Goal: Task Accomplishment & Management: Use online tool/utility

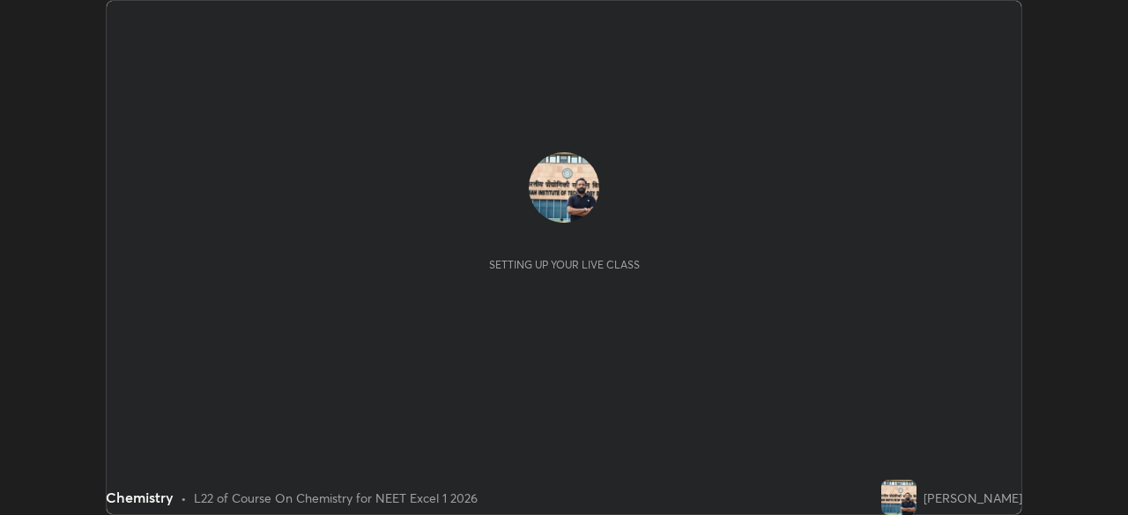
scroll to position [515, 1127]
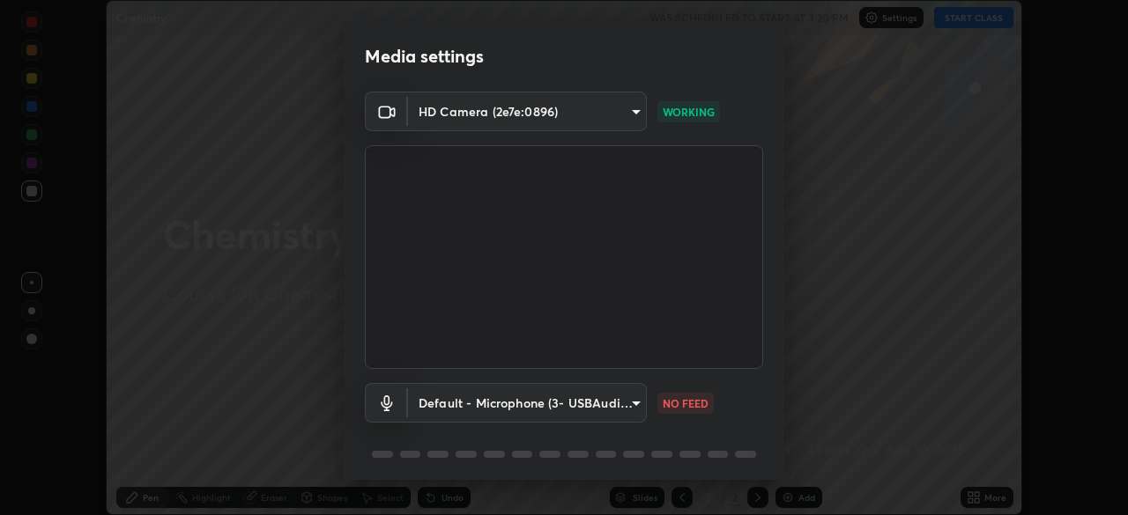
click at [628, 403] on body "Erase all Chemistry WAS SCHEDULED TO START AT 3:20 PM Settings START CLASS Sett…" at bounding box center [564, 257] width 1128 height 515
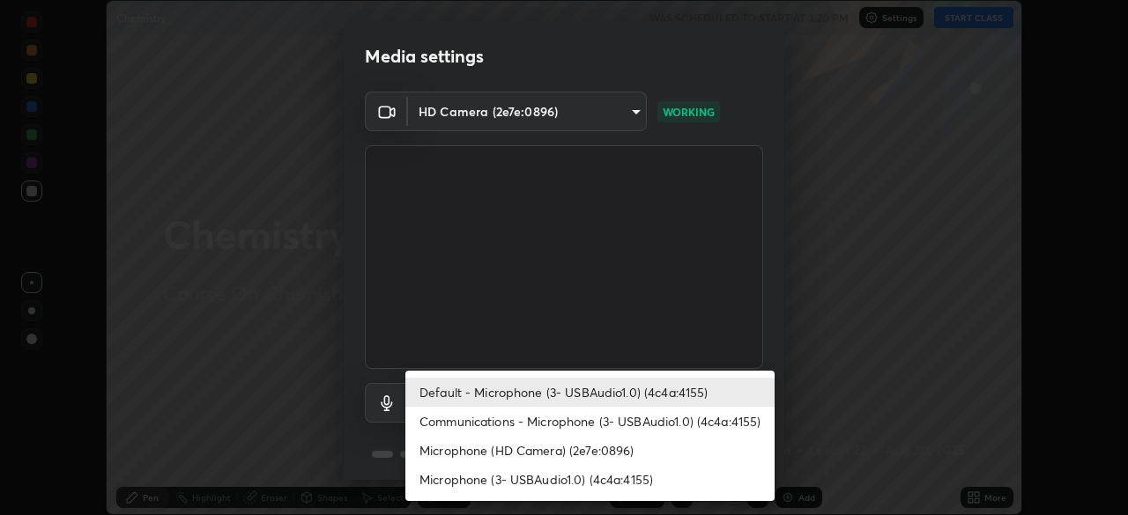
click at [522, 424] on li "Communications - Microphone (3- USBAudio1.0) (4c4a:4155)" at bounding box center [589, 421] width 369 height 29
type input "communications"
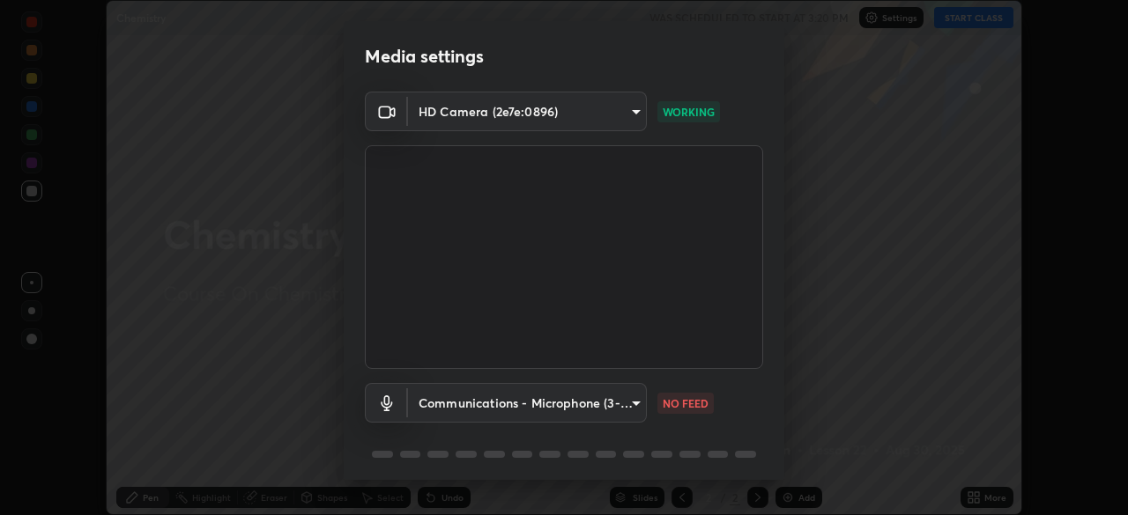
click at [625, 116] on body "Erase all Chemistry WAS SCHEDULED TO START AT 3:20 PM Settings START CLASS Sett…" at bounding box center [564, 257] width 1128 height 515
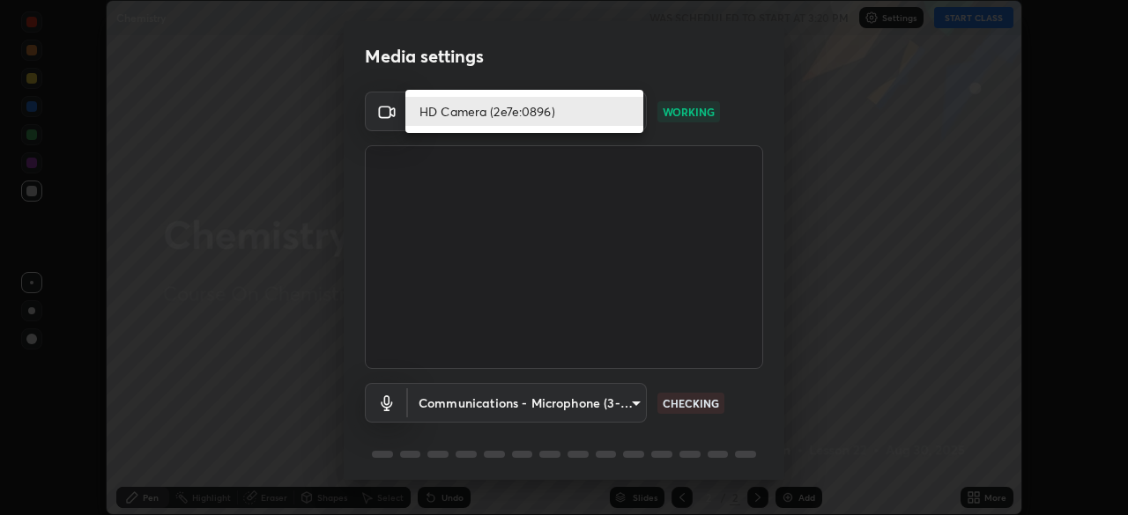
click at [530, 116] on li "HD Camera (2e7e:0896)" at bounding box center [524, 111] width 238 height 29
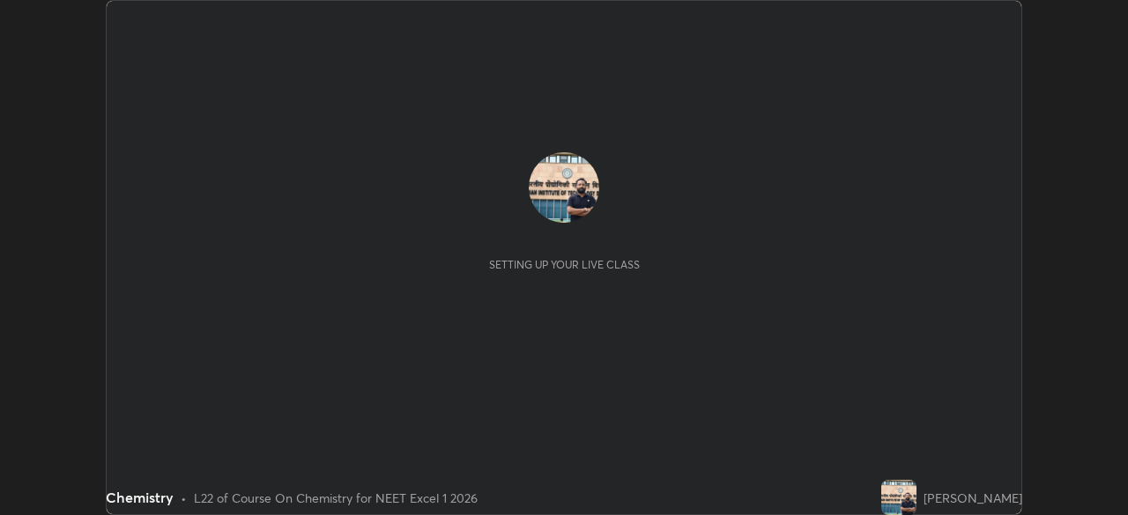
scroll to position [515, 1128]
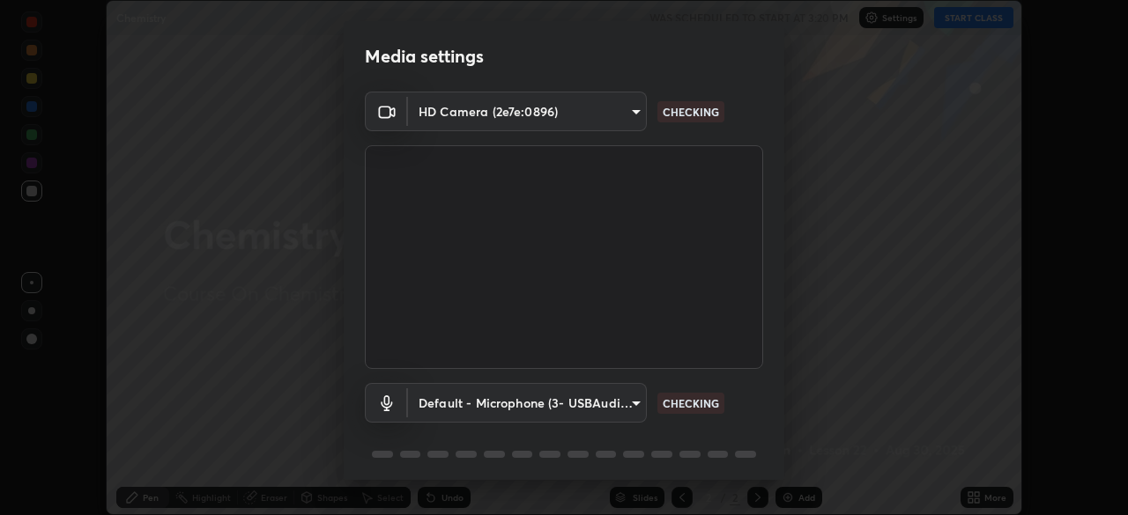
click at [592, 403] on body "Erase all Chemistry WAS SCHEDULED TO START AT 3:20 PM Settings START CLASS Sett…" at bounding box center [564, 257] width 1128 height 515
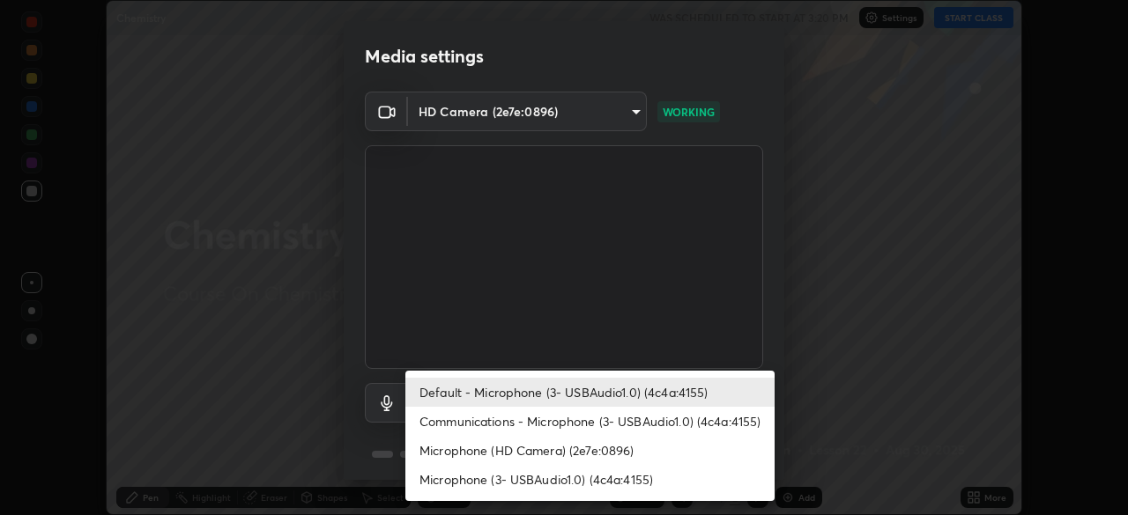
click at [538, 458] on li "Microphone (HD Camera) (2e7e:0896)" at bounding box center [589, 450] width 369 height 29
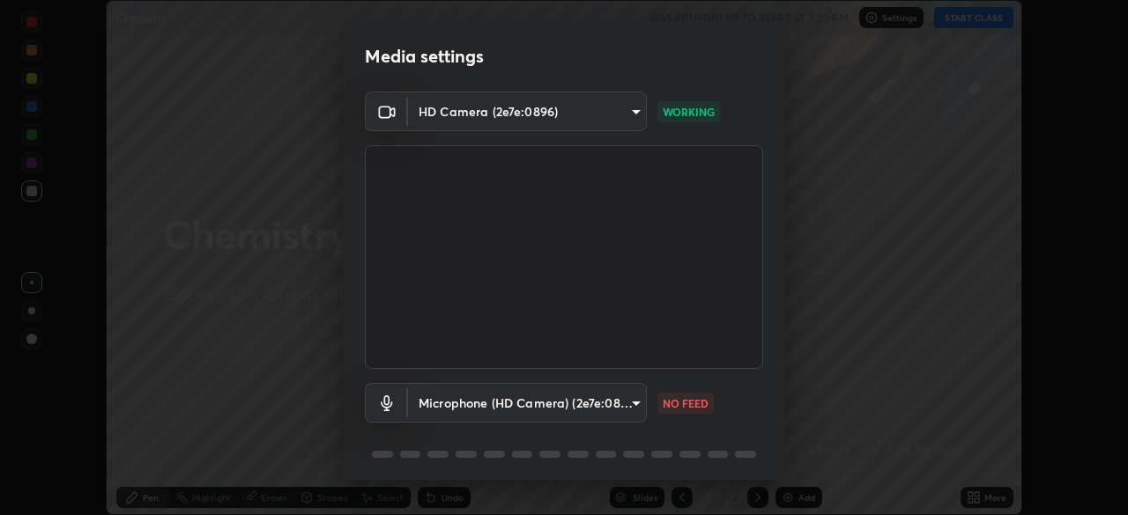
click at [610, 403] on body "Erase all Chemistry WAS SCHEDULED TO START AT 3:20 PM Settings START CLASS Sett…" at bounding box center [564, 257] width 1128 height 515
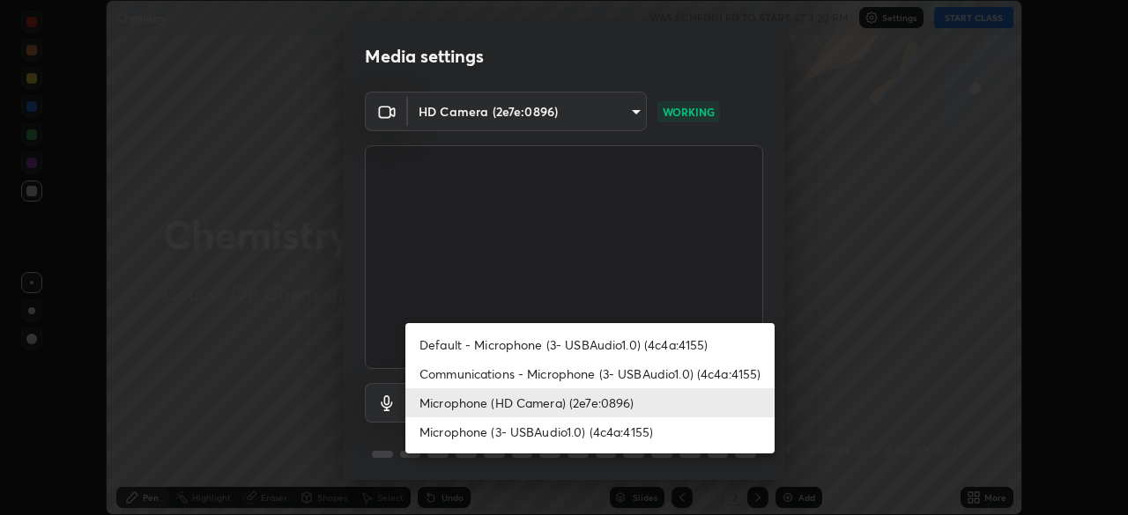
click at [629, 366] on li "Communications - Microphone (3- USBAudio1.0) (4c4a:4155)" at bounding box center [589, 373] width 369 height 29
type input "communications"
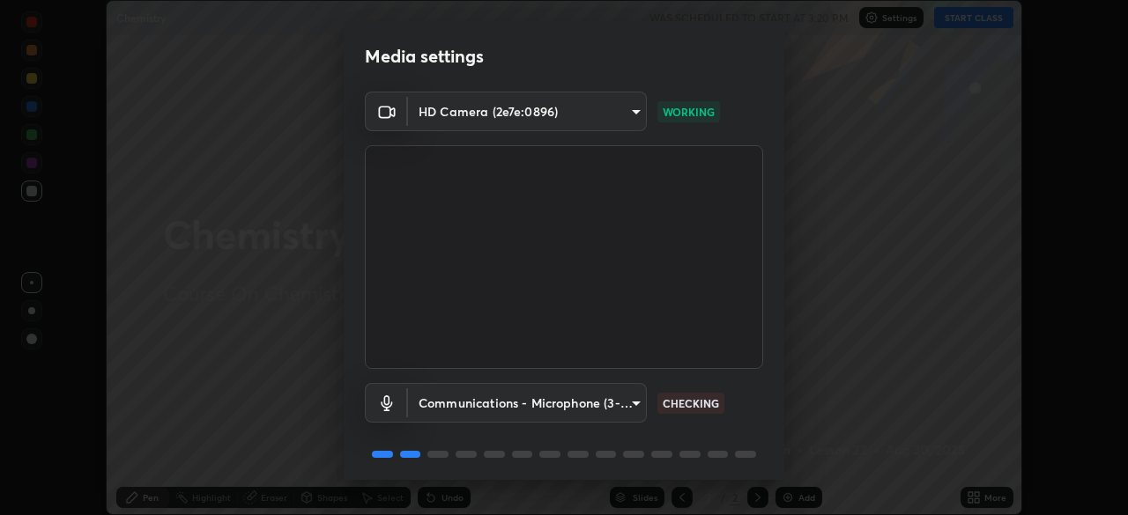
scroll to position [63, 0]
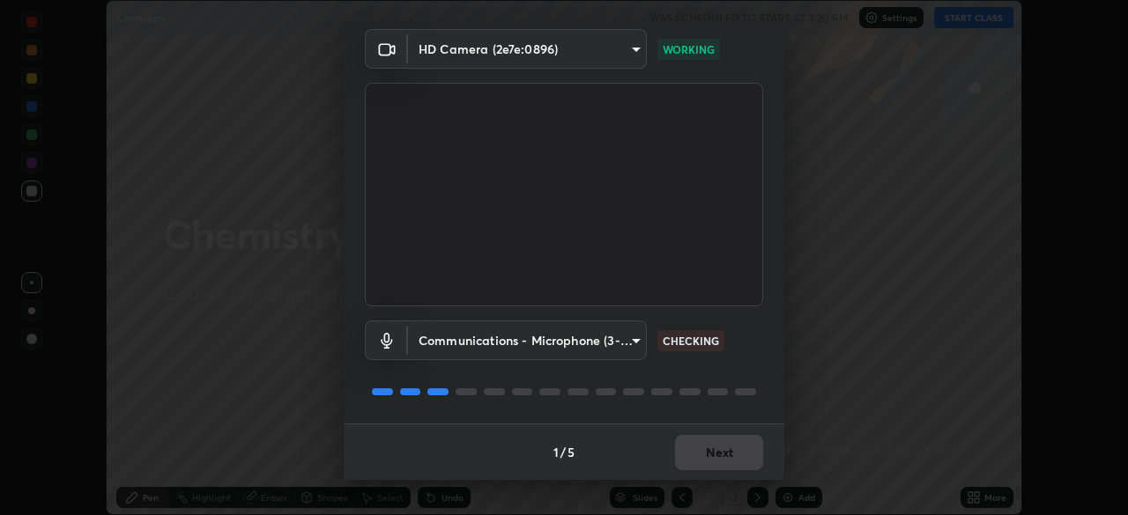
click at [700, 443] on div "1 / 5 Next" at bounding box center [564, 452] width 440 height 56
click at [692, 455] on div "1 / 5 Next" at bounding box center [564, 452] width 440 height 56
click at [706, 449] on button "Next" at bounding box center [719, 452] width 88 height 35
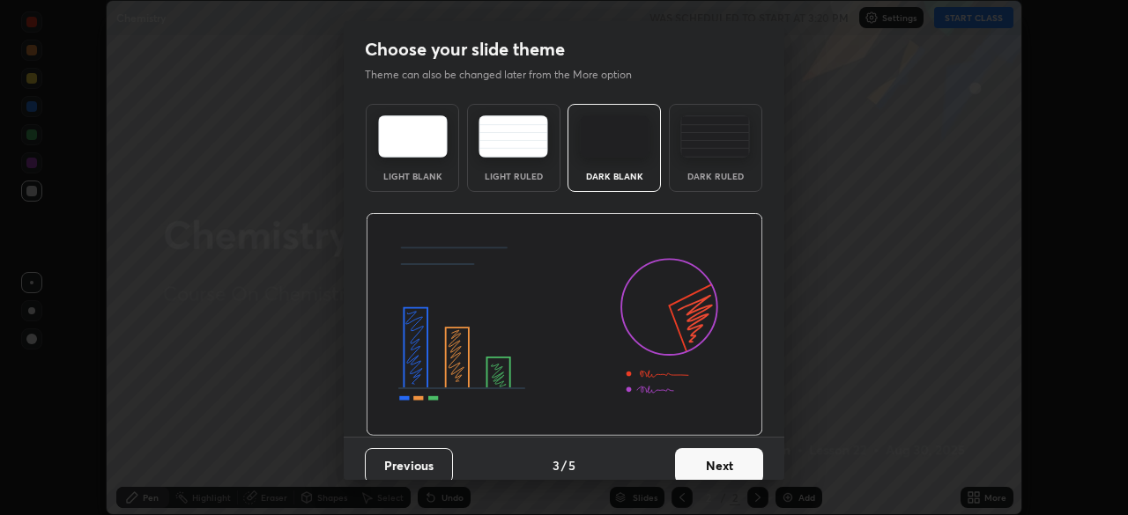
click at [708, 471] on button "Next" at bounding box center [719, 465] width 88 height 35
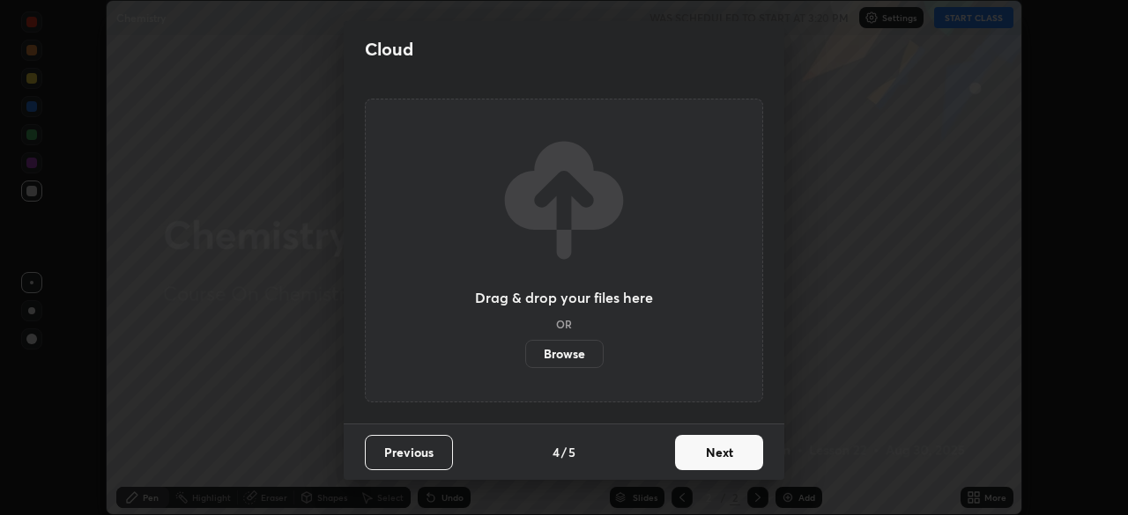
click at [708, 466] on button "Next" at bounding box center [719, 452] width 88 height 35
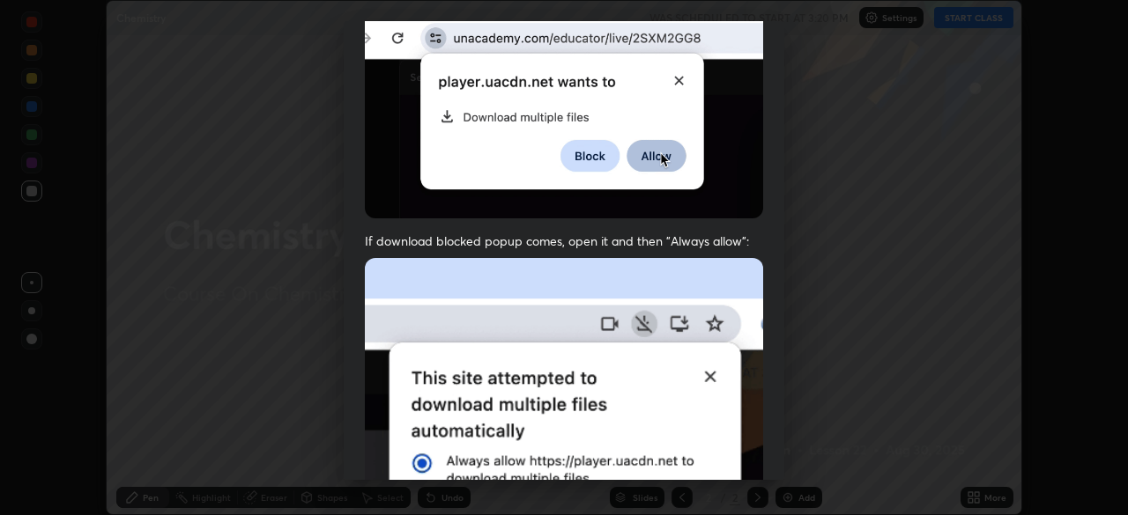
scroll to position [422, 0]
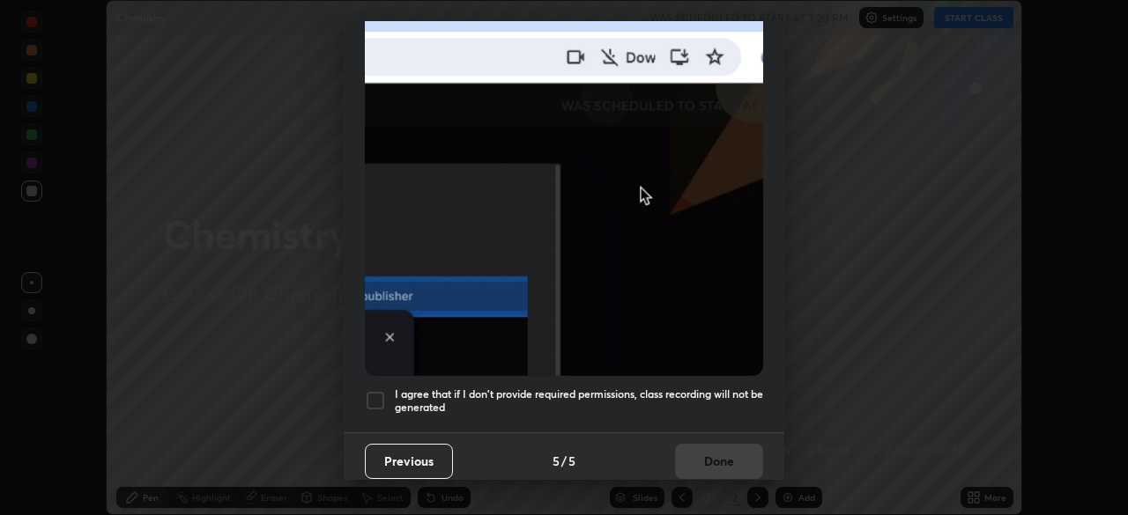
click at [379, 395] on div at bounding box center [375, 400] width 21 height 21
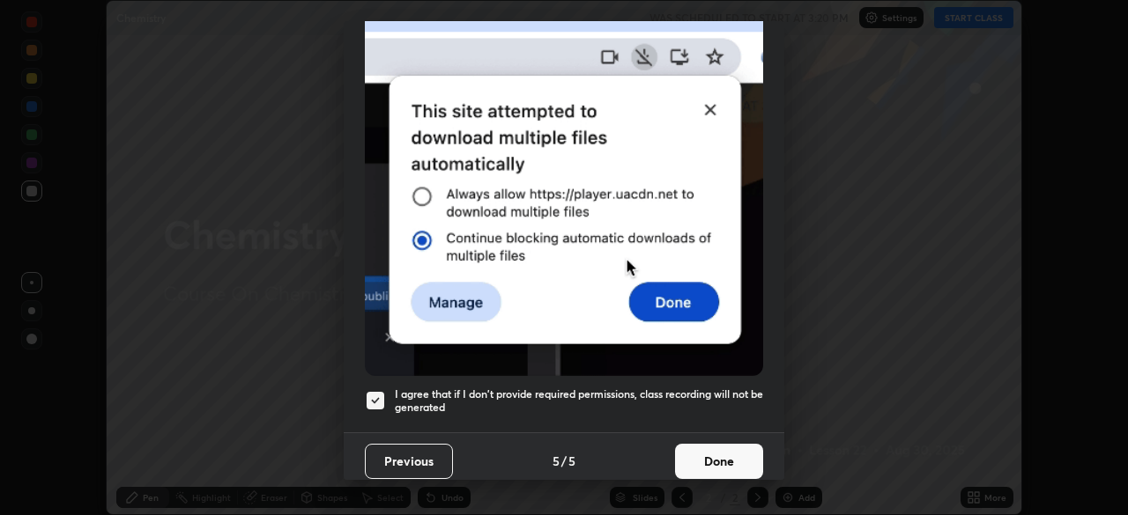
click at [700, 450] on button "Done" at bounding box center [719, 461] width 88 height 35
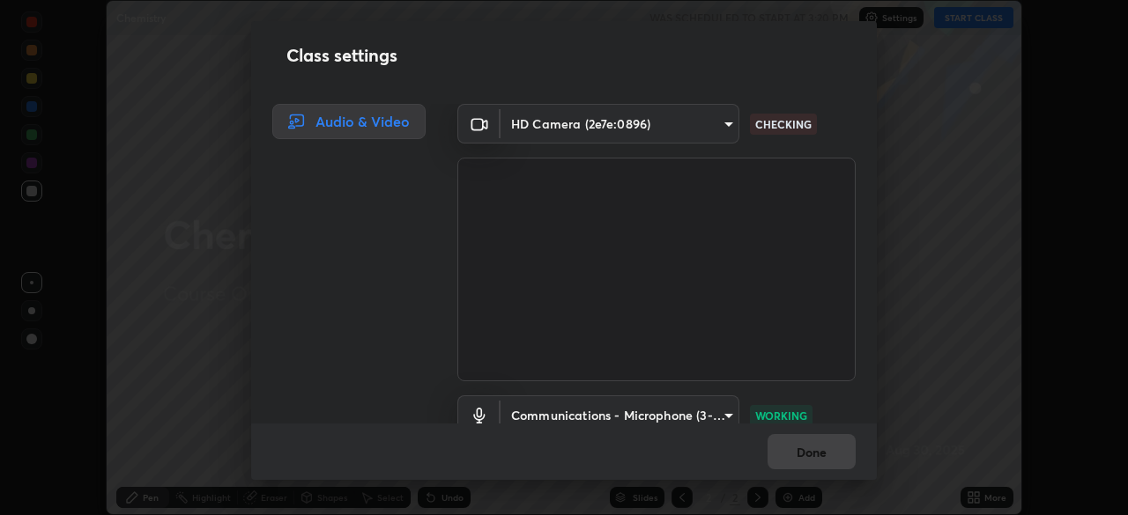
scroll to position [80, 0]
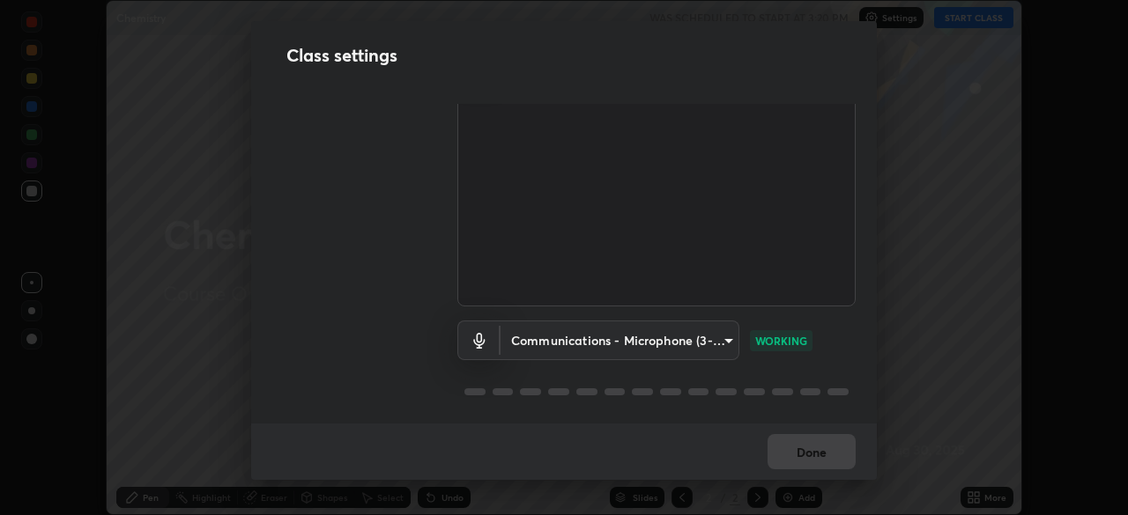
click at [765, 434] on div "Done" at bounding box center [563, 452] width 625 height 56
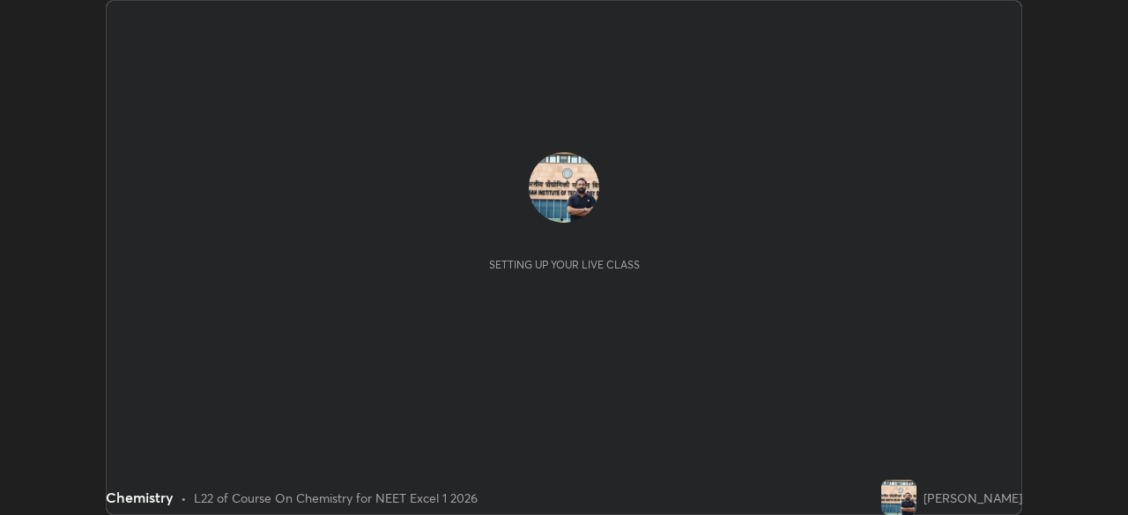
scroll to position [515, 1127]
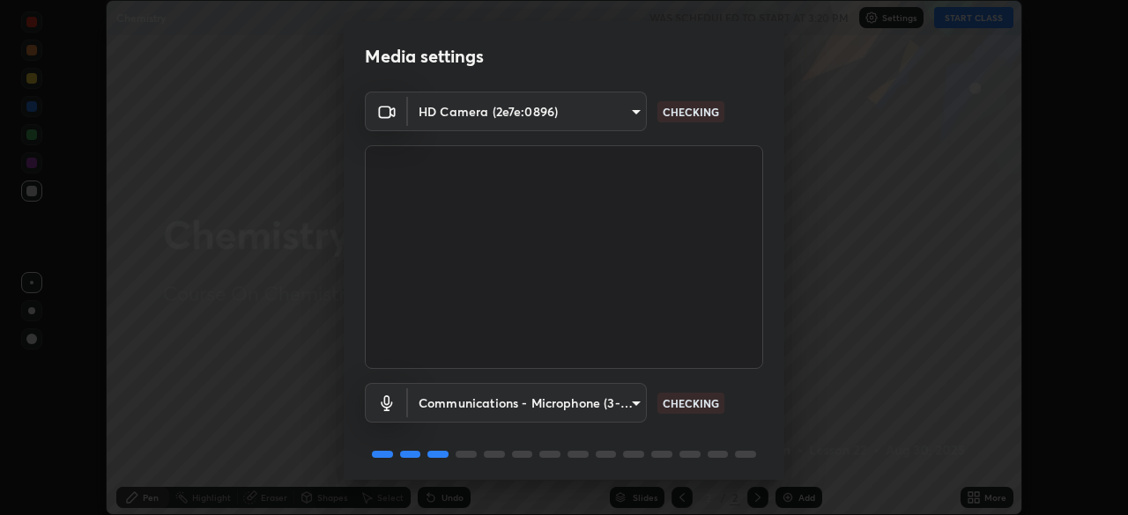
click at [614, 109] on body "Erase all Chemistry WAS SCHEDULED TO START AT 3:20 PM Settings START CLASS Sett…" at bounding box center [564, 257] width 1128 height 515
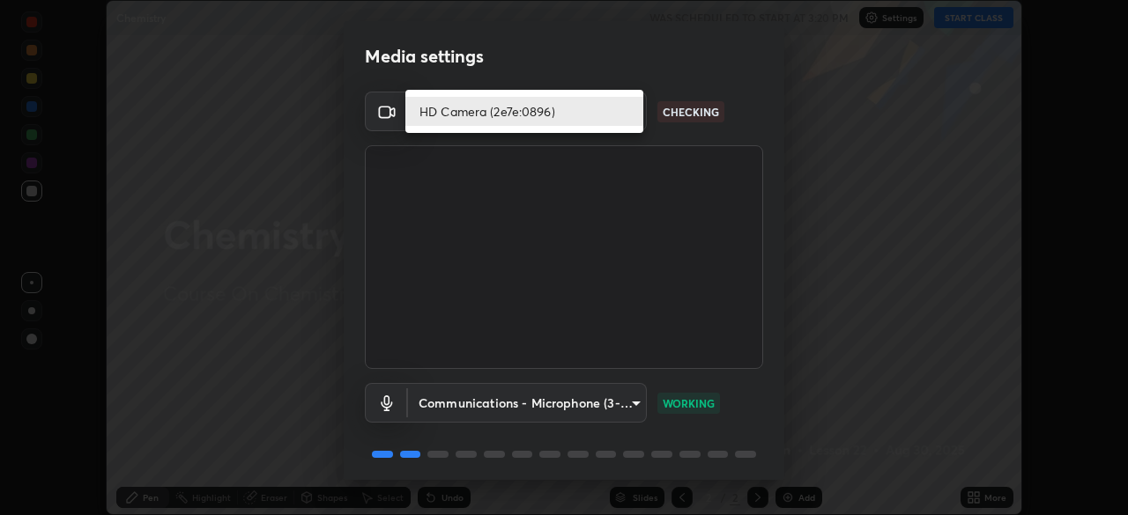
click at [571, 115] on li "HD Camera (2e7e:0896)" at bounding box center [524, 111] width 238 height 29
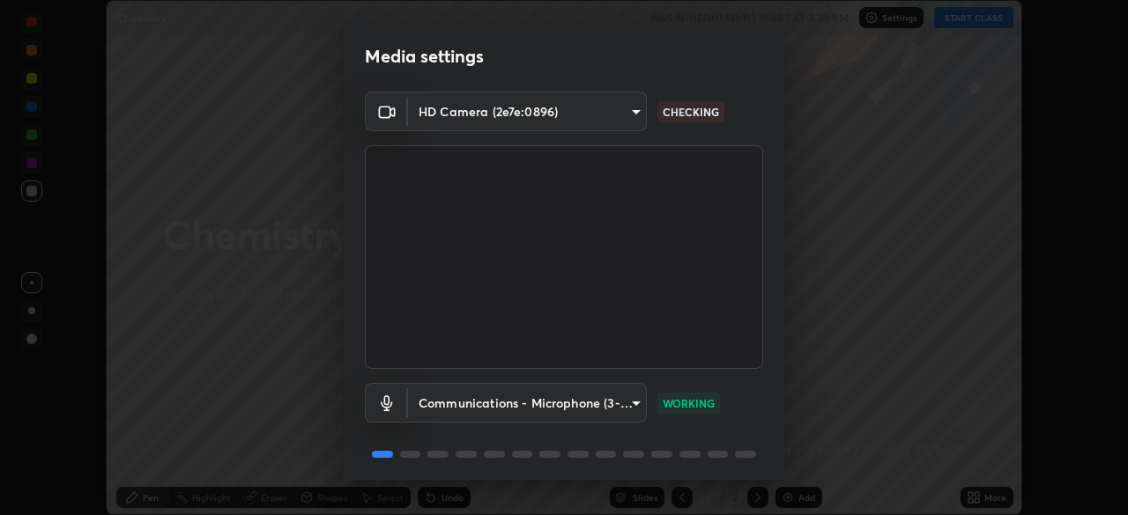
click at [625, 102] on body "Erase all Chemistry WAS SCHEDULED TO START AT 3:20 PM Settings START CLASS Sett…" at bounding box center [564, 257] width 1128 height 515
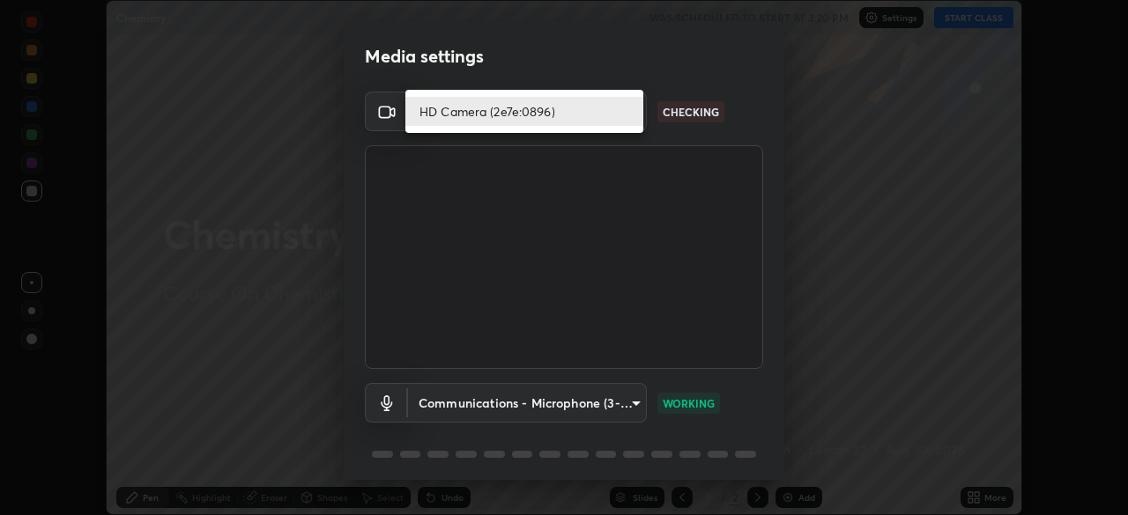
click at [576, 113] on li "HD Camera (2e7e:0896)" at bounding box center [524, 111] width 238 height 29
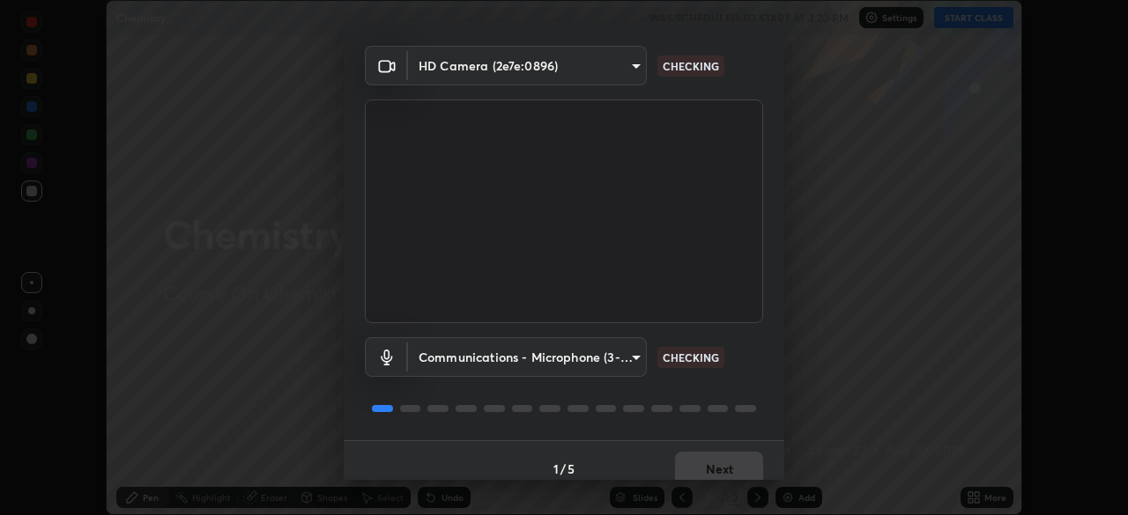
scroll to position [63, 0]
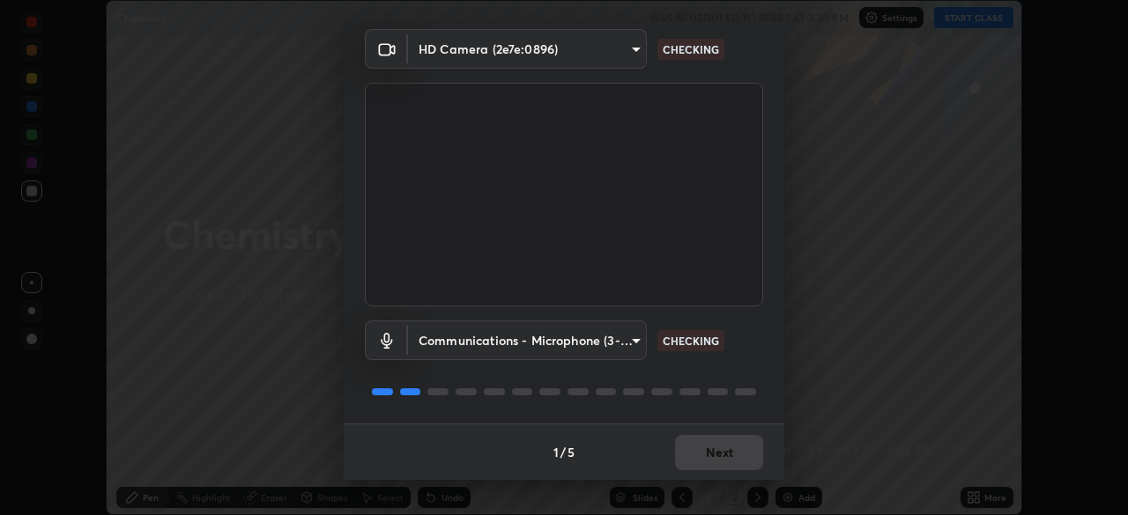
click at [567, 343] on body "Erase all Chemistry WAS SCHEDULED TO START AT 3:20 PM Settings START CLASS Sett…" at bounding box center [564, 257] width 1128 height 515
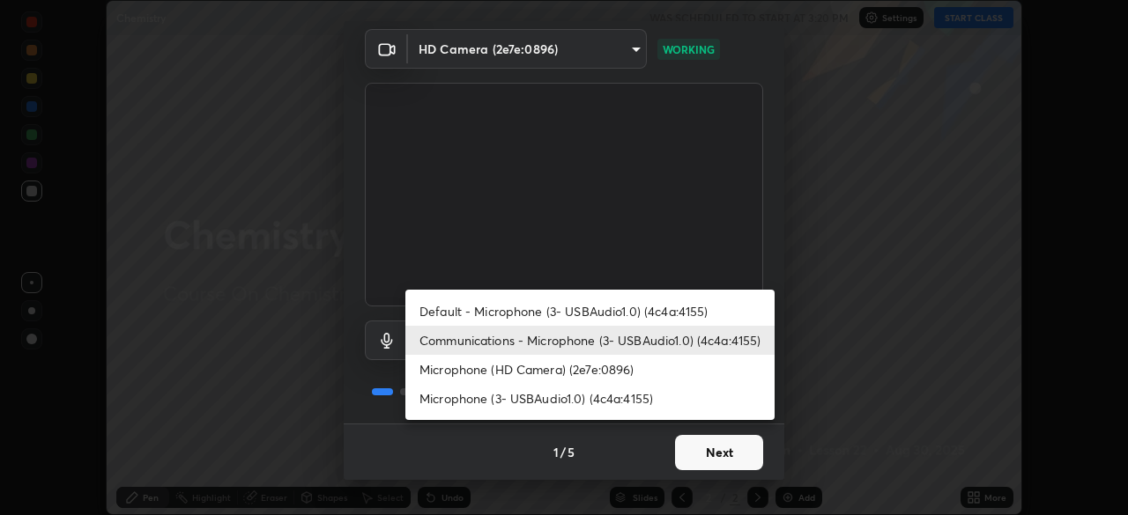
click at [640, 353] on li "Communications - Microphone (3- USBAudio1.0) (4c4a:4155)" at bounding box center [589, 340] width 369 height 29
click at [502, 398] on li "Microphone (3- USBAudio1.0) (4c4a:4155)" at bounding box center [589, 398] width 369 height 29
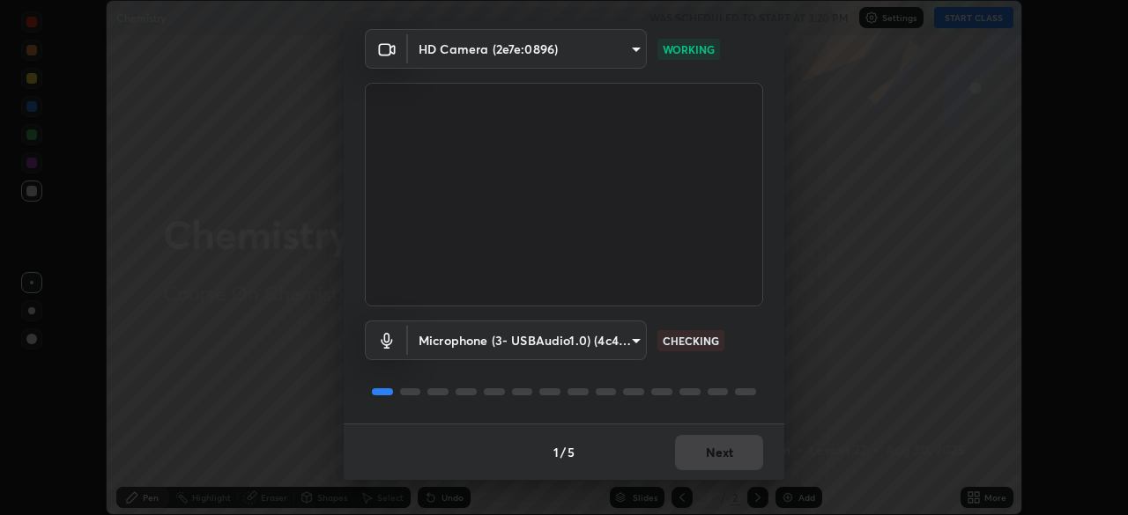
click at [621, 344] on body "Erase all Chemistry WAS SCHEDULED TO START AT 3:20 PM Settings START CLASS Sett…" at bounding box center [564, 257] width 1128 height 515
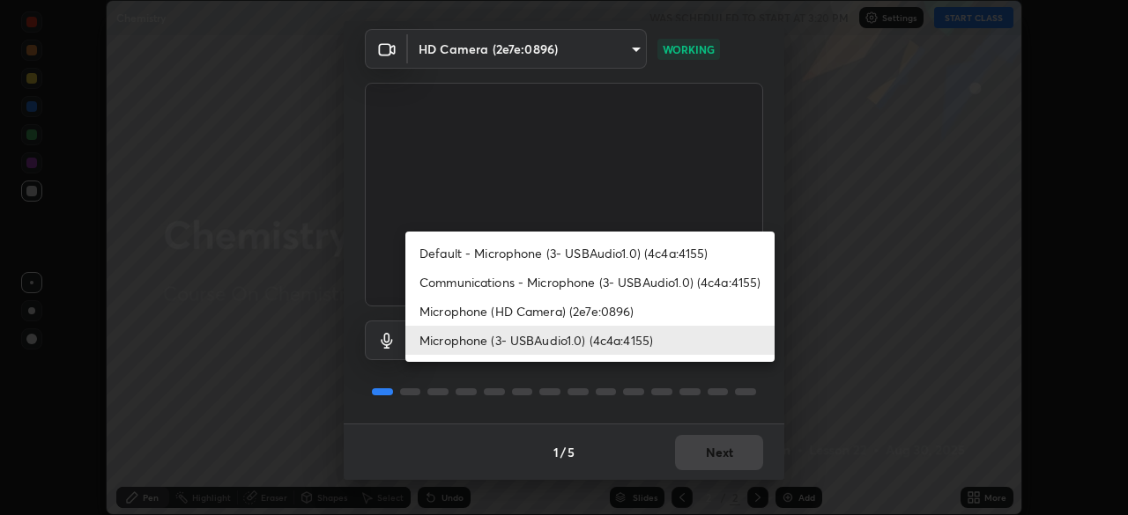
click at [647, 274] on li "Communications - Microphone (3- USBAudio1.0) (4c4a:4155)" at bounding box center [589, 282] width 369 height 29
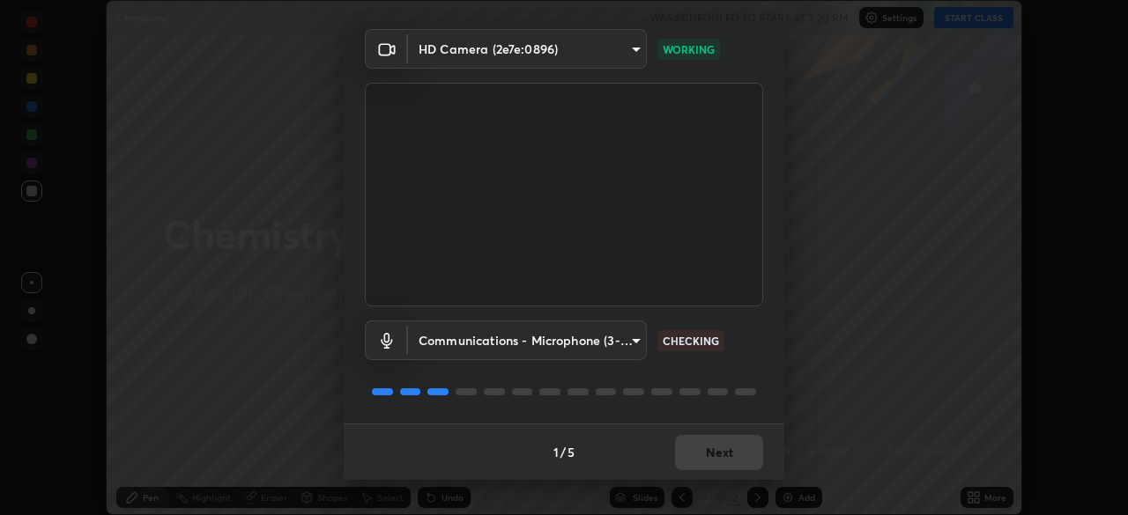
click at [626, 346] on body "Erase all Chemistry WAS SCHEDULED TO START AT 3:20 PM Settings START CLASS Sett…" at bounding box center [564, 257] width 1128 height 515
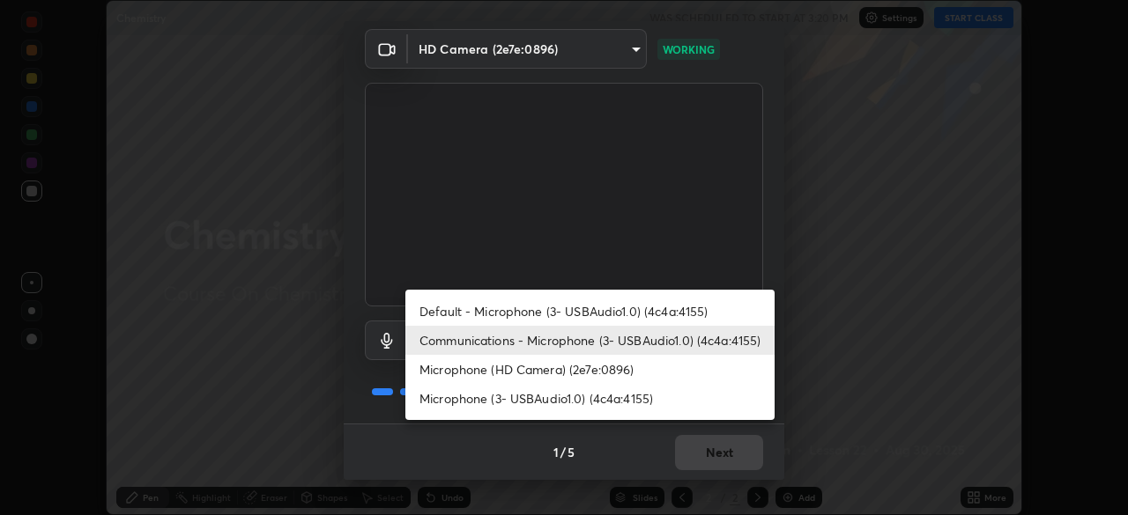
click at [595, 363] on li "Microphone (HD Camera) (2e7e:0896)" at bounding box center [589, 369] width 369 height 29
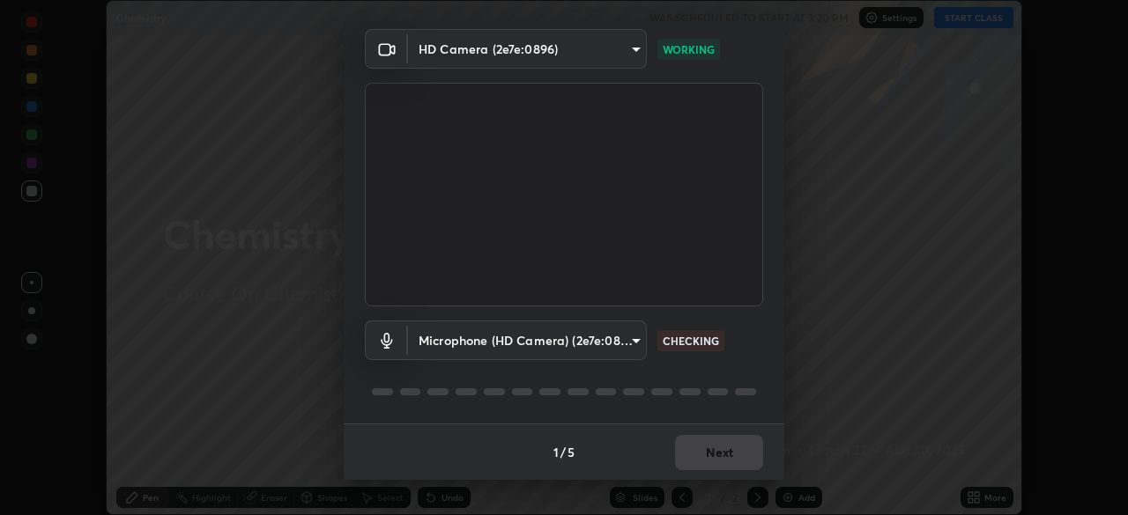
click at [605, 338] on body "Erase all Chemistry WAS SCHEDULED TO START AT 3:20 PM Settings START CLASS Sett…" at bounding box center [564, 257] width 1128 height 515
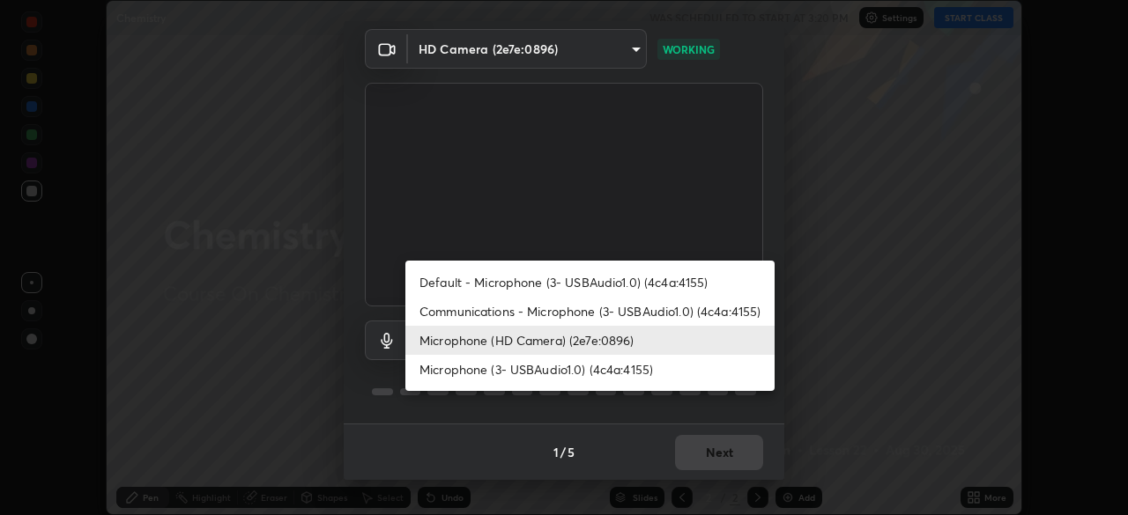
click at [550, 305] on li "Communications - Microphone (3- USBAudio1.0) (4c4a:4155)" at bounding box center [589, 311] width 369 height 29
type input "communications"
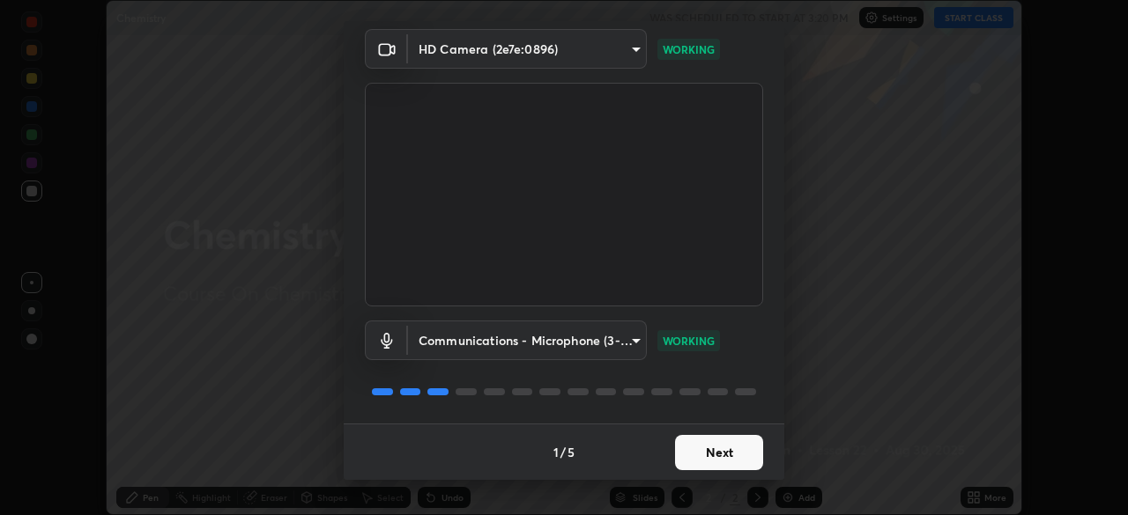
click at [694, 438] on button "Next" at bounding box center [719, 452] width 88 height 35
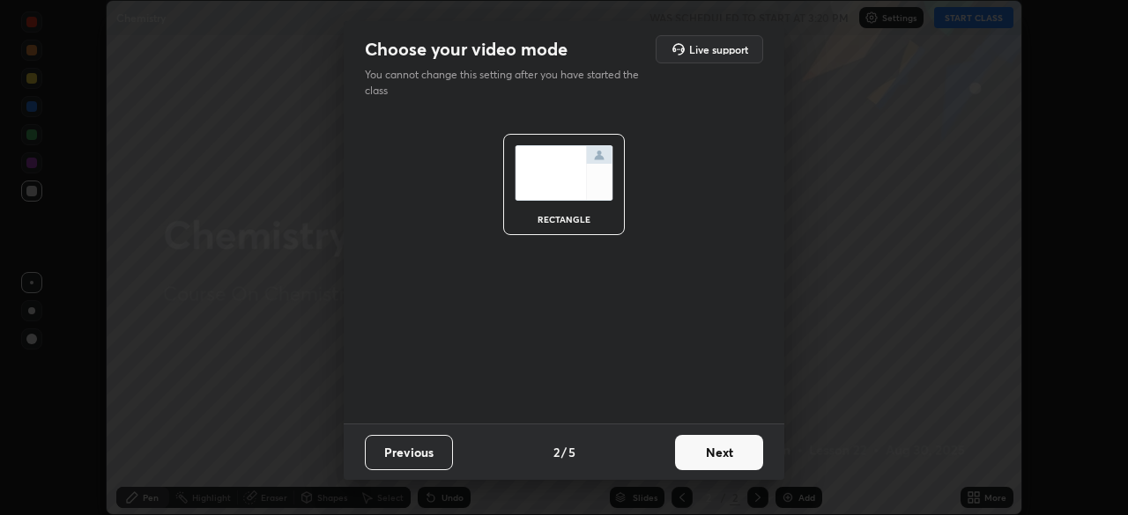
scroll to position [0, 0]
click at [707, 450] on button "Next" at bounding box center [719, 452] width 88 height 35
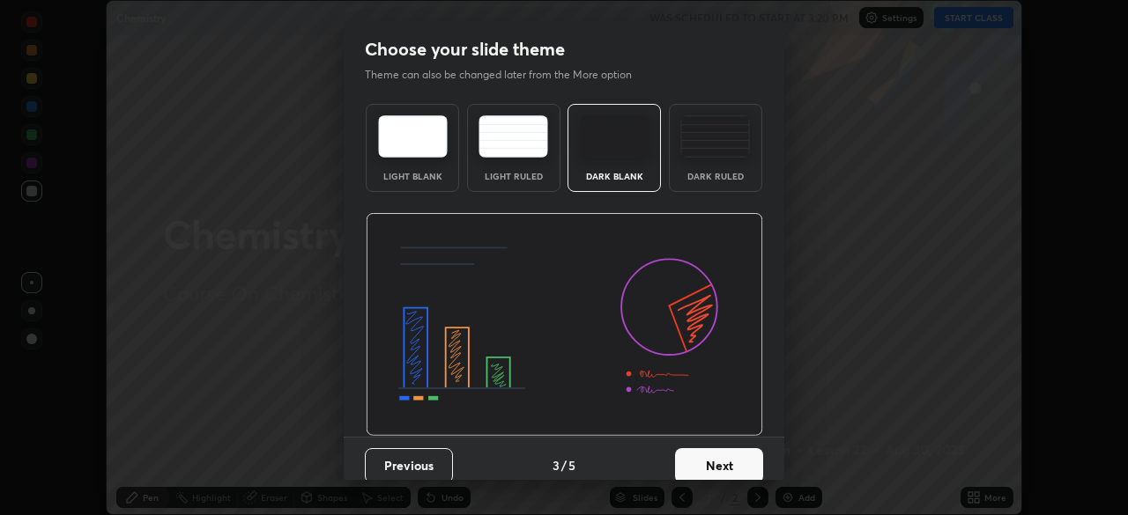
click at [702, 453] on button "Next" at bounding box center [719, 465] width 88 height 35
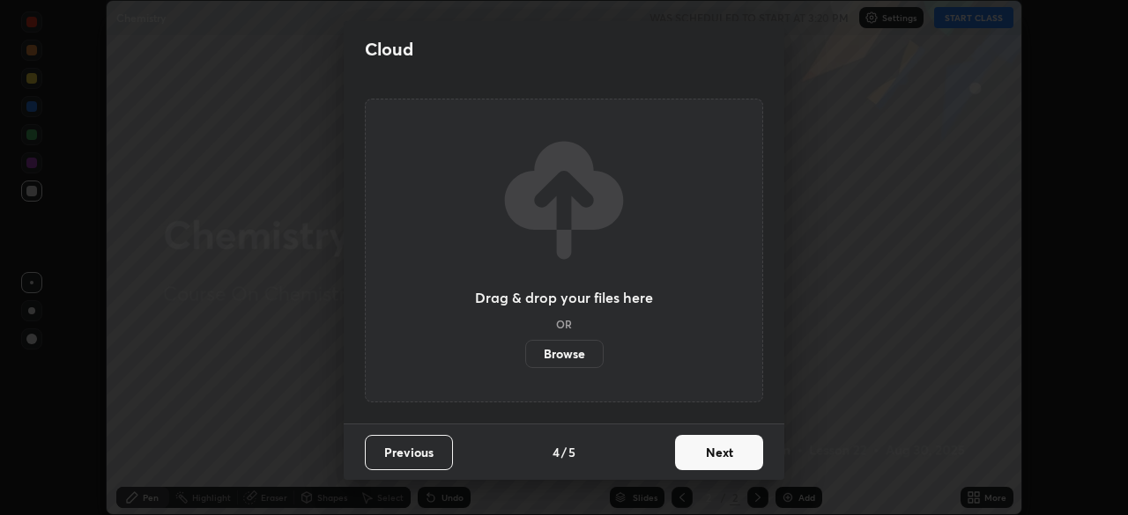
click at [701, 454] on button "Next" at bounding box center [719, 452] width 88 height 35
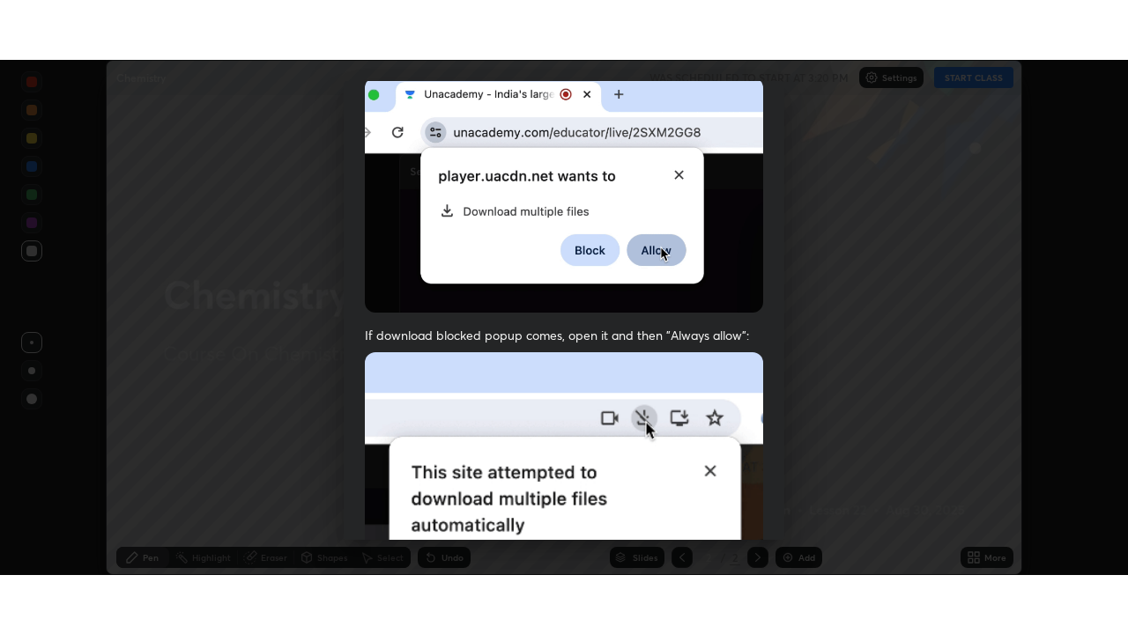
scroll to position [422, 0]
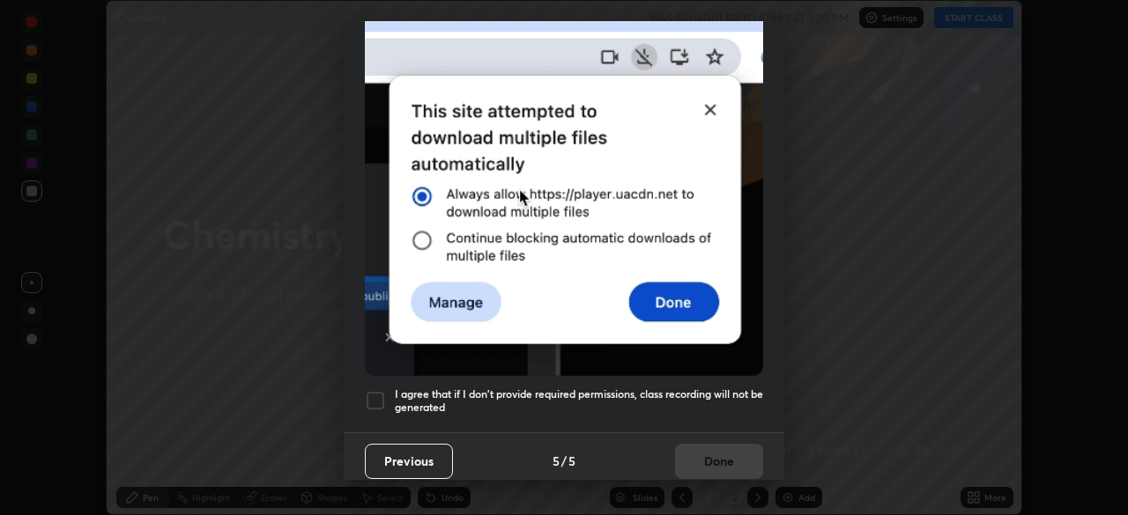
click at [380, 390] on div at bounding box center [375, 400] width 21 height 21
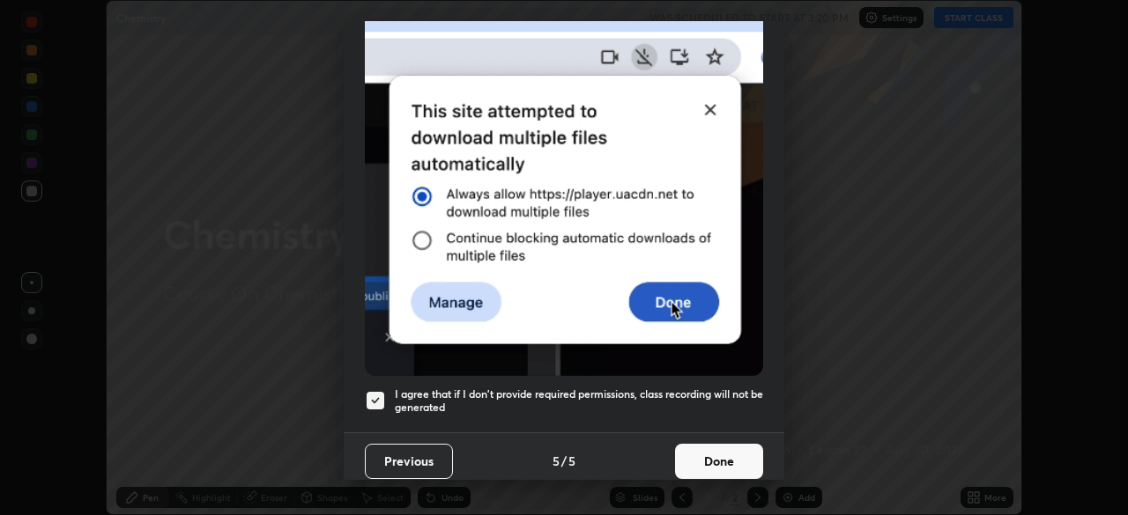
click at [717, 459] on button "Done" at bounding box center [719, 461] width 88 height 35
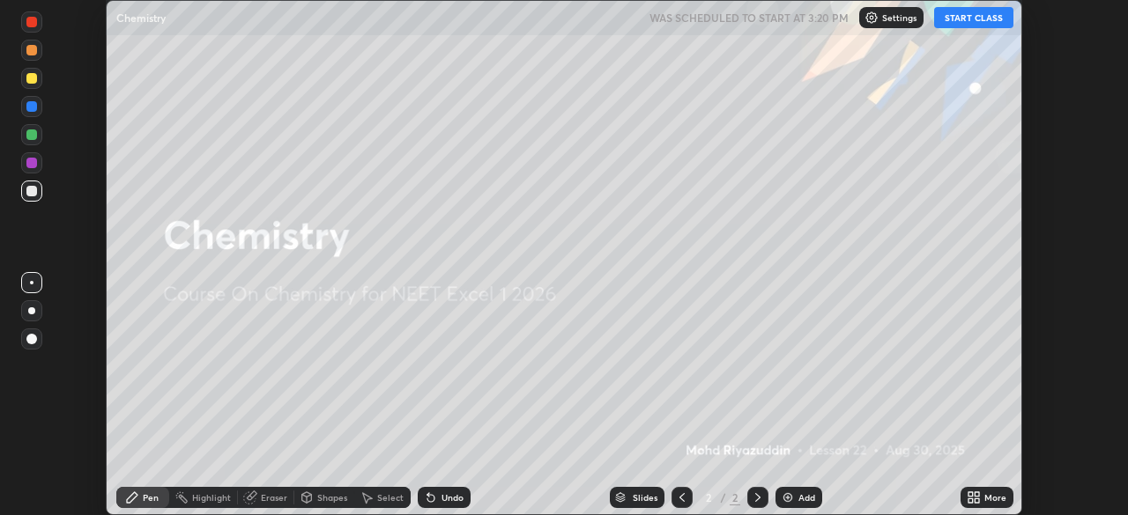
click at [957, 17] on button "START CLASS" at bounding box center [973, 17] width 79 height 21
click at [778, 499] on div "Add" at bounding box center [798, 497] width 47 height 21
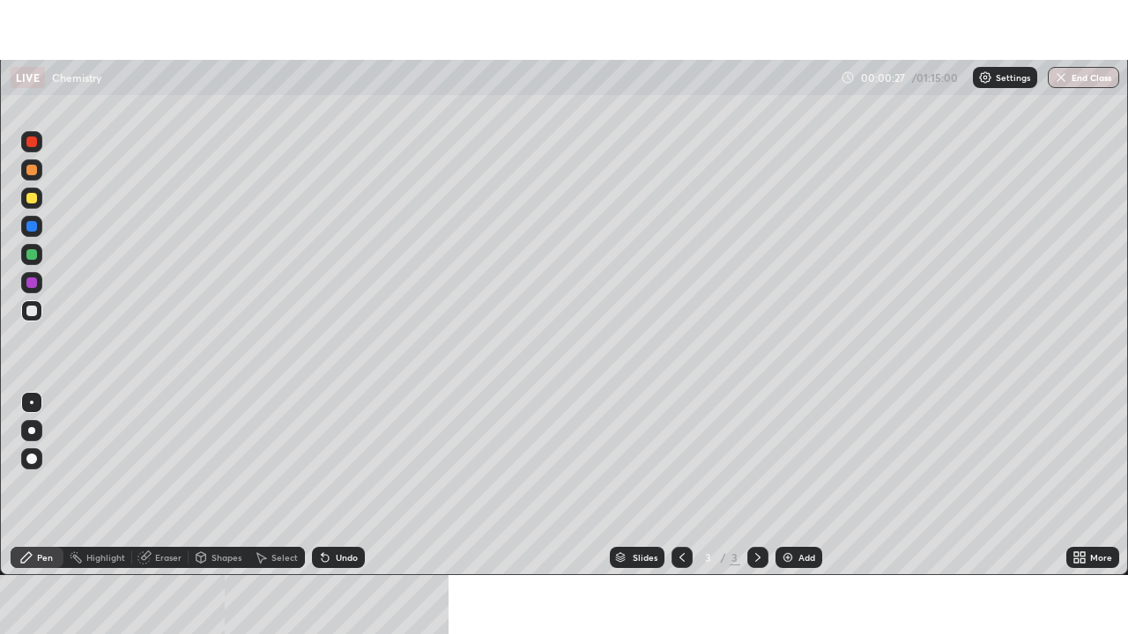
scroll to position [634, 1128]
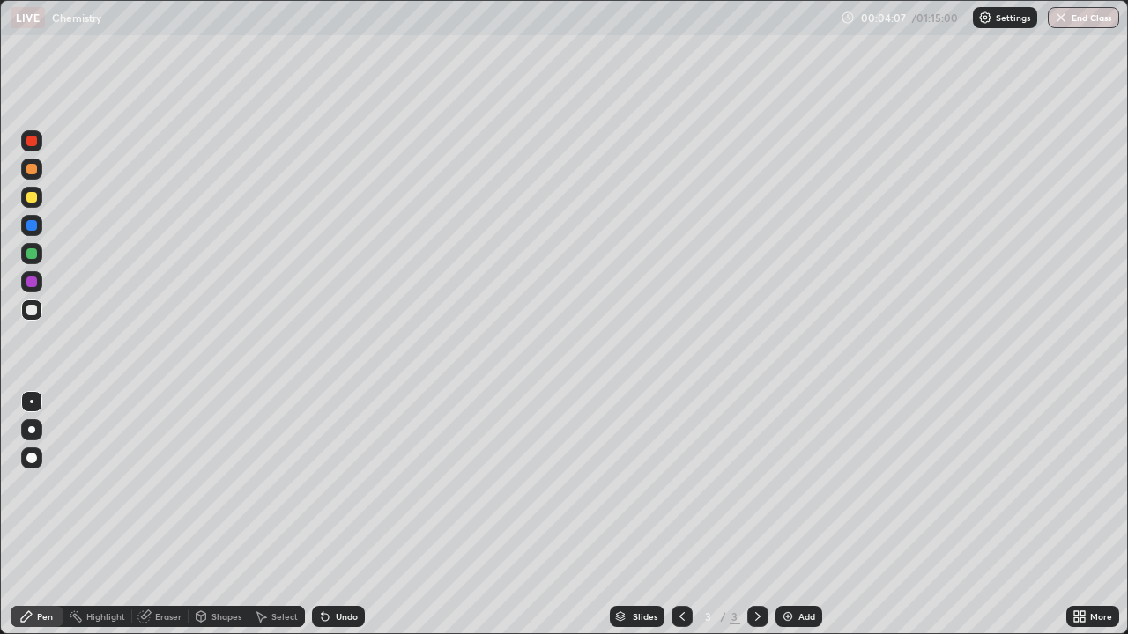
click at [155, 514] on div "Eraser" at bounding box center [168, 616] width 26 height 9
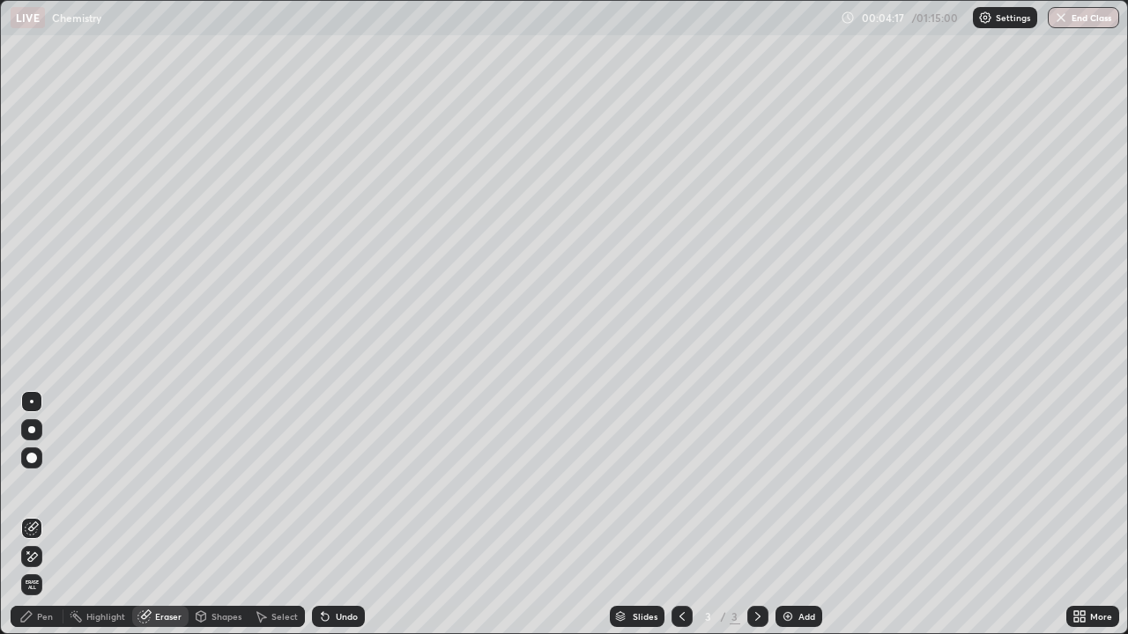
click at [48, 514] on div "Pen" at bounding box center [45, 616] width 16 height 9
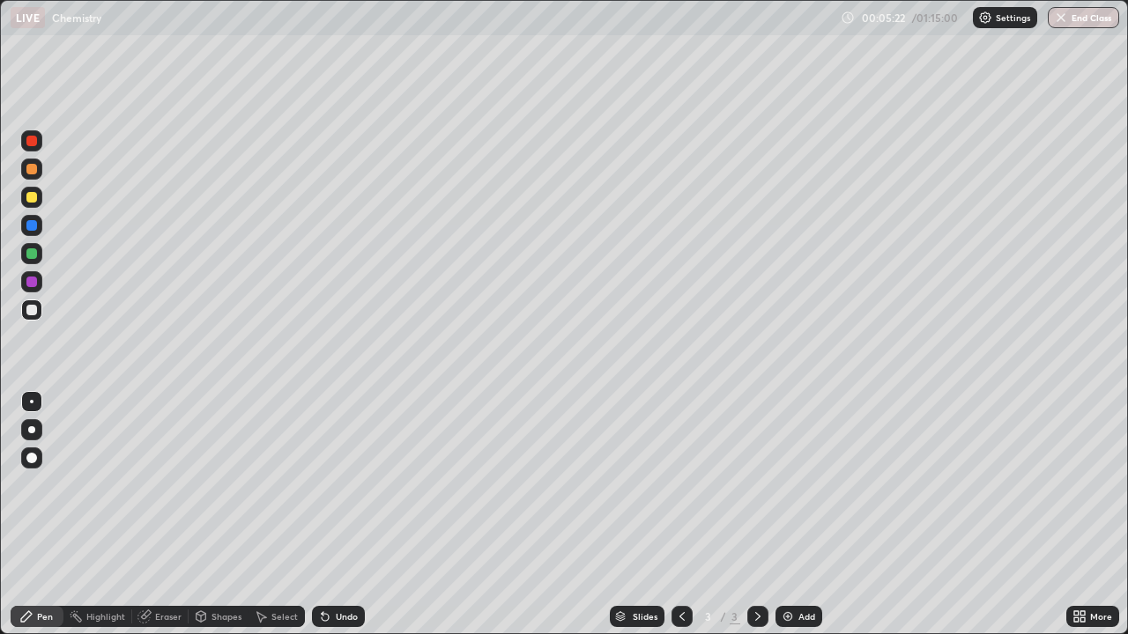
click at [331, 514] on div "Undo" at bounding box center [338, 616] width 53 height 21
click at [788, 514] on img at bounding box center [788, 617] width 14 height 14
click at [322, 514] on icon at bounding box center [325, 617] width 7 height 7
click at [324, 514] on icon at bounding box center [325, 617] width 7 height 7
click at [325, 514] on icon at bounding box center [325, 617] width 14 height 14
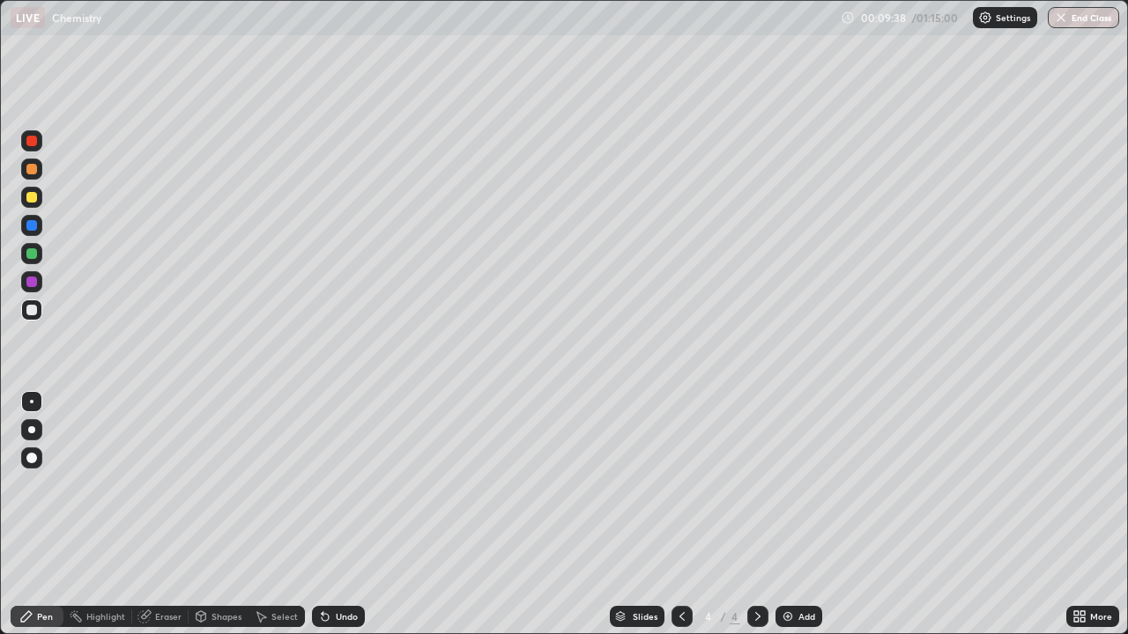
click at [322, 514] on icon at bounding box center [325, 617] width 7 height 7
click at [328, 514] on icon at bounding box center [325, 617] width 14 height 14
click at [325, 514] on icon at bounding box center [325, 617] width 7 height 7
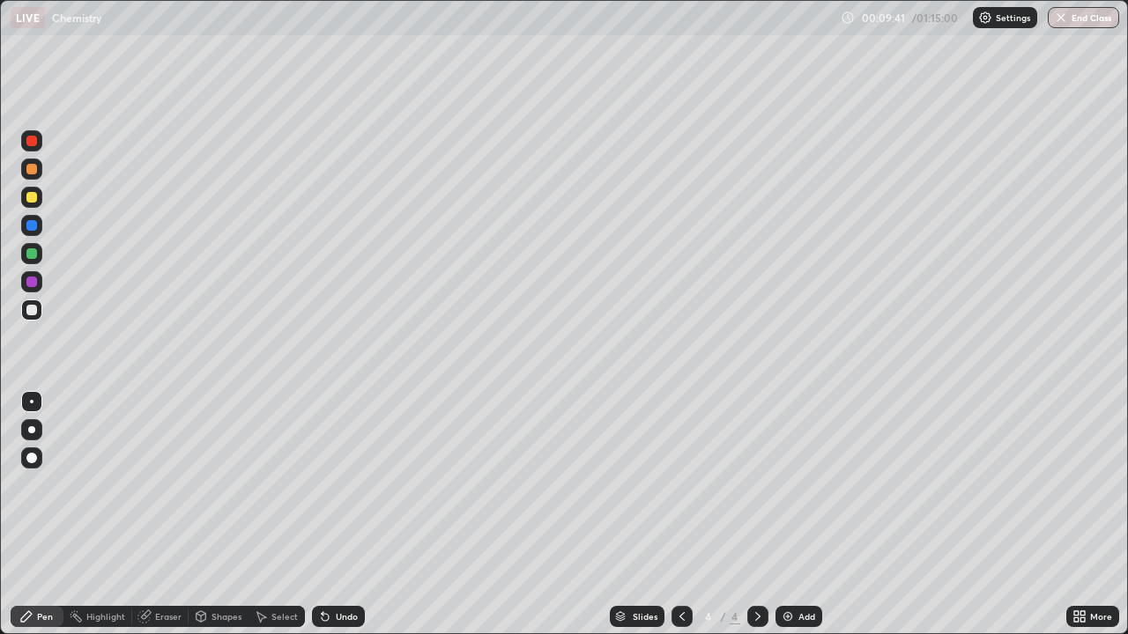
click at [327, 514] on icon at bounding box center [325, 617] width 14 height 14
click at [328, 514] on icon at bounding box center [325, 617] width 14 height 14
click at [331, 514] on div "Undo" at bounding box center [338, 616] width 53 height 21
click at [34, 282] on div at bounding box center [31, 282] width 11 height 11
click at [323, 514] on icon at bounding box center [325, 617] width 7 height 7
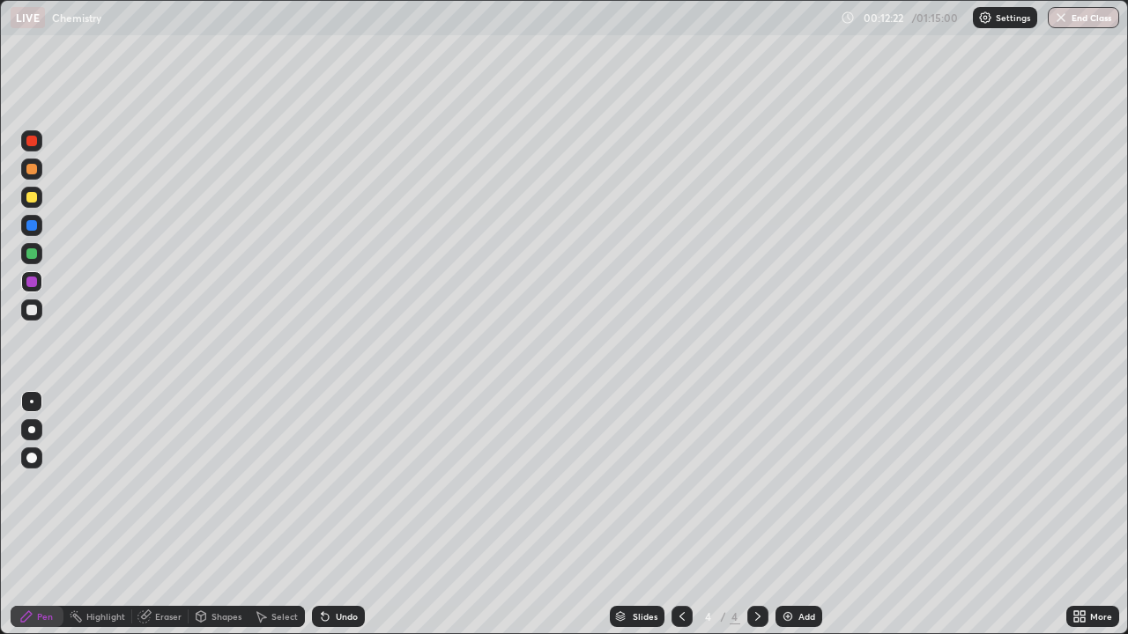
click at [324, 514] on icon at bounding box center [325, 617] width 7 height 7
click at [322, 514] on icon at bounding box center [325, 617] width 7 height 7
click at [320, 514] on div "Undo" at bounding box center [338, 616] width 53 height 21
click at [318, 514] on div "Undo" at bounding box center [338, 616] width 53 height 21
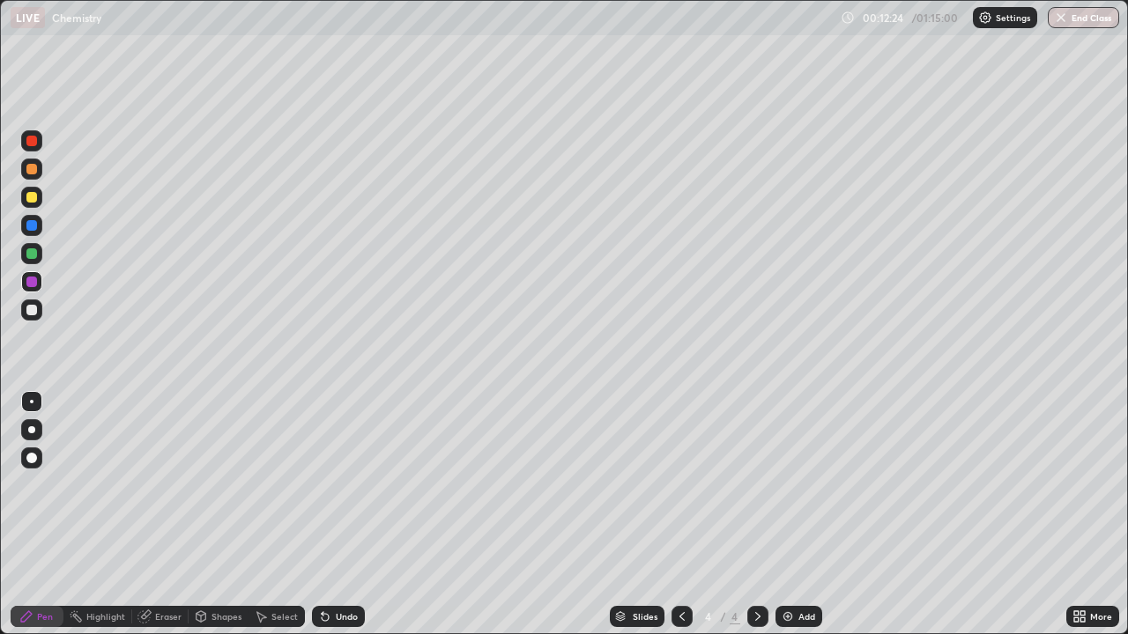
click at [318, 514] on div "Undo" at bounding box center [338, 616] width 53 height 21
click at [315, 514] on div "Undo" at bounding box center [338, 616] width 53 height 21
click at [316, 514] on div "Undo" at bounding box center [338, 616] width 53 height 21
click at [329, 514] on icon at bounding box center [325, 617] width 14 height 14
click at [330, 514] on div "Undo" at bounding box center [338, 616] width 53 height 21
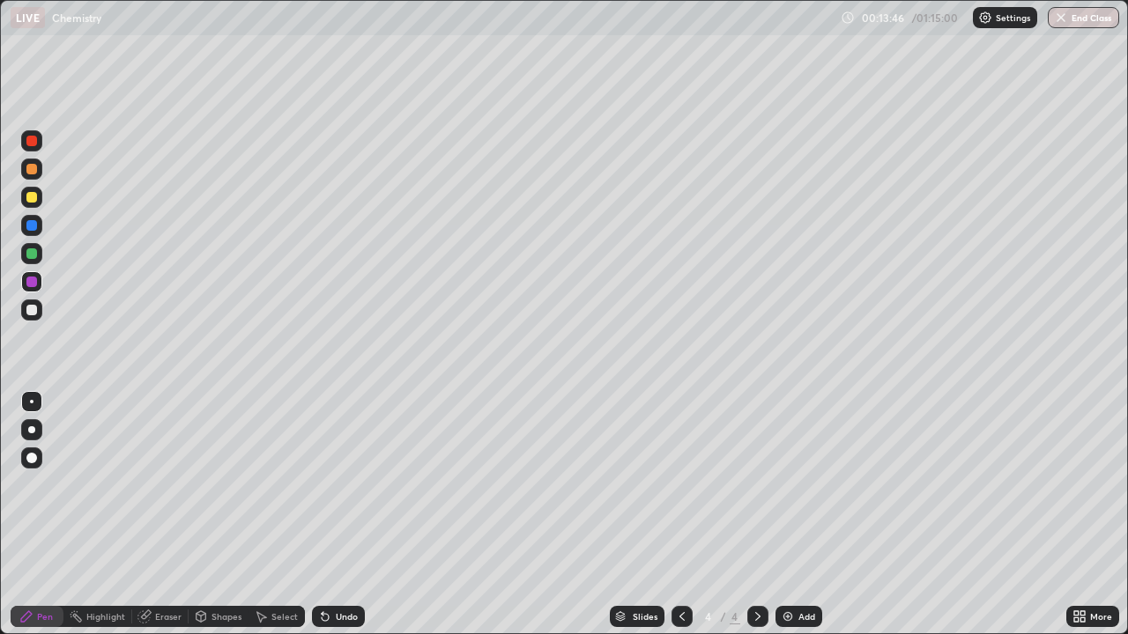
click at [324, 514] on icon at bounding box center [325, 617] width 14 height 14
click at [323, 514] on icon at bounding box center [325, 617] width 7 height 7
click at [32, 311] on div at bounding box center [31, 310] width 11 height 11
click at [322, 514] on icon at bounding box center [325, 617] width 7 height 7
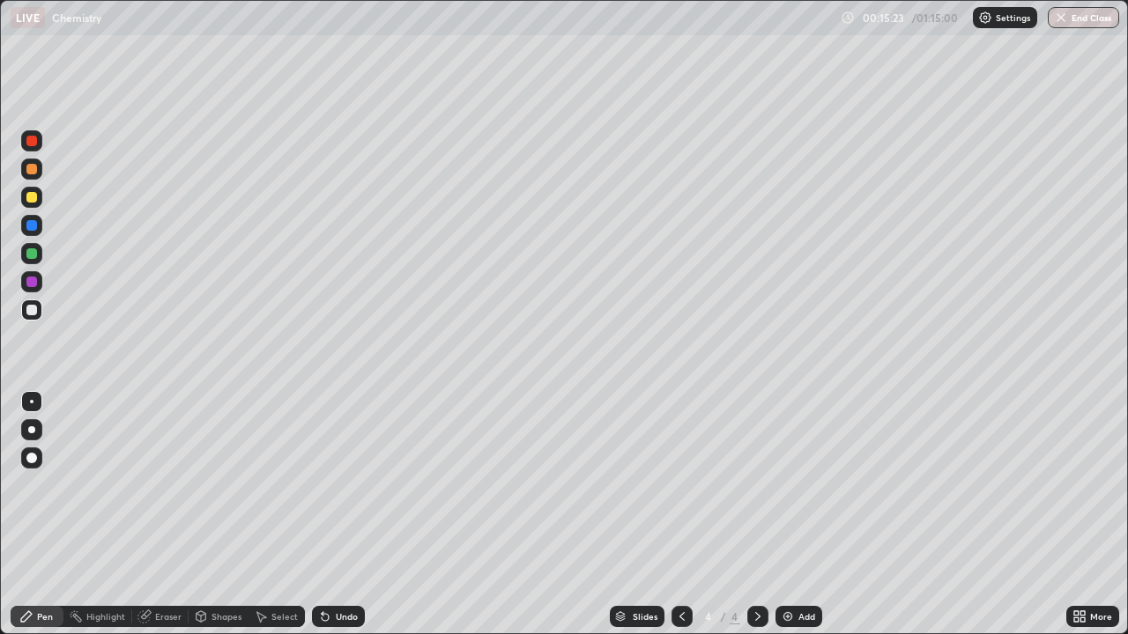
click at [322, 514] on icon at bounding box center [325, 617] width 7 height 7
click at [325, 514] on icon at bounding box center [325, 617] width 14 height 14
click at [322, 514] on icon at bounding box center [323, 613] width 2 height 2
click at [327, 514] on div "Undo" at bounding box center [338, 616] width 53 height 21
click at [329, 514] on div "Undo" at bounding box center [338, 616] width 53 height 21
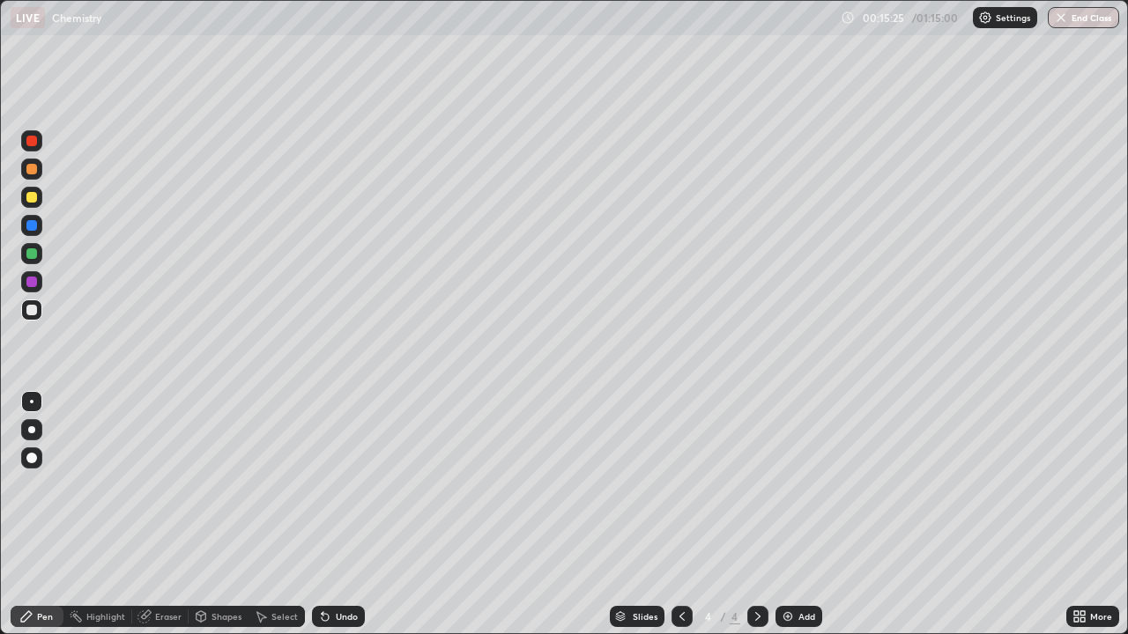
click at [331, 514] on div "Undo" at bounding box center [338, 616] width 53 height 21
click at [331, 514] on div "Undo" at bounding box center [335, 616] width 60 height 35
click at [322, 514] on icon at bounding box center [325, 617] width 7 height 7
click at [330, 514] on div "Undo" at bounding box center [338, 616] width 53 height 21
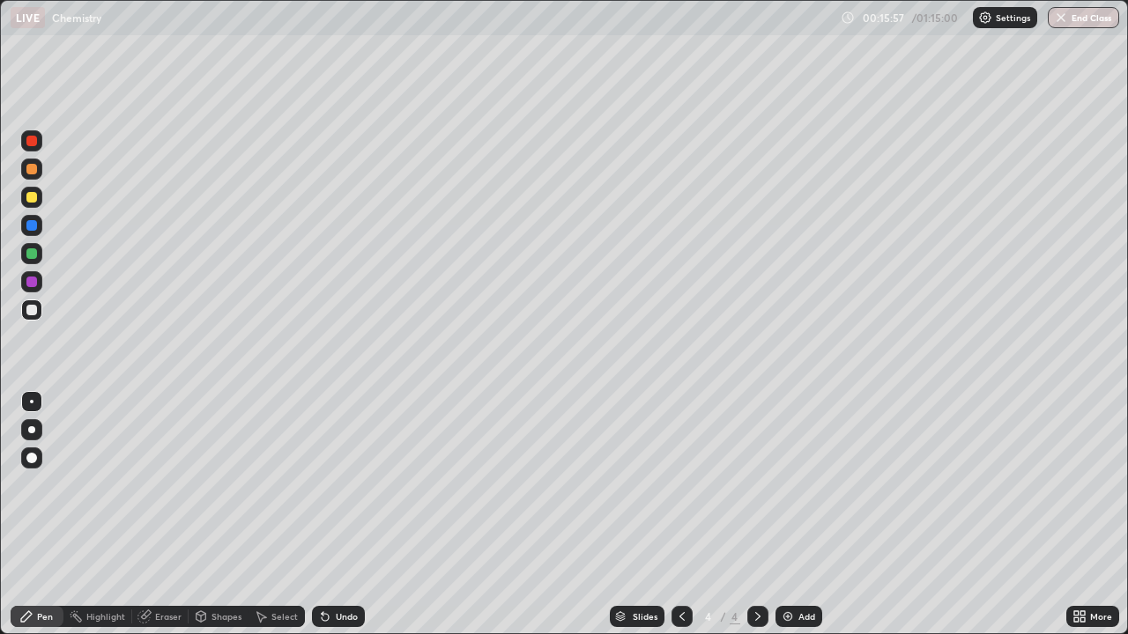
click at [328, 514] on icon at bounding box center [325, 617] width 14 height 14
click at [322, 514] on icon at bounding box center [325, 617] width 7 height 7
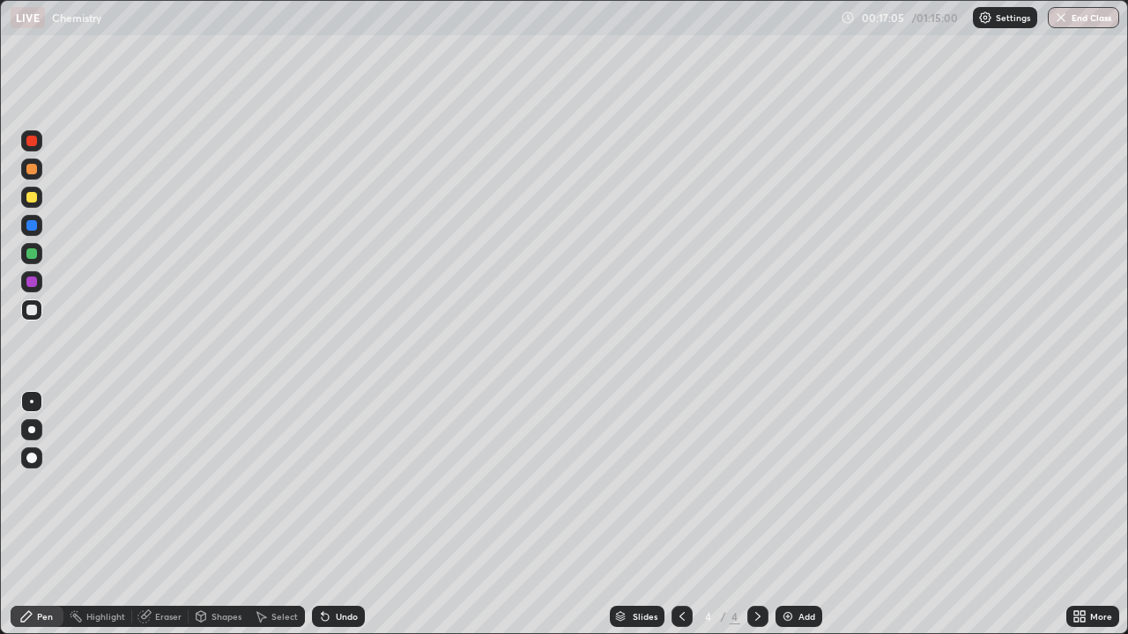
click at [324, 514] on icon at bounding box center [325, 617] width 7 height 7
click at [786, 514] on img at bounding box center [788, 617] width 14 height 14
click at [323, 514] on icon at bounding box center [325, 617] width 7 height 7
click at [322, 514] on icon at bounding box center [325, 617] width 7 height 7
click at [328, 514] on icon at bounding box center [325, 617] width 14 height 14
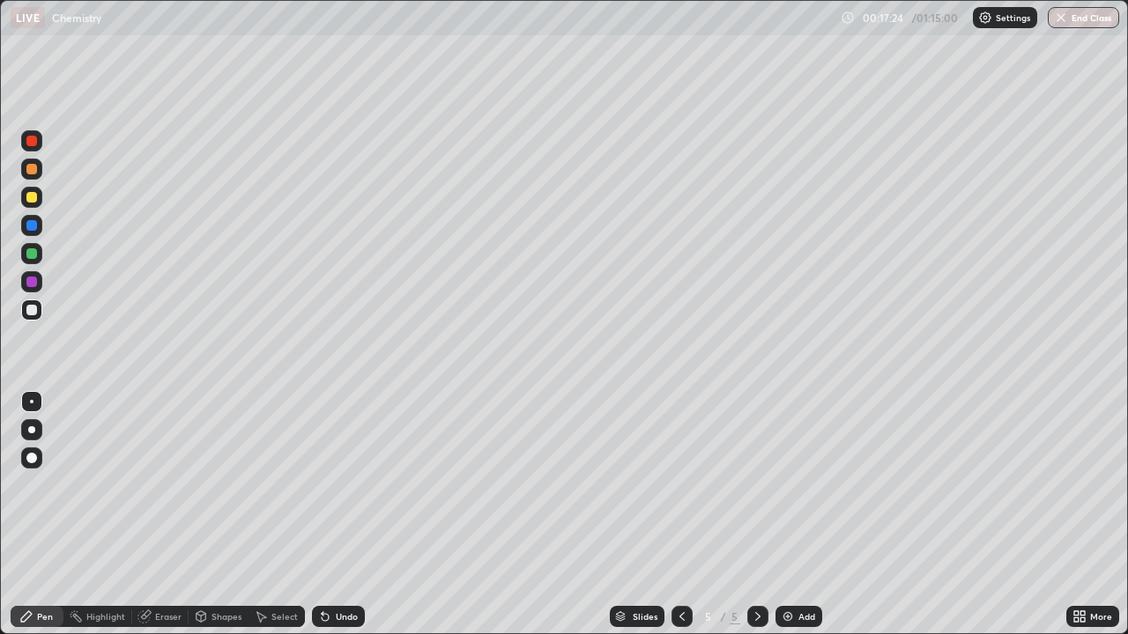
click at [330, 514] on div "Undo" at bounding box center [338, 616] width 53 height 21
click at [332, 514] on div "Undo" at bounding box center [338, 616] width 53 height 21
click at [334, 514] on div "Undo" at bounding box center [338, 616] width 53 height 21
click at [324, 514] on icon at bounding box center [325, 617] width 7 height 7
click at [322, 514] on icon at bounding box center [325, 617] width 7 height 7
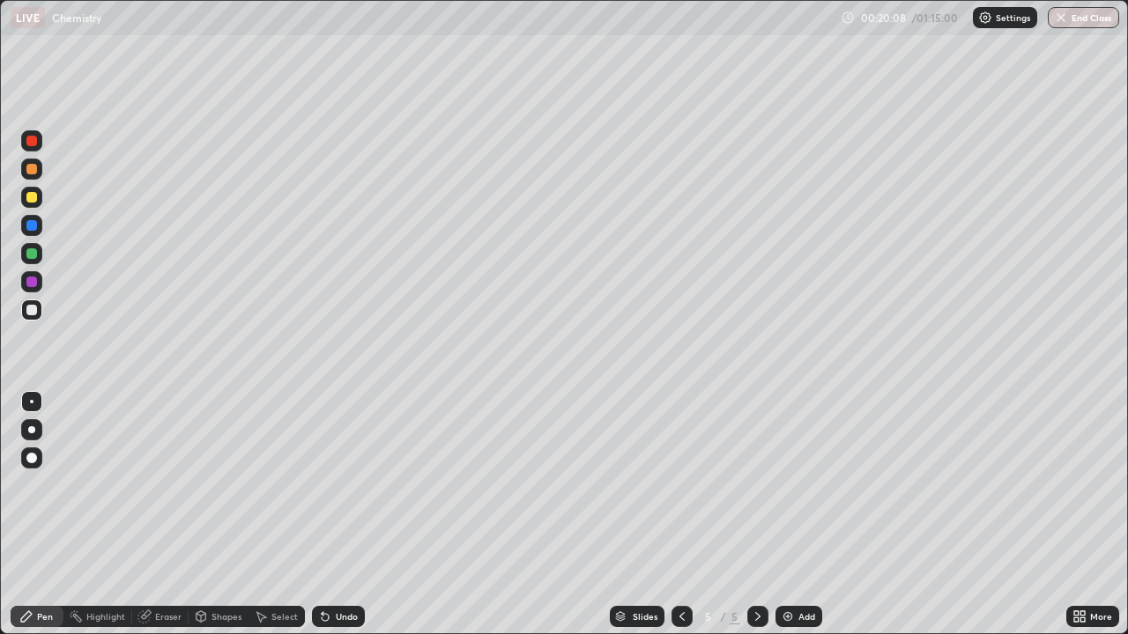
click at [329, 514] on icon at bounding box center [325, 617] width 14 height 14
click at [322, 514] on icon at bounding box center [323, 613] width 2 height 2
click at [155, 514] on div "Eraser" at bounding box center [168, 616] width 26 height 9
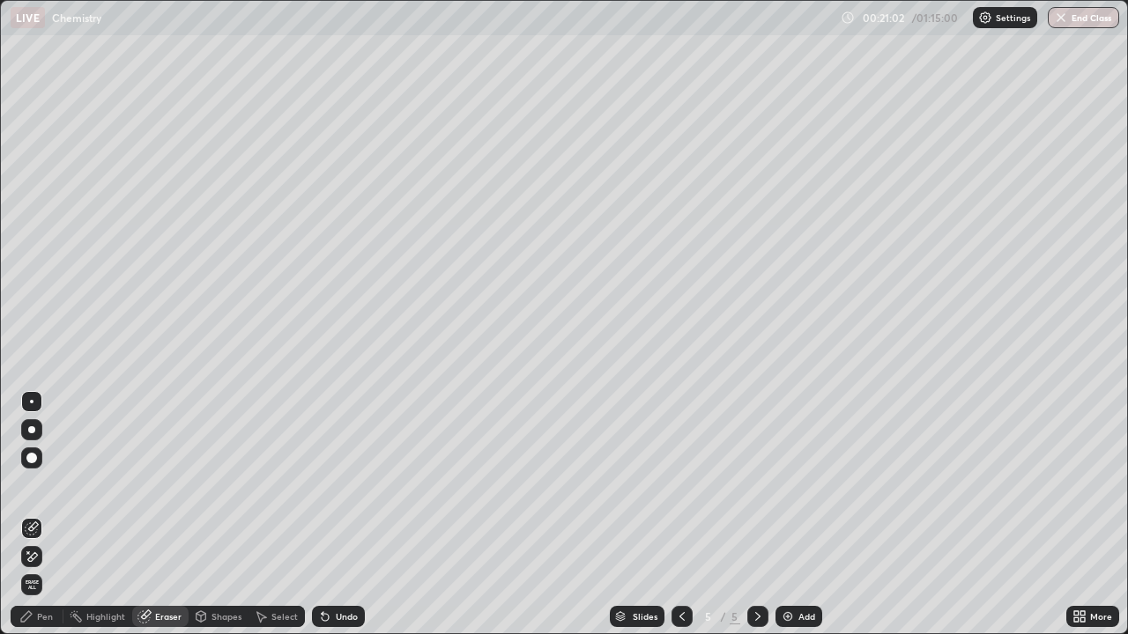
click at [50, 514] on div "Pen" at bounding box center [45, 616] width 16 height 9
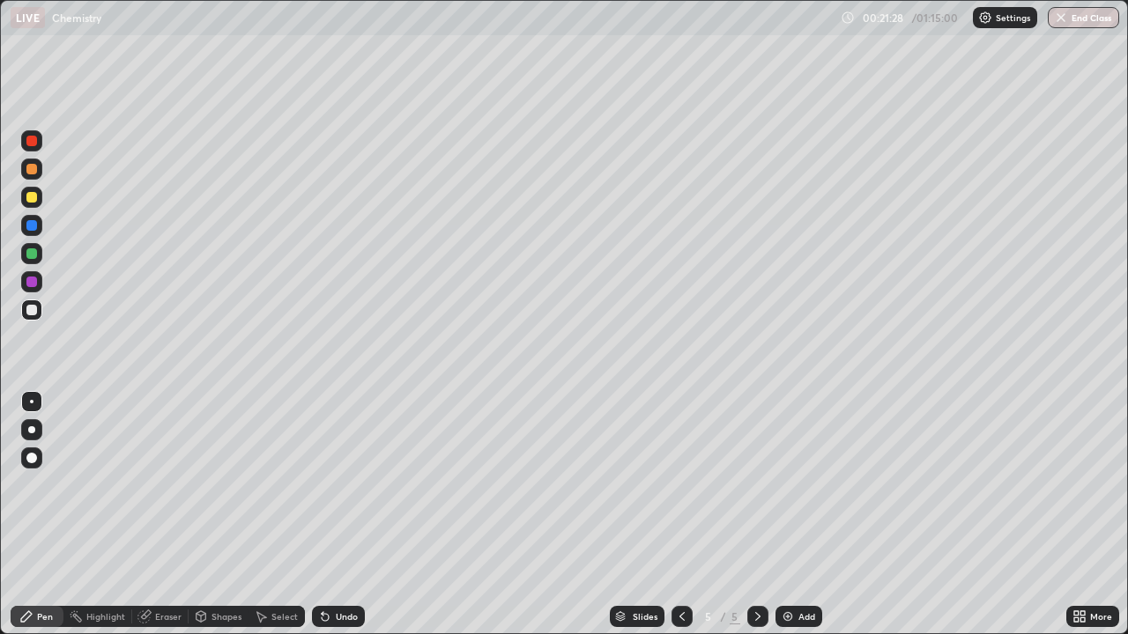
click at [33, 254] on div at bounding box center [31, 253] width 11 height 11
click at [51, 514] on div "Pen" at bounding box center [45, 616] width 16 height 9
click at [35, 308] on div at bounding box center [31, 310] width 11 height 11
click at [170, 514] on div "Eraser" at bounding box center [168, 616] width 26 height 9
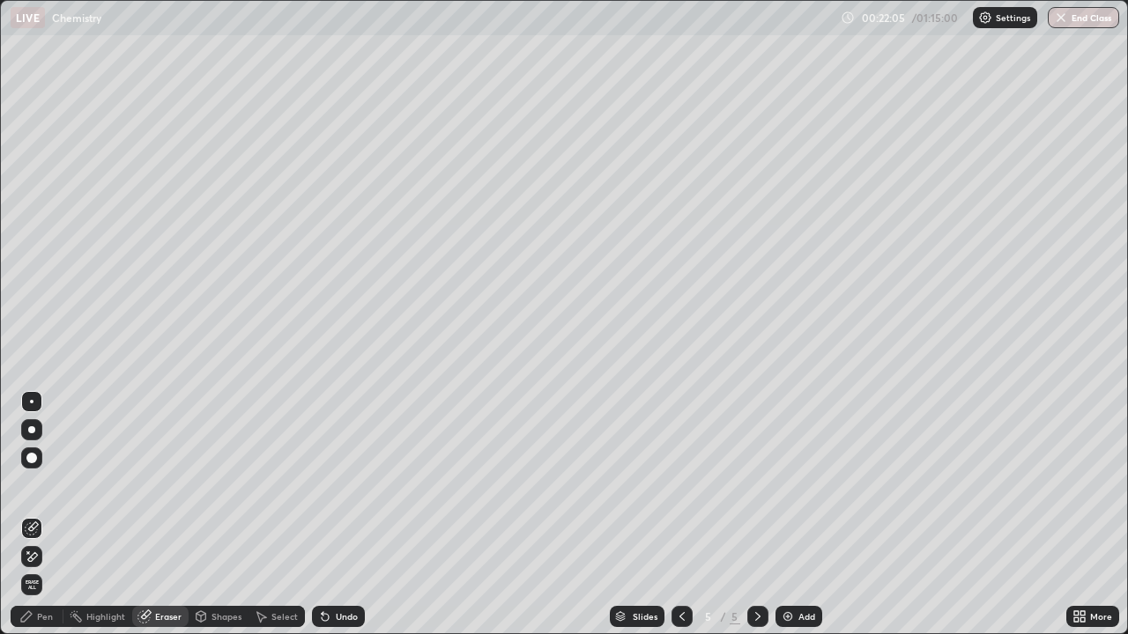
click at [55, 514] on div "Pen" at bounding box center [37, 616] width 53 height 21
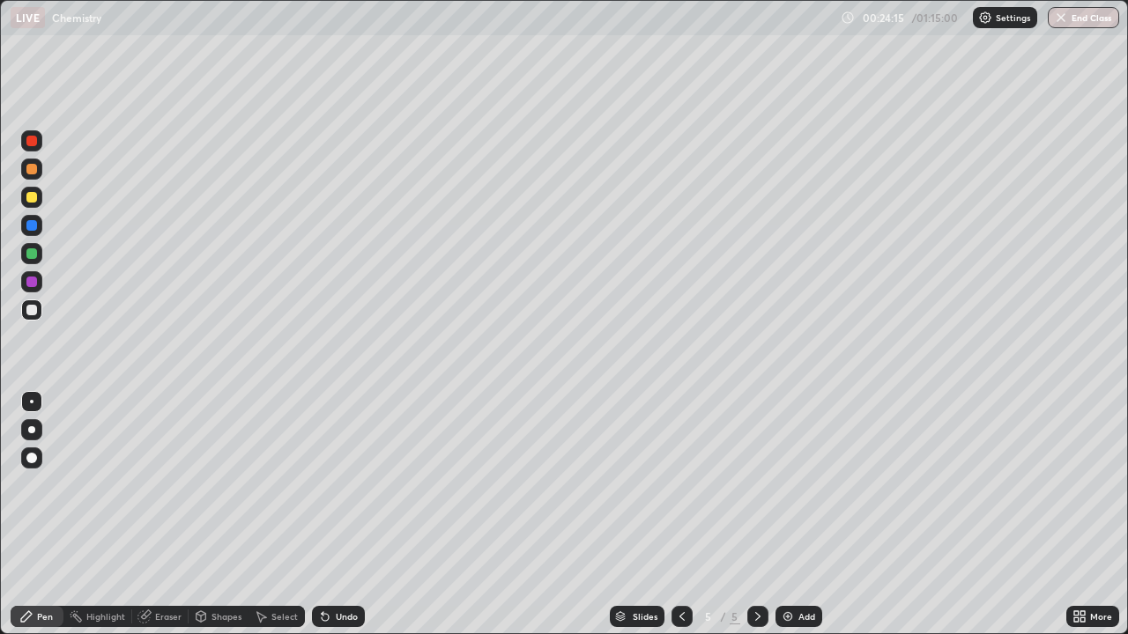
click at [34, 170] on div at bounding box center [31, 169] width 11 height 11
click at [318, 514] on icon at bounding box center [325, 617] width 14 height 14
click at [322, 514] on icon at bounding box center [325, 617] width 7 height 7
click at [332, 514] on div "Undo" at bounding box center [338, 616] width 53 height 21
click at [324, 514] on icon at bounding box center [325, 617] width 7 height 7
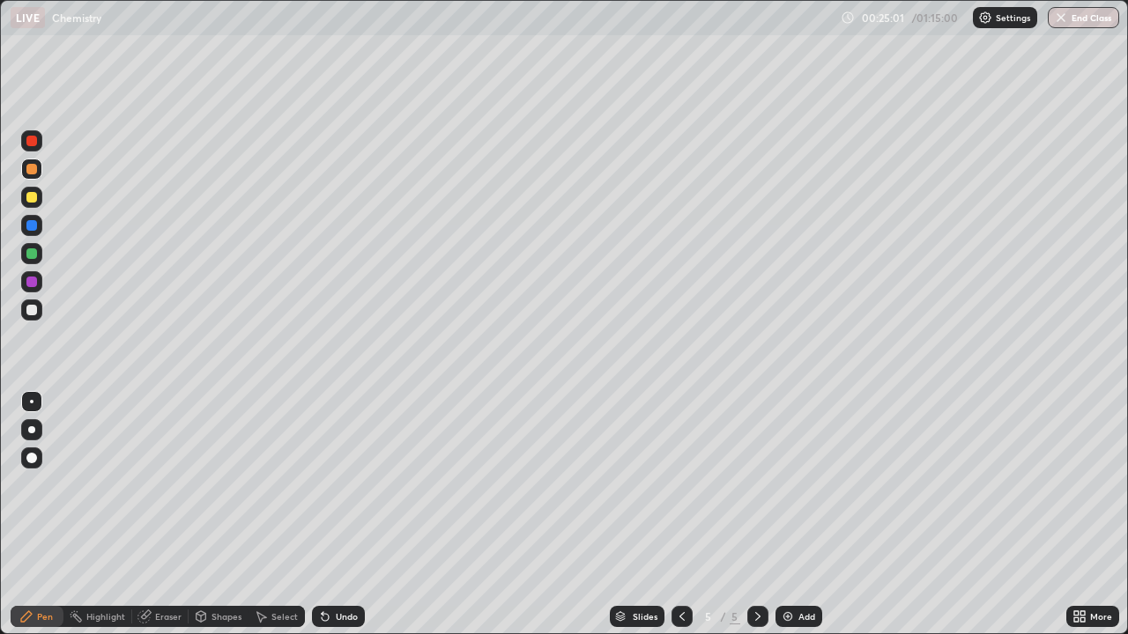
click at [324, 514] on icon at bounding box center [325, 617] width 7 height 7
click at [322, 514] on icon at bounding box center [325, 617] width 7 height 7
click at [322, 514] on icon at bounding box center [323, 613] width 2 height 2
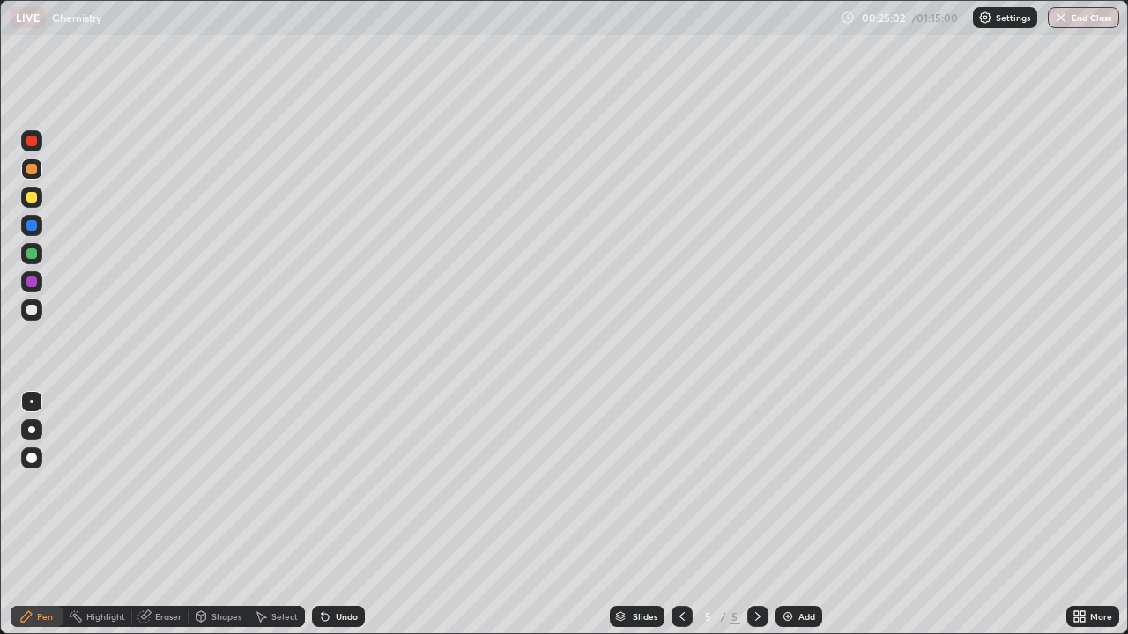
click at [322, 514] on icon at bounding box center [323, 613] width 2 height 2
click at [312, 514] on div "Undo" at bounding box center [338, 616] width 53 height 21
click at [322, 514] on icon at bounding box center [325, 617] width 7 height 7
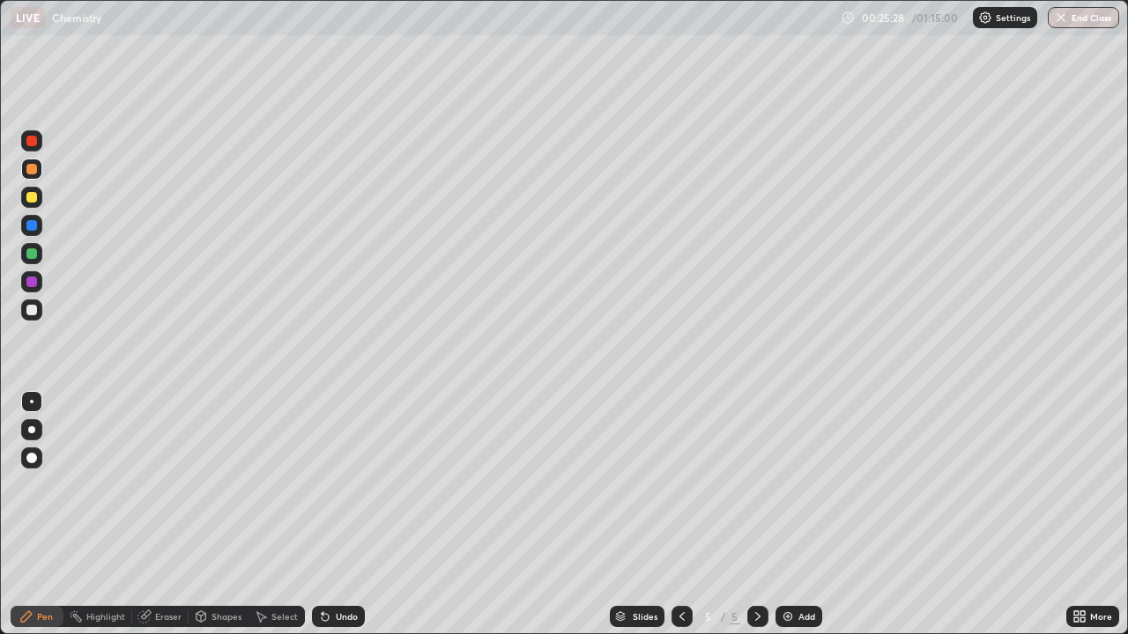
click at [325, 514] on icon at bounding box center [325, 617] width 7 height 7
click at [336, 514] on div "Undo" at bounding box center [347, 616] width 22 height 9
click at [329, 514] on icon at bounding box center [325, 617] width 14 height 14
click at [322, 514] on icon at bounding box center [325, 617] width 7 height 7
click at [785, 514] on img at bounding box center [788, 617] width 14 height 14
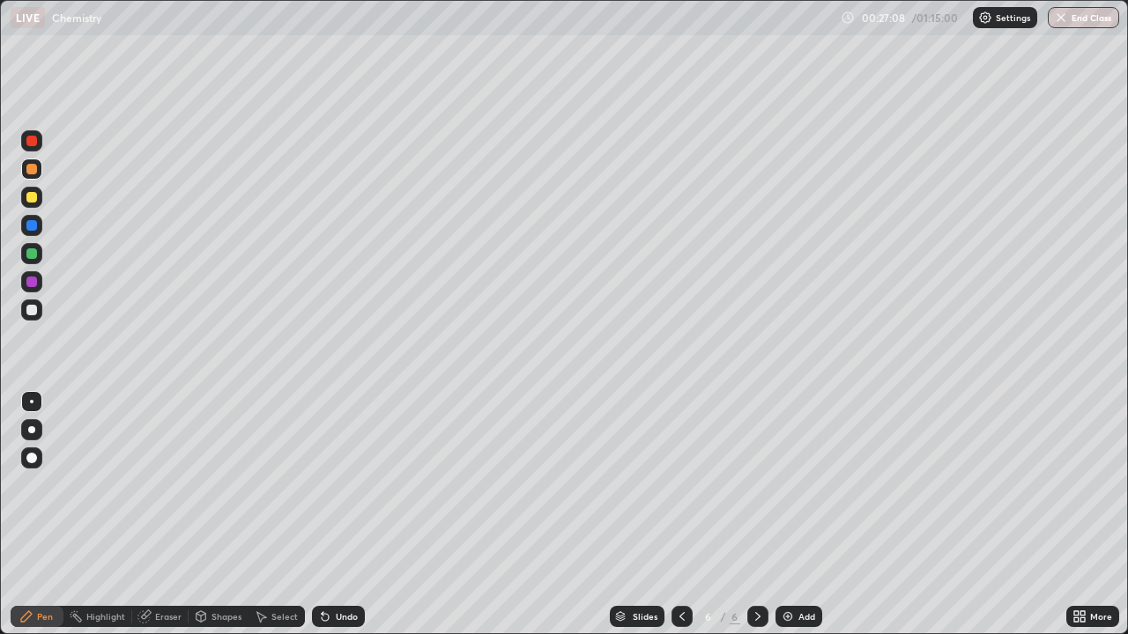
click at [324, 514] on icon at bounding box center [325, 617] width 7 height 7
click at [322, 514] on icon at bounding box center [325, 617] width 7 height 7
click at [328, 514] on icon at bounding box center [325, 617] width 14 height 14
click at [332, 514] on div "Undo" at bounding box center [338, 616] width 53 height 21
click at [322, 514] on icon at bounding box center [325, 617] width 7 height 7
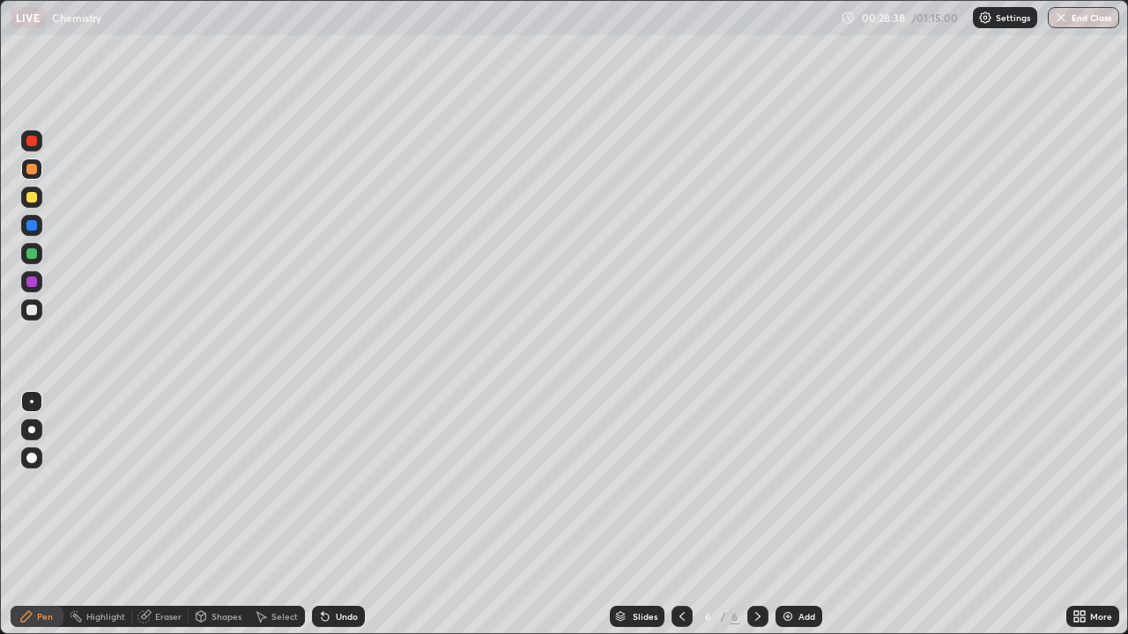
click at [323, 514] on icon at bounding box center [325, 617] width 7 height 7
click at [329, 514] on icon at bounding box center [325, 617] width 14 height 14
click at [331, 514] on div "Undo" at bounding box center [338, 616] width 53 height 21
click at [330, 514] on div "Undo" at bounding box center [338, 616] width 53 height 21
click at [33, 254] on div at bounding box center [31, 253] width 11 height 11
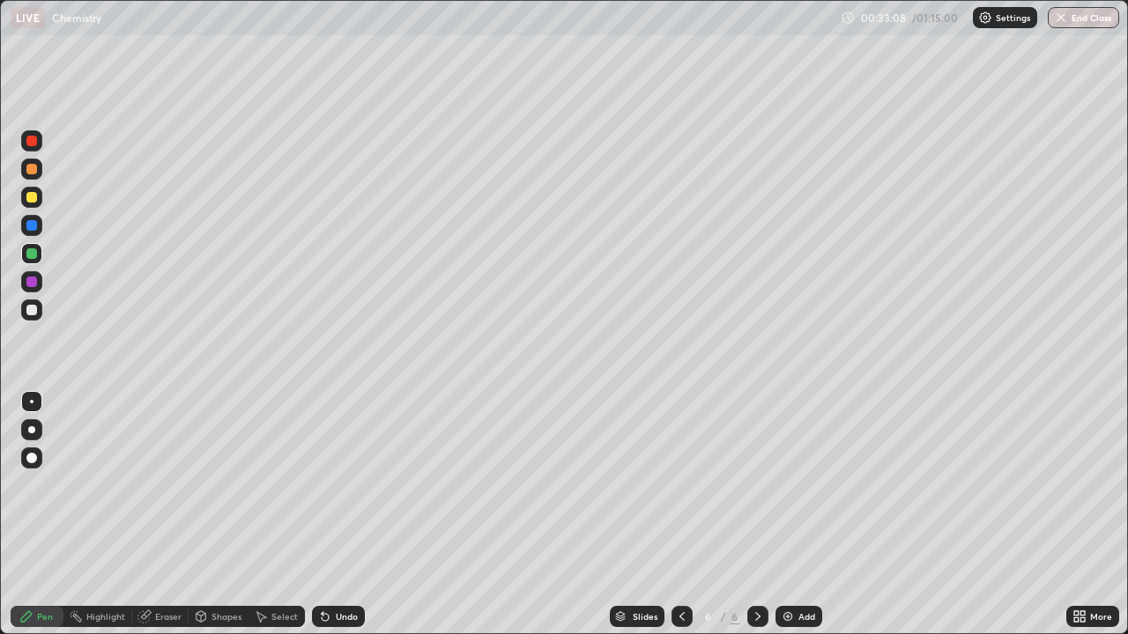
click at [324, 514] on icon at bounding box center [325, 617] width 7 height 7
click at [323, 514] on icon at bounding box center [325, 617] width 14 height 14
click at [336, 514] on div "Undo" at bounding box center [347, 616] width 22 height 9
click at [330, 514] on div "Undo" at bounding box center [338, 616] width 53 height 21
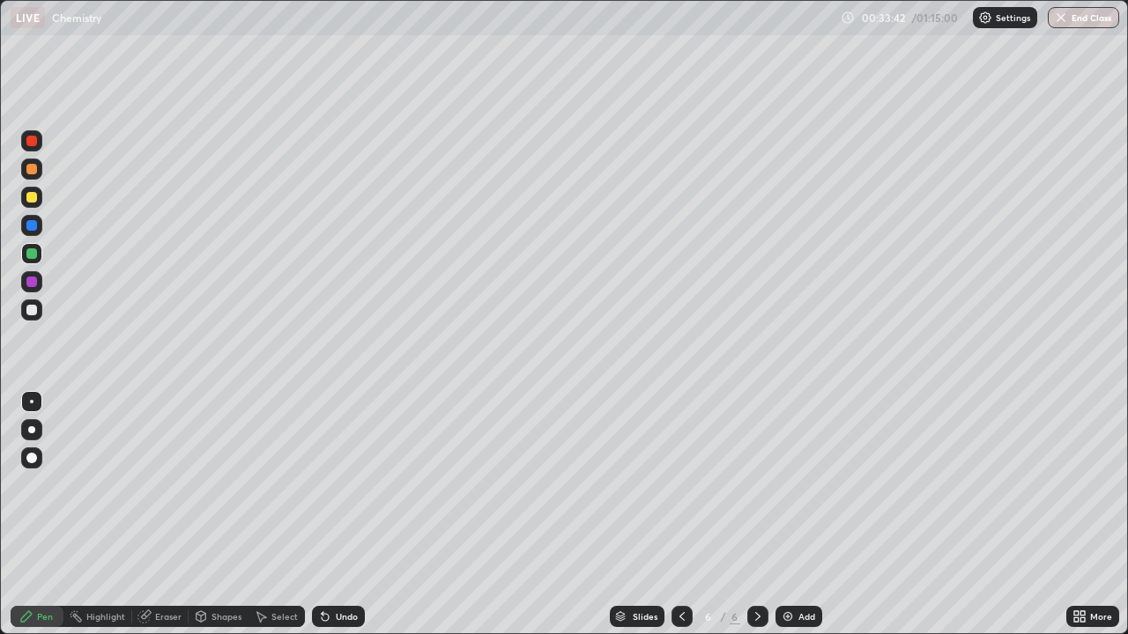
click at [329, 514] on div "Undo" at bounding box center [338, 616] width 53 height 21
click at [330, 514] on div "Undo" at bounding box center [338, 616] width 53 height 21
click at [329, 514] on icon at bounding box center [325, 617] width 14 height 14
click at [329, 514] on div "Undo" at bounding box center [338, 616] width 53 height 21
click at [330, 514] on div "Undo" at bounding box center [338, 616] width 53 height 21
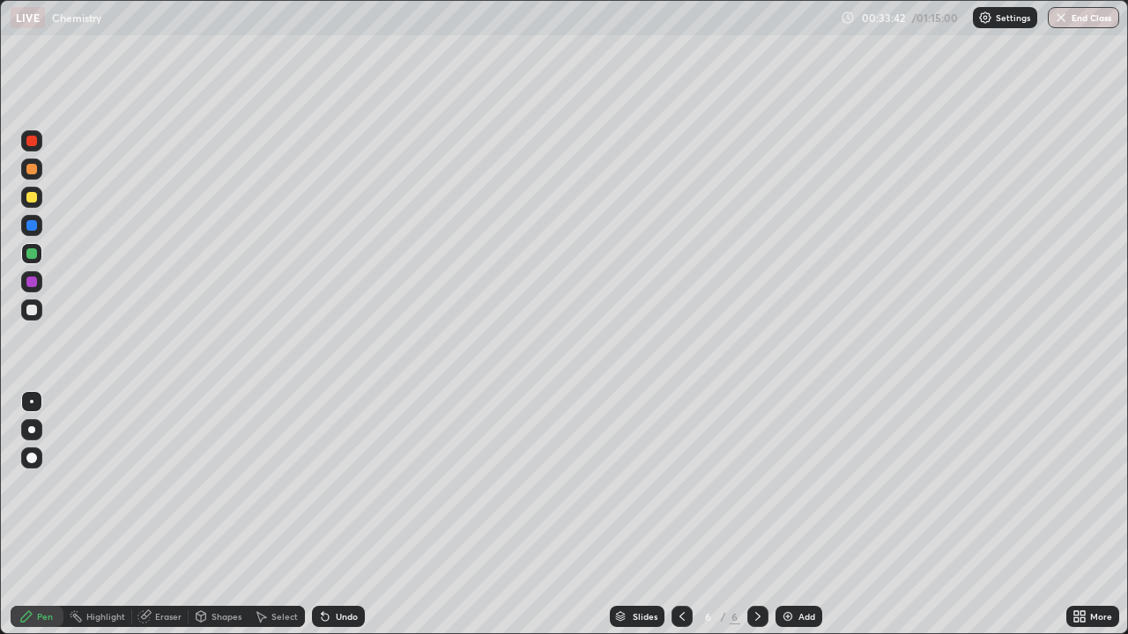
click at [331, 514] on div "Undo" at bounding box center [338, 616] width 53 height 21
click at [330, 514] on div "Undo" at bounding box center [338, 616] width 53 height 21
click at [329, 514] on div "Undo" at bounding box center [338, 616] width 53 height 21
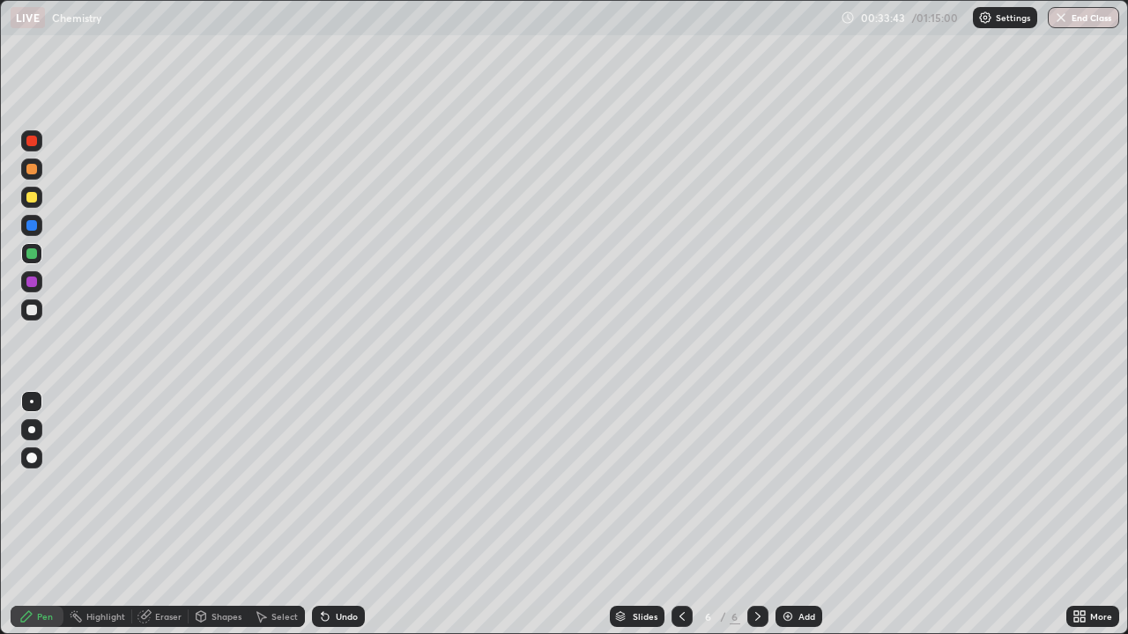
click at [329, 514] on icon at bounding box center [325, 617] width 14 height 14
click at [329, 514] on div "Undo" at bounding box center [338, 616] width 53 height 21
click at [329, 514] on icon at bounding box center [325, 617] width 14 height 14
click at [329, 514] on div "Undo" at bounding box center [338, 616] width 53 height 21
click at [329, 514] on icon at bounding box center [325, 617] width 14 height 14
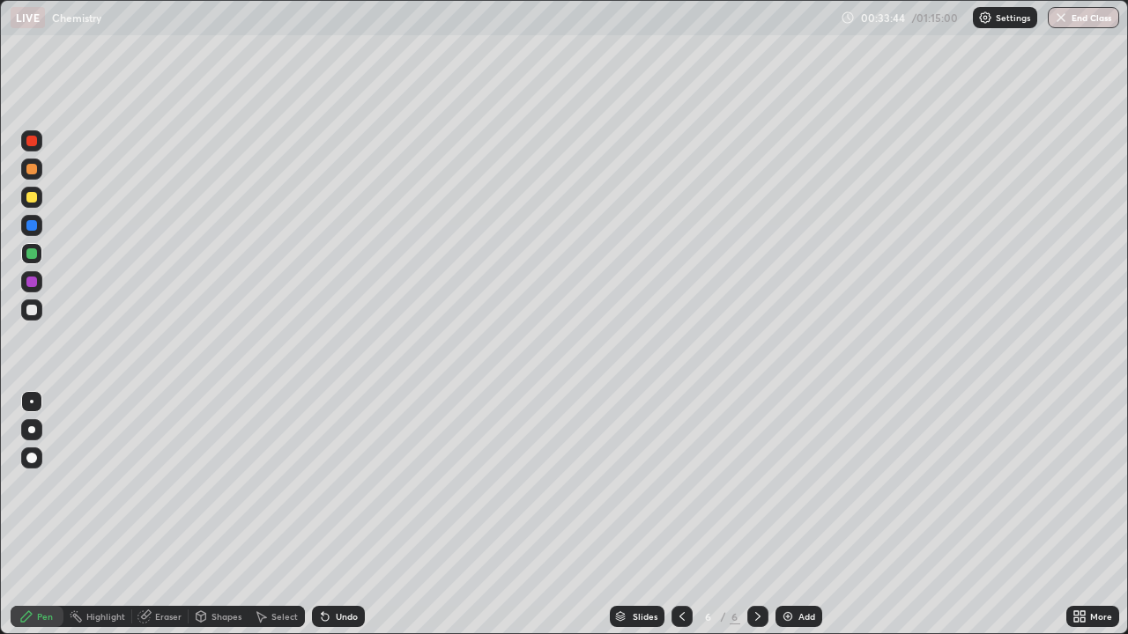
click at [330, 514] on div "Undo" at bounding box center [338, 616] width 53 height 21
click at [329, 514] on div "Undo" at bounding box center [338, 616] width 53 height 21
click at [330, 514] on div "Undo" at bounding box center [338, 616] width 53 height 21
click at [332, 514] on div "Undo" at bounding box center [338, 616] width 53 height 21
click at [329, 514] on div "Undo" at bounding box center [338, 616] width 53 height 21
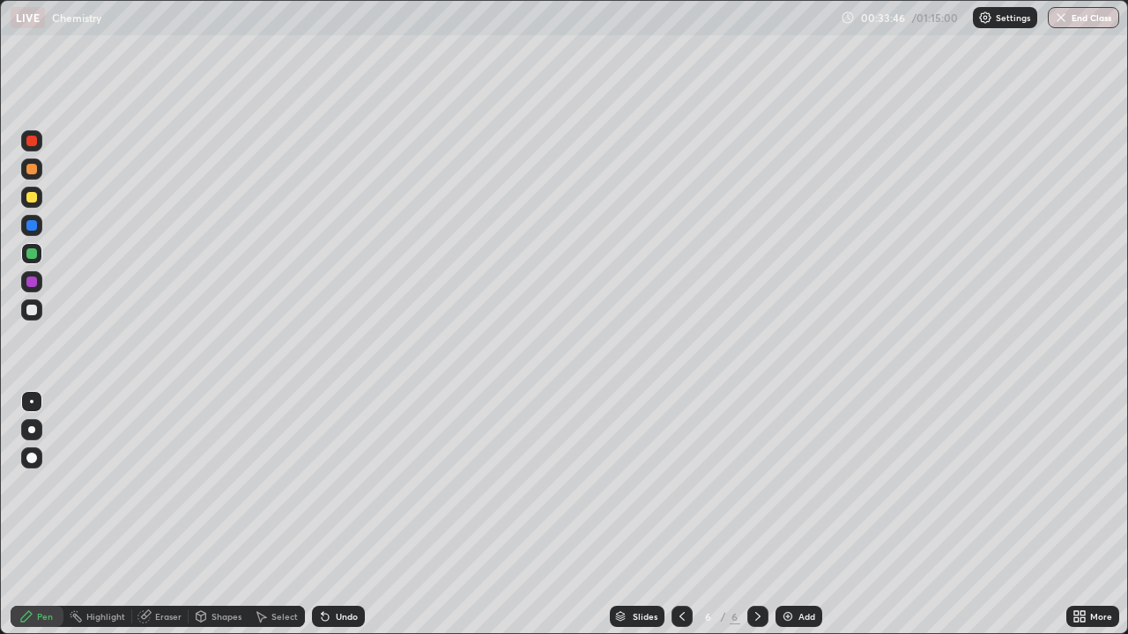
click at [330, 514] on div "Undo" at bounding box center [338, 616] width 53 height 21
click at [336, 514] on div "Undo" at bounding box center [347, 616] width 22 height 9
click at [57, 514] on div "Pen" at bounding box center [37, 616] width 53 height 21
click at [29, 314] on div at bounding box center [31, 310] width 11 height 11
click at [152, 514] on div "Eraser" at bounding box center [160, 616] width 56 height 21
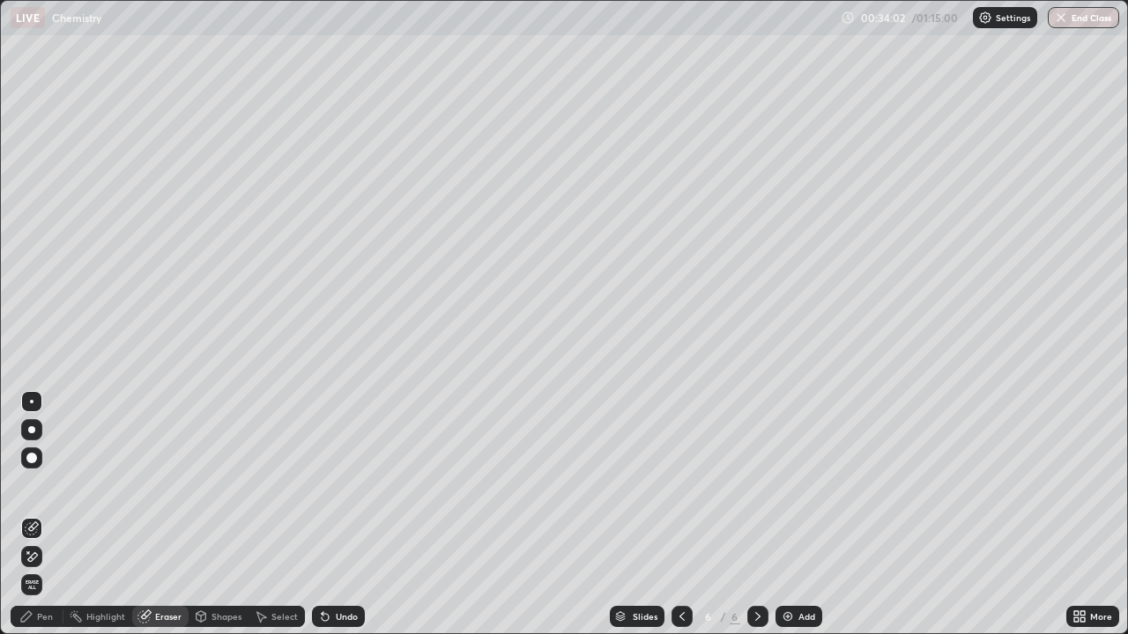
click at [43, 514] on div "Pen" at bounding box center [45, 616] width 16 height 9
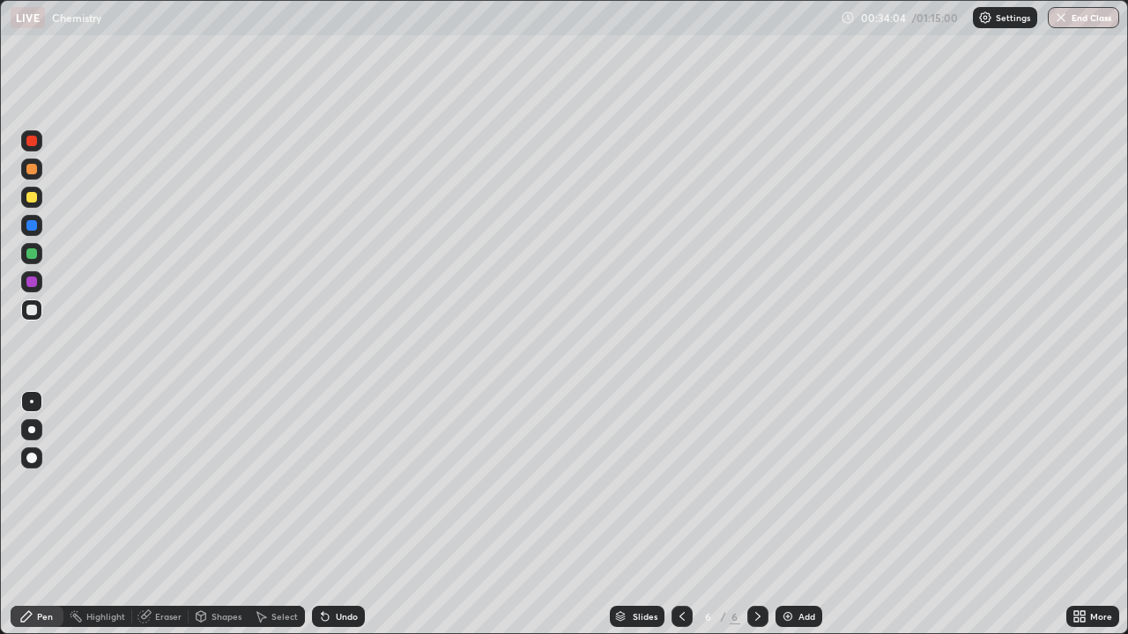
click at [32, 255] on div at bounding box center [31, 253] width 11 height 11
click at [163, 514] on div "Eraser" at bounding box center [168, 616] width 26 height 9
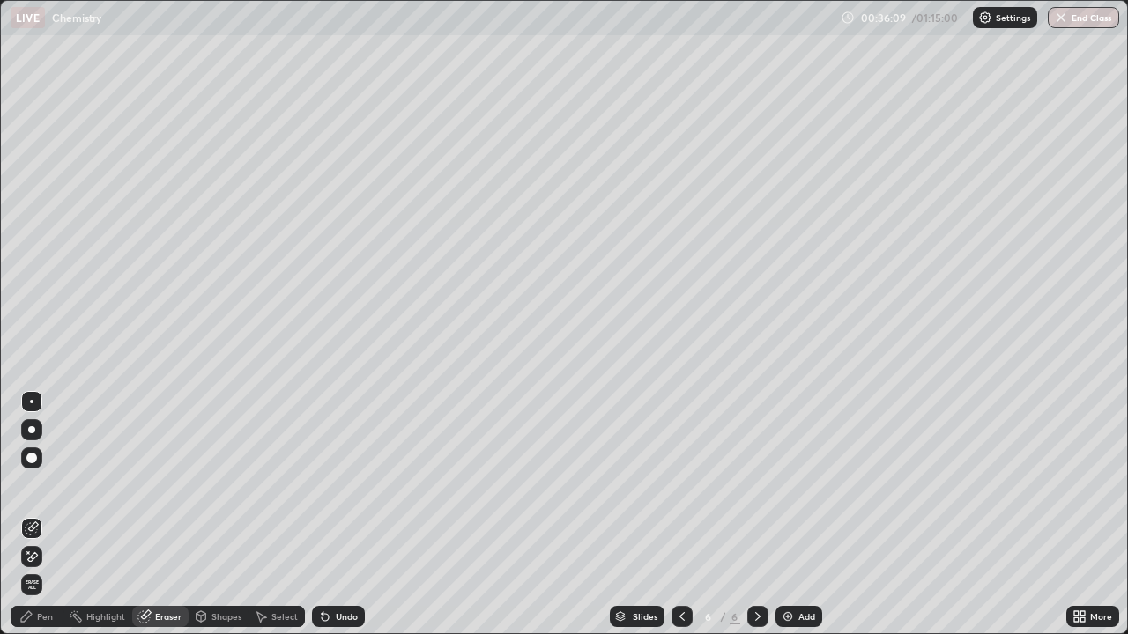
click at [35, 514] on div "Pen" at bounding box center [37, 616] width 53 height 21
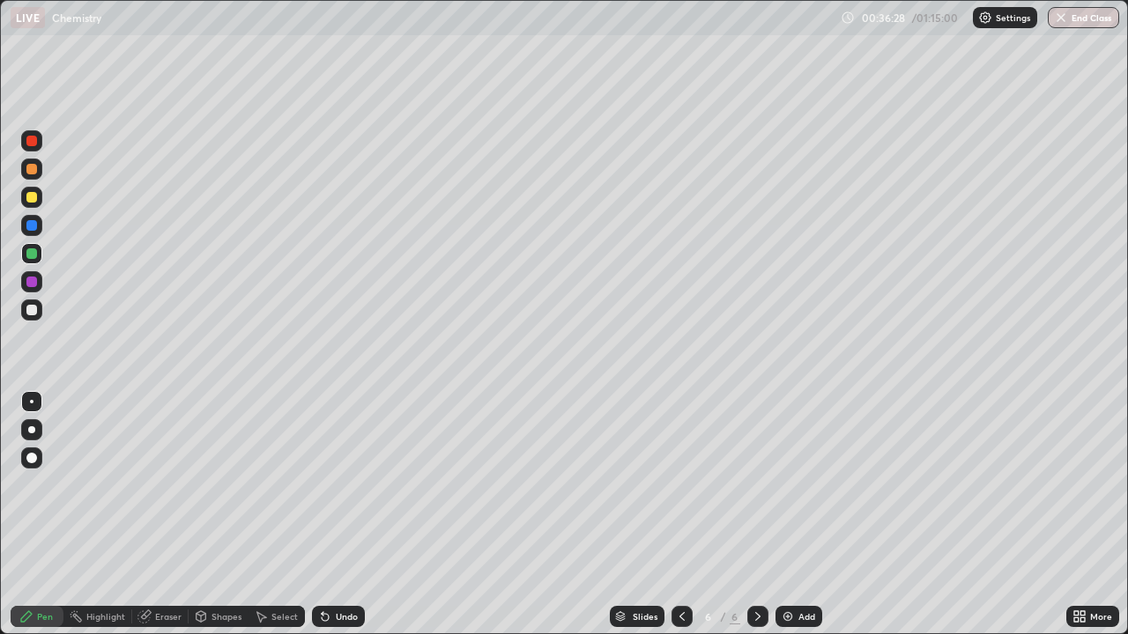
click at [33, 282] on div at bounding box center [31, 282] width 11 height 11
click at [163, 514] on div "Eraser" at bounding box center [168, 616] width 26 height 9
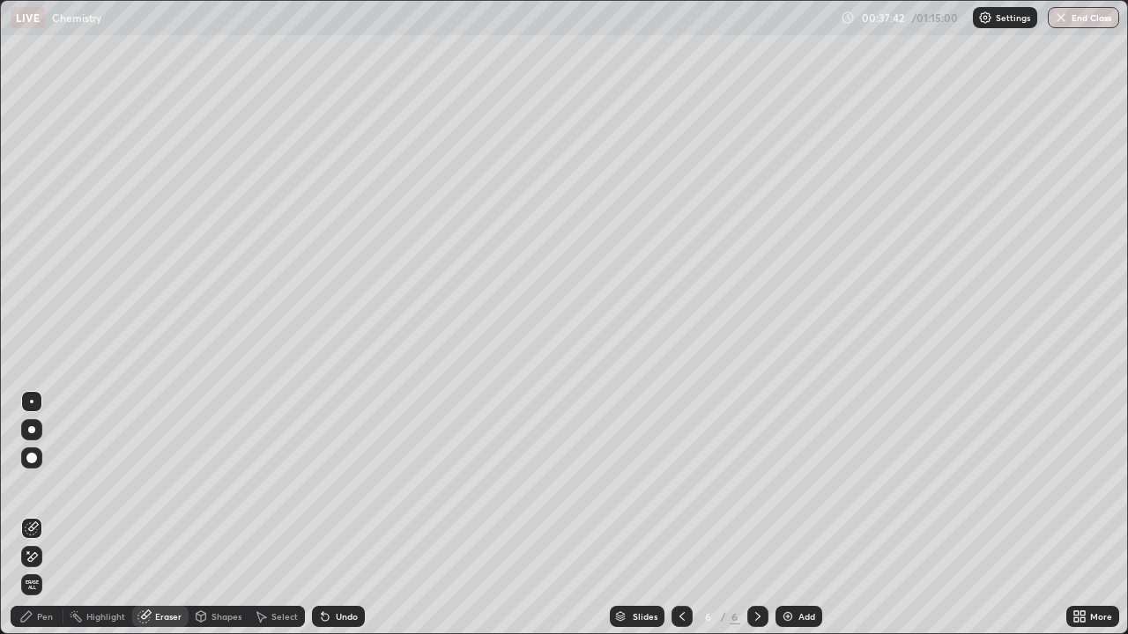
click at [50, 514] on div "Pen" at bounding box center [45, 616] width 16 height 9
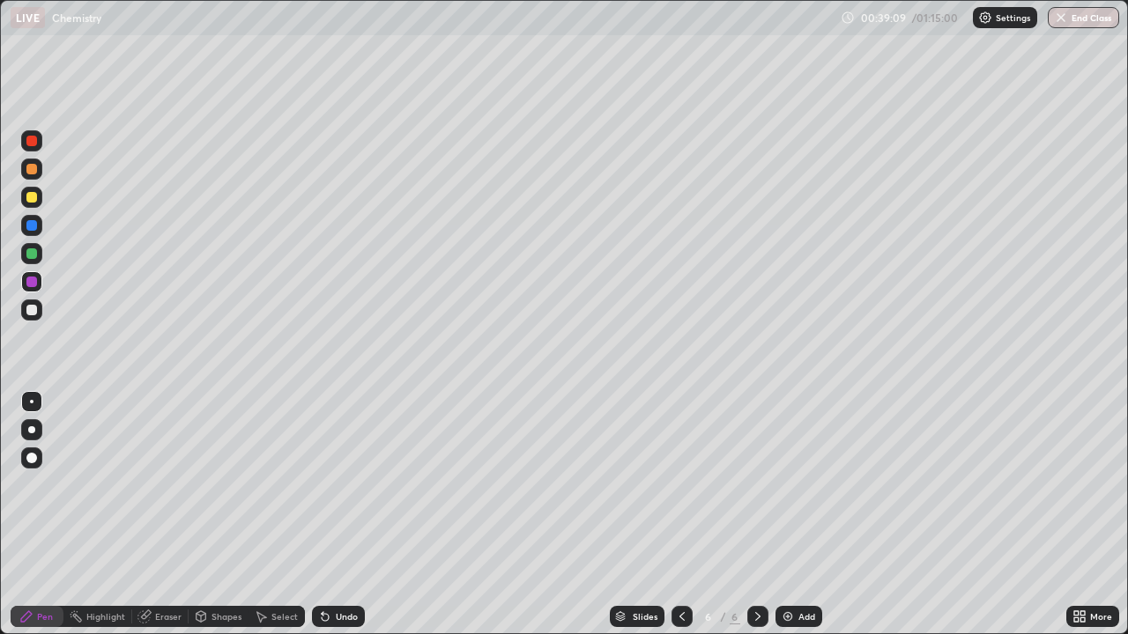
click at [786, 514] on img at bounding box center [788, 617] width 14 height 14
click at [332, 514] on div "Undo" at bounding box center [338, 616] width 53 height 21
click at [32, 255] on div at bounding box center [31, 253] width 11 height 11
click at [323, 514] on icon at bounding box center [325, 617] width 7 height 7
click at [329, 514] on icon at bounding box center [325, 617] width 14 height 14
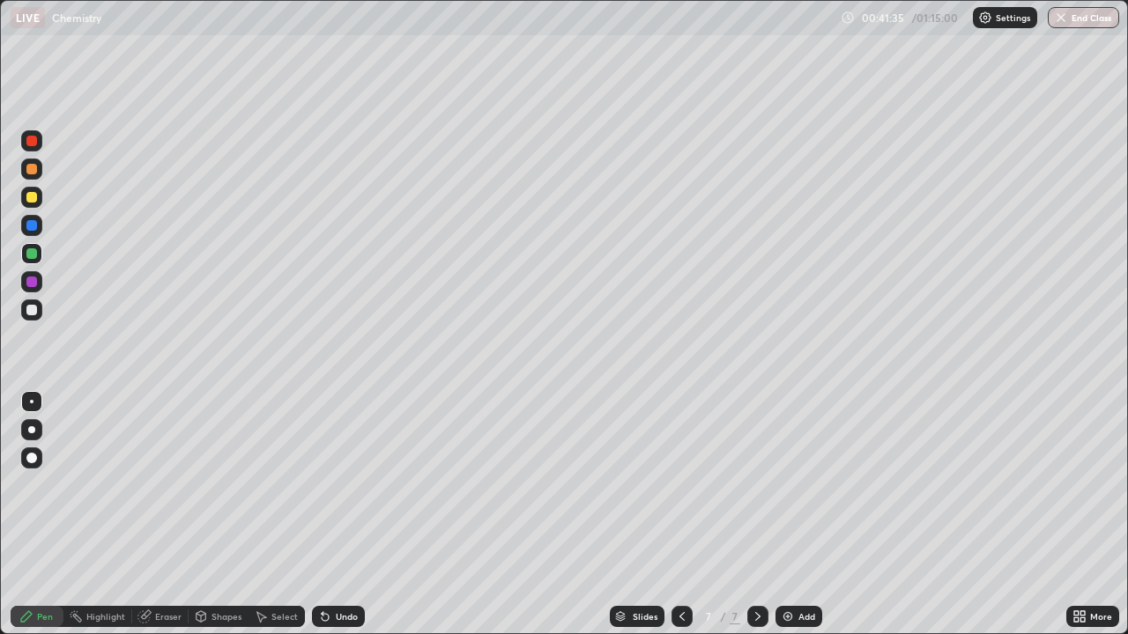
click at [786, 514] on img at bounding box center [788, 617] width 14 height 14
click at [329, 514] on icon at bounding box center [325, 617] width 14 height 14
click at [170, 514] on div "Eraser" at bounding box center [168, 616] width 26 height 9
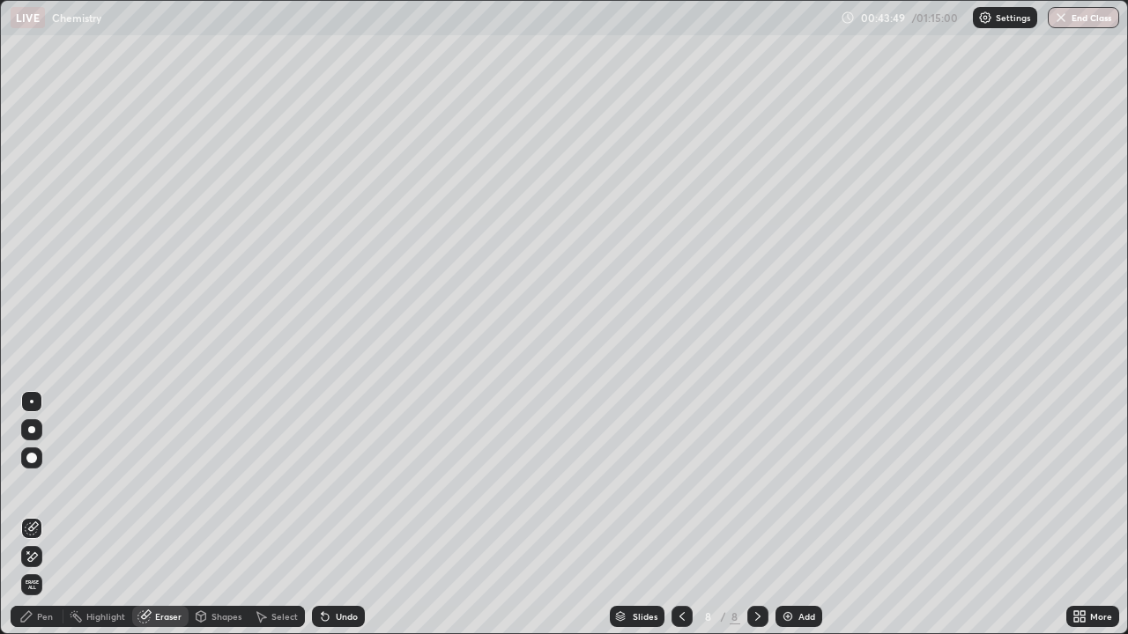
click at [55, 514] on div "Pen" at bounding box center [37, 616] width 53 height 21
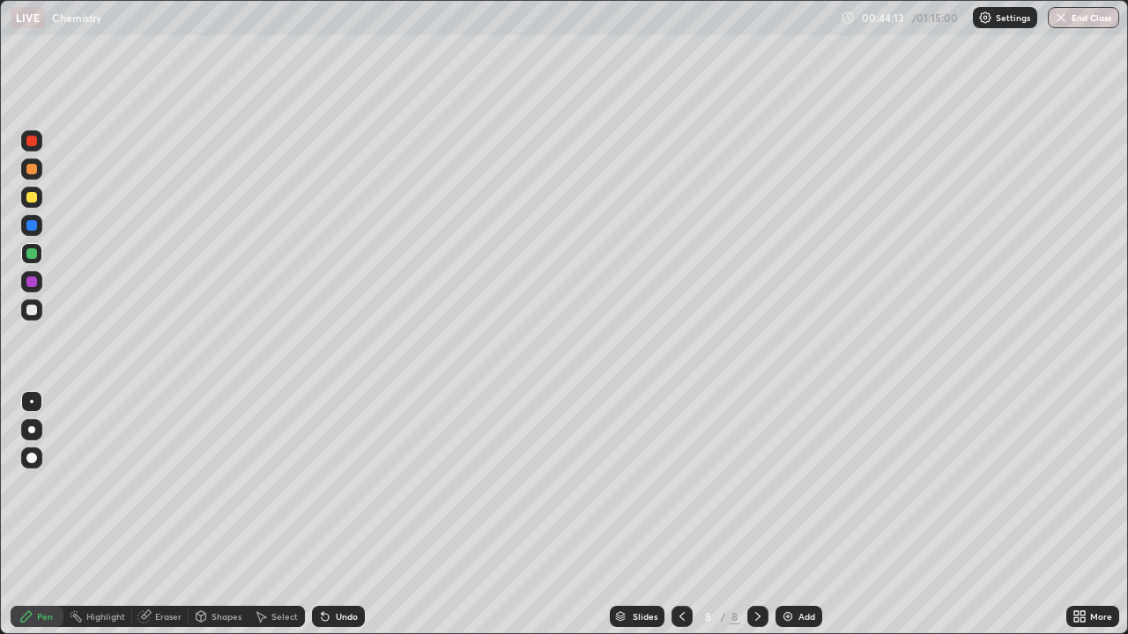
click at [324, 514] on icon at bounding box center [325, 617] width 7 height 7
click at [322, 514] on icon at bounding box center [325, 617] width 7 height 7
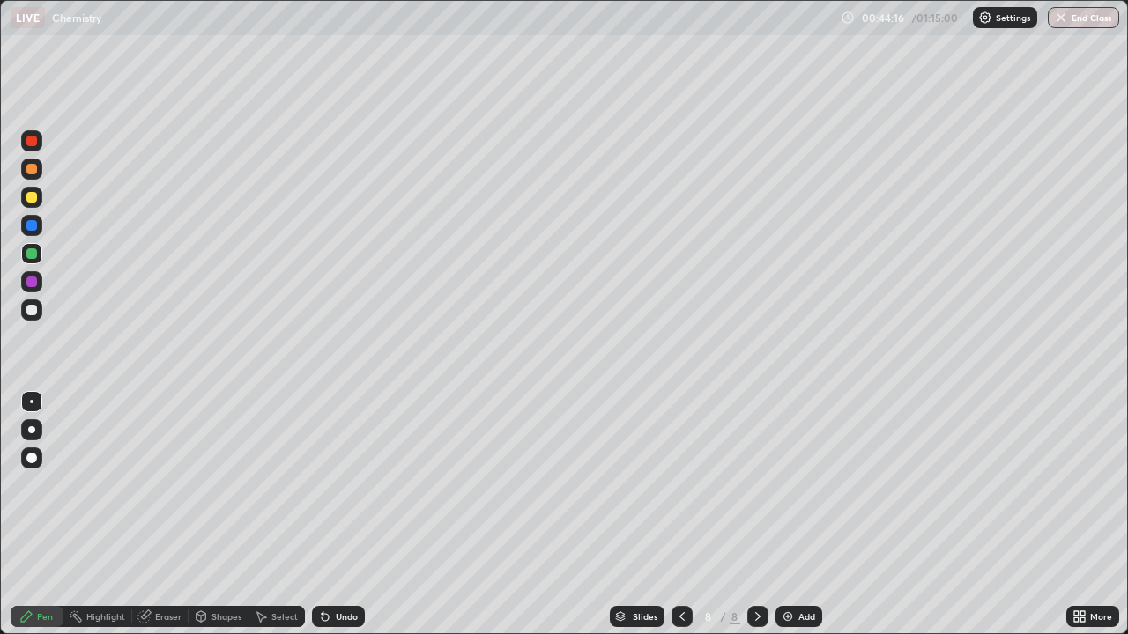
click at [324, 514] on icon at bounding box center [325, 617] width 7 height 7
click at [322, 514] on icon at bounding box center [325, 617] width 7 height 7
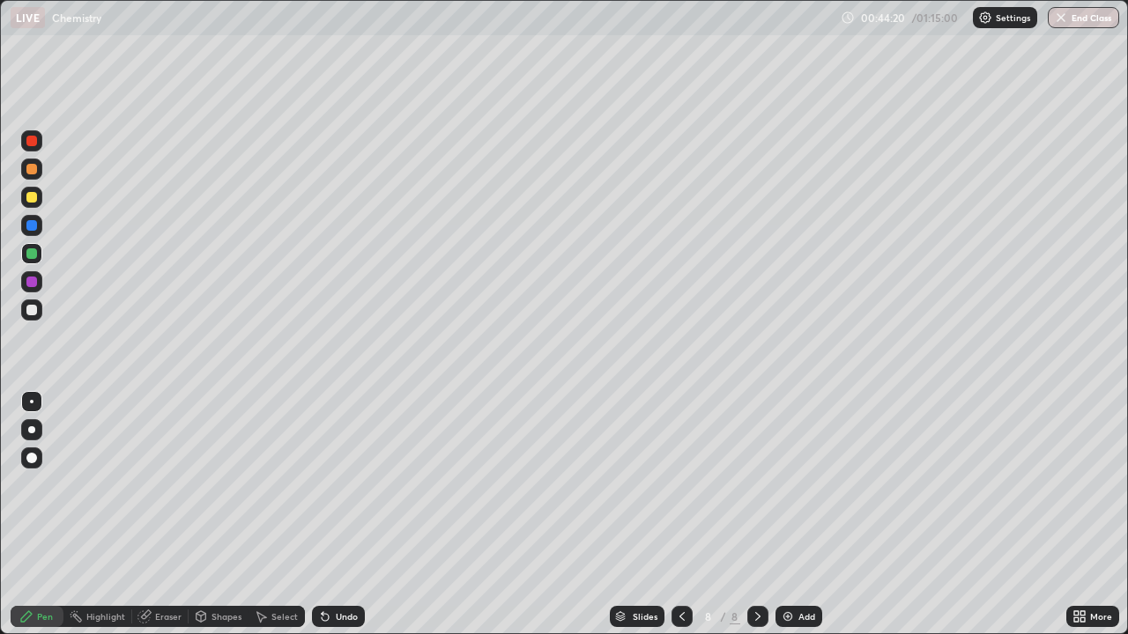
click at [322, 514] on icon at bounding box center [325, 617] width 7 height 7
click at [323, 514] on icon at bounding box center [325, 617] width 7 height 7
click at [324, 514] on icon at bounding box center [325, 617] width 7 height 7
click at [322, 514] on icon at bounding box center [325, 617] width 7 height 7
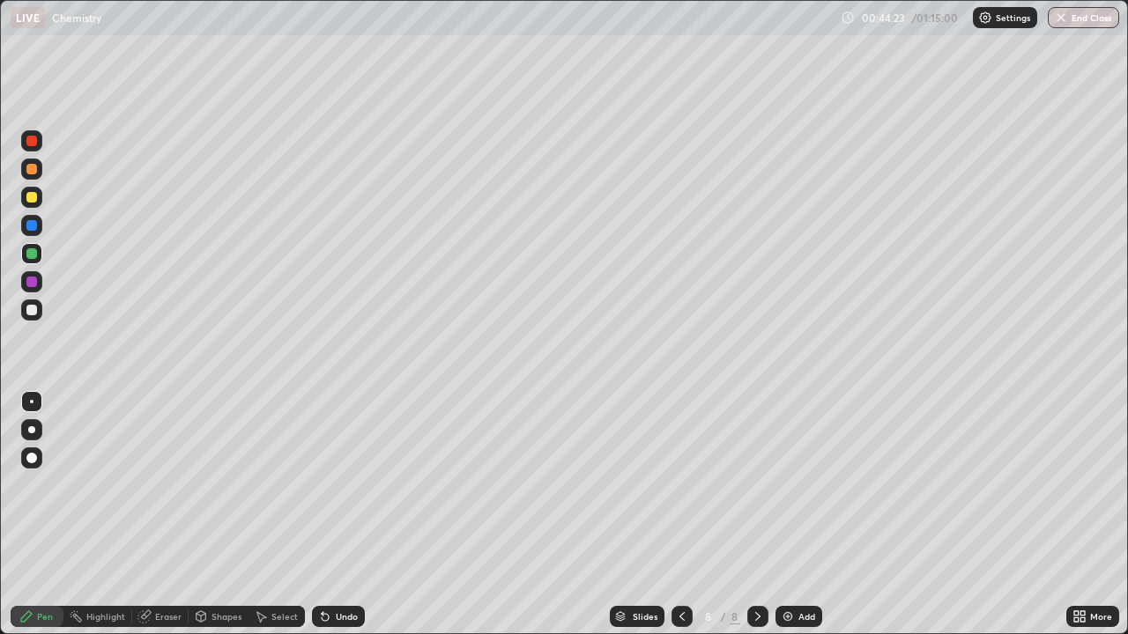
click at [323, 514] on icon at bounding box center [325, 617] width 7 height 7
click at [322, 514] on icon at bounding box center [325, 617] width 7 height 7
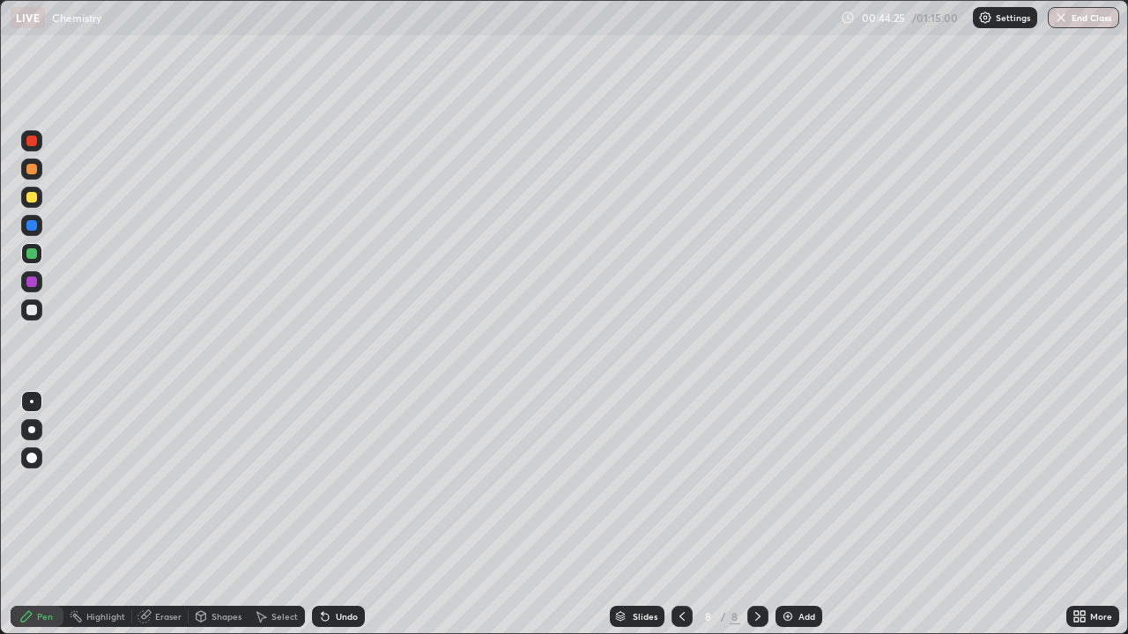
click at [322, 514] on icon at bounding box center [325, 617] width 7 height 7
click at [323, 514] on icon at bounding box center [325, 617] width 7 height 7
click at [322, 514] on icon at bounding box center [325, 617] width 7 height 7
click at [32, 198] on div at bounding box center [31, 197] width 11 height 11
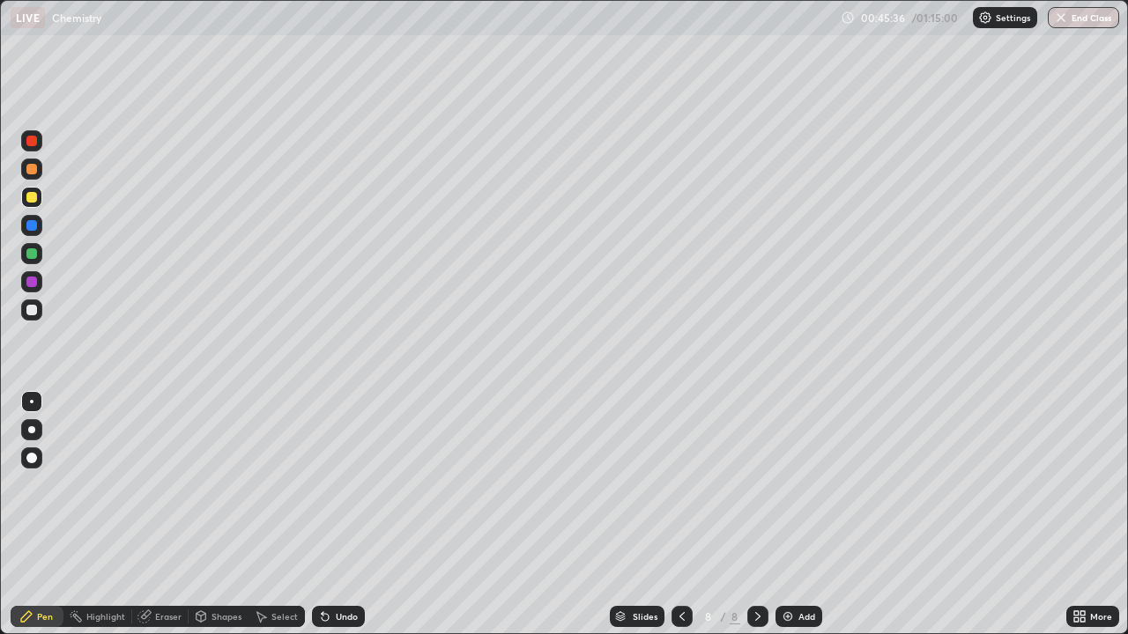
click at [325, 514] on icon at bounding box center [325, 617] width 7 height 7
click at [322, 514] on icon at bounding box center [323, 613] width 2 height 2
click at [523, 514] on div "Slides 8 / 8 Add" at bounding box center [715, 616] width 701 height 35
click at [326, 514] on icon at bounding box center [325, 617] width 14 height 14
click at [322, 514] on icon at bounding box center [325, 617] width 7 height 7
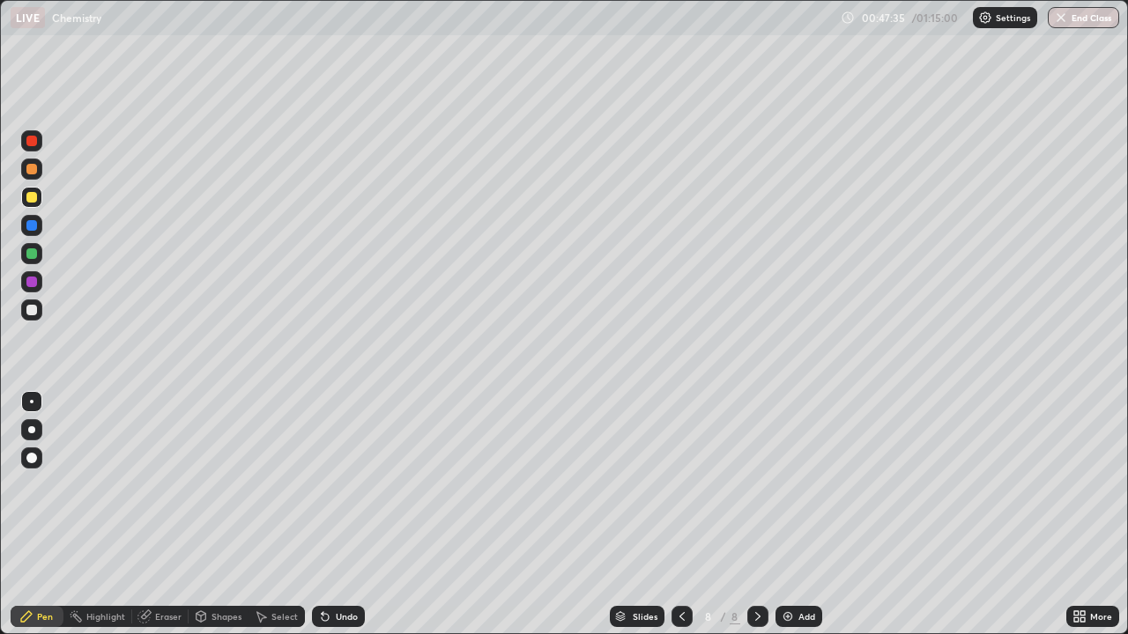
click at [322, 514] on icon at bounding box center [325, 617] width 7 height 7
click at [324, 514] on icon at bounding box center [325, 617] width 7 height 7
click at [327, 514] on icon at bounding box center [325, 617] width 14 height 14
click at [328, 514] on icon at bounding box center [325, 617] width 14 height 14
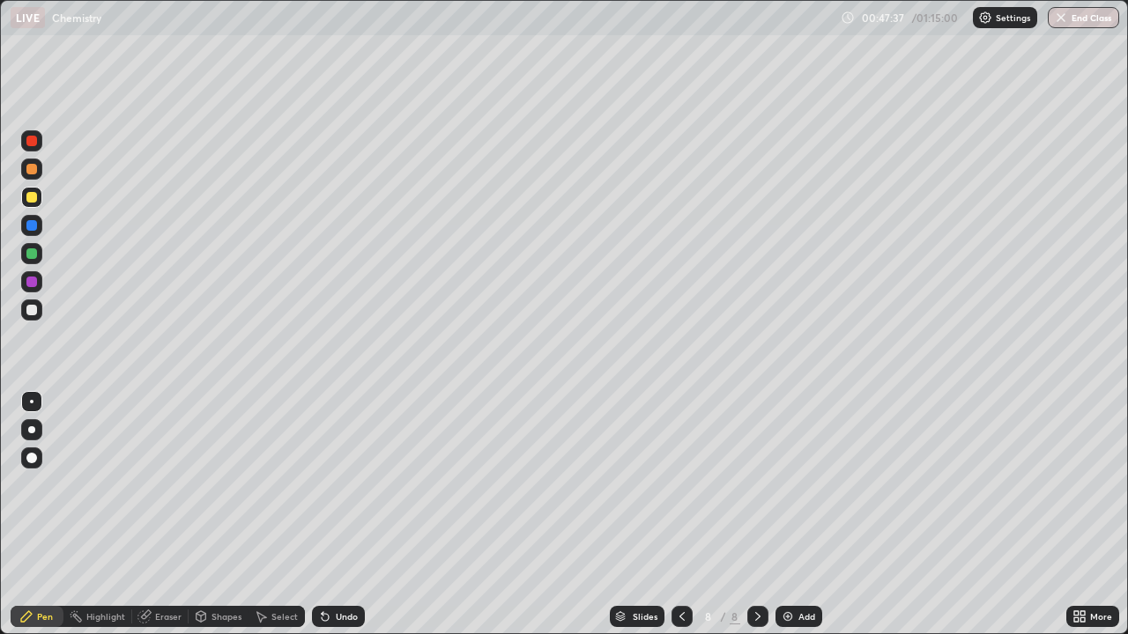
click at [335, 514] on div "Undo" at bounding box center [338, 616] width 53 height 21
click at [329, 514] on icon at bounding box center [325, 617] width 14 height 14
click at [322, 514] on icon at bounding box center [325, 617] width 7 height 7
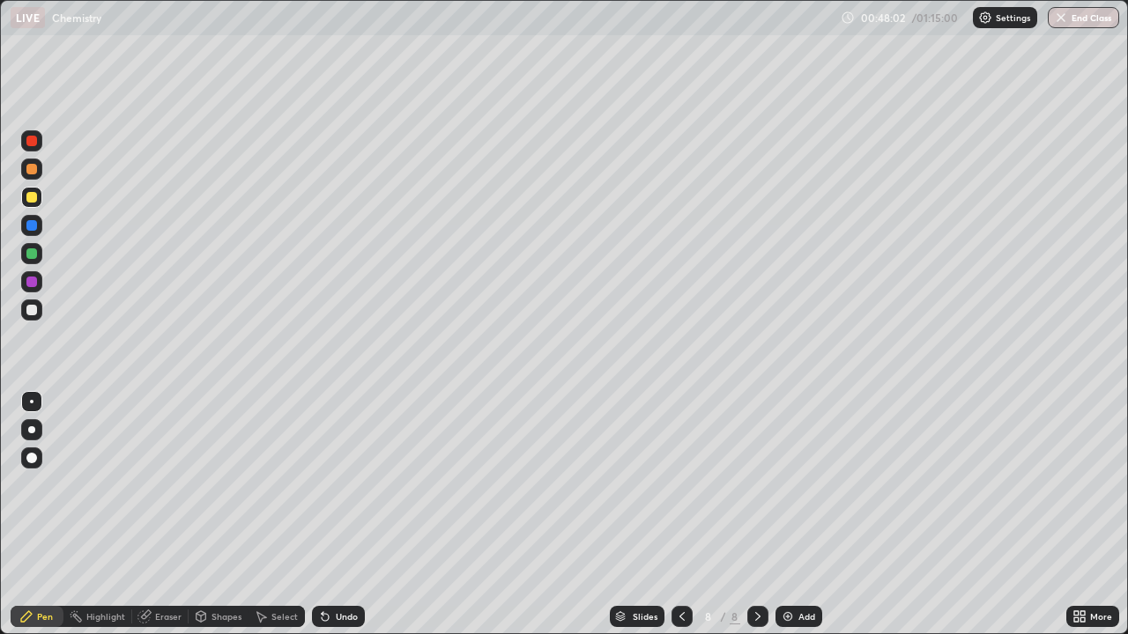
click at [328, 514] on icon at bounding box center [325, 617] width 14 height 14
click at [329, 514] on icon at bounding box center [325, 617] width 14 height 14
click at [787, 514] on img at bounding box center [788, 617] width 14 height 14
click at [30, 253] on div at bounding box center [31, 253] width 11 height 11
click at [679, 514] on icon at bounding box center [682, 617] width 14 height 14
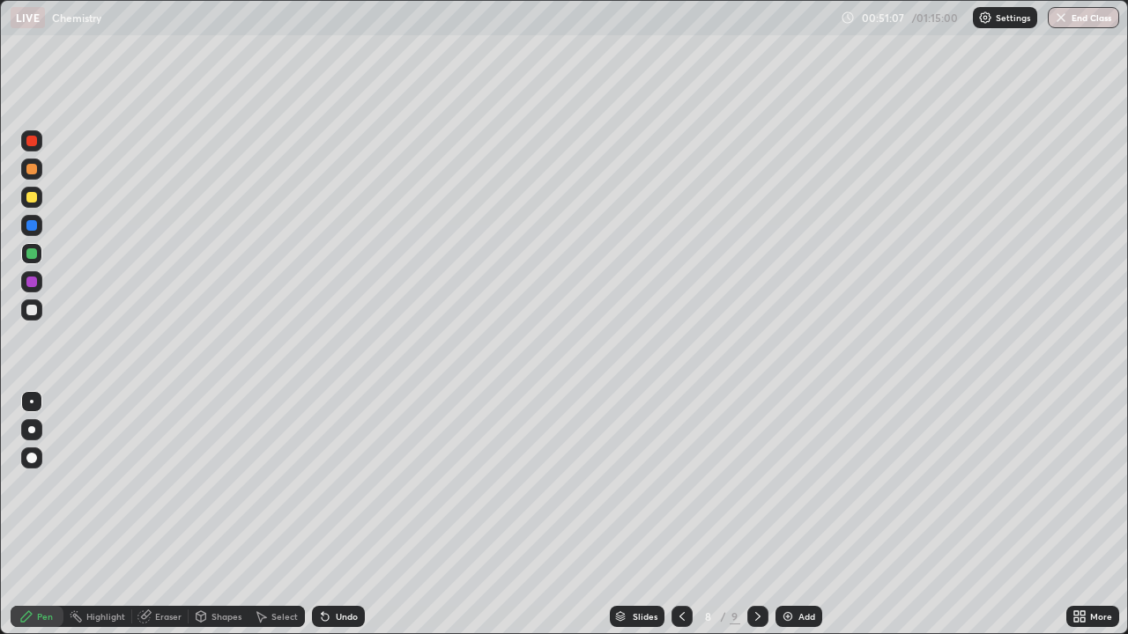
click at [748, 514] on div at bounding box center [757, 616] width 21 height 21
click at [322, 514] on icon at bounding box center [325, 617] width 14 height 14
click at [322, 514] on icon at bounding box center [325, 617] width 7 height 7
click at [330, 514] on div "Undo" at bounding box center [338, 616] width 53 height 21
click at [683, 514] on icon at bounding box center [682, 617] width 14 height 14
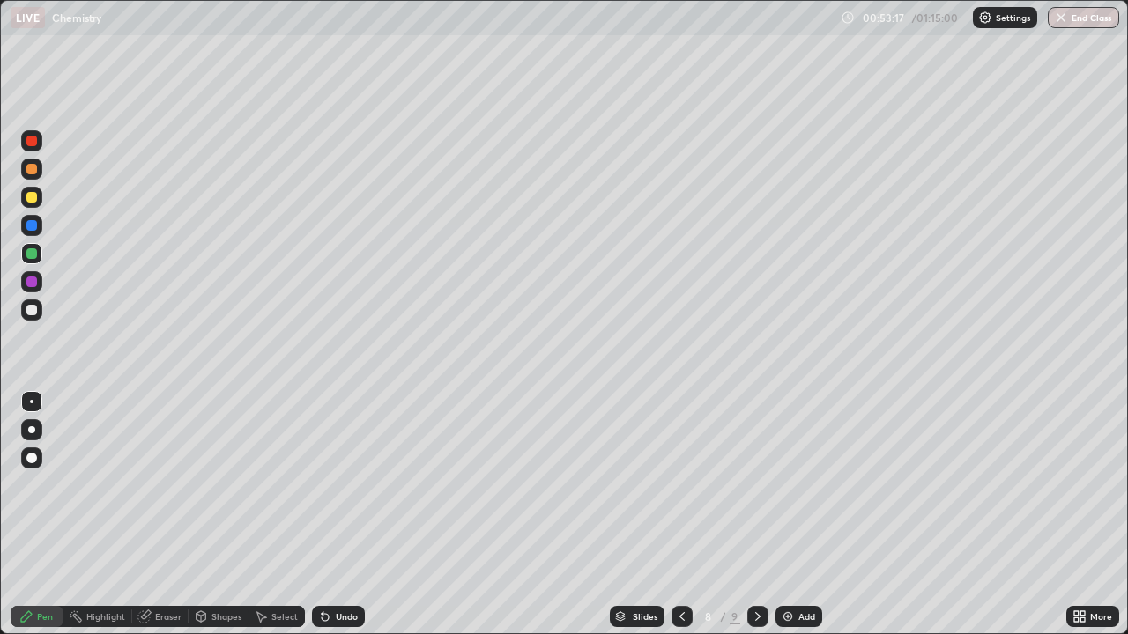
click at [681, 514] on icon at bounding box center [682, 617] width 14 height 14
click at [682, 514] on icon at bounding box center [682, 617] width 14 height 14
click at [680, 514] on icon at bounding box center [682, 617] width 14 height 14
click at [758, 514] on icon at bounding box center [758, 617] width 14 height 14
click at [756, 514] on icon at bounding box center [758, 617] width 14 height 14
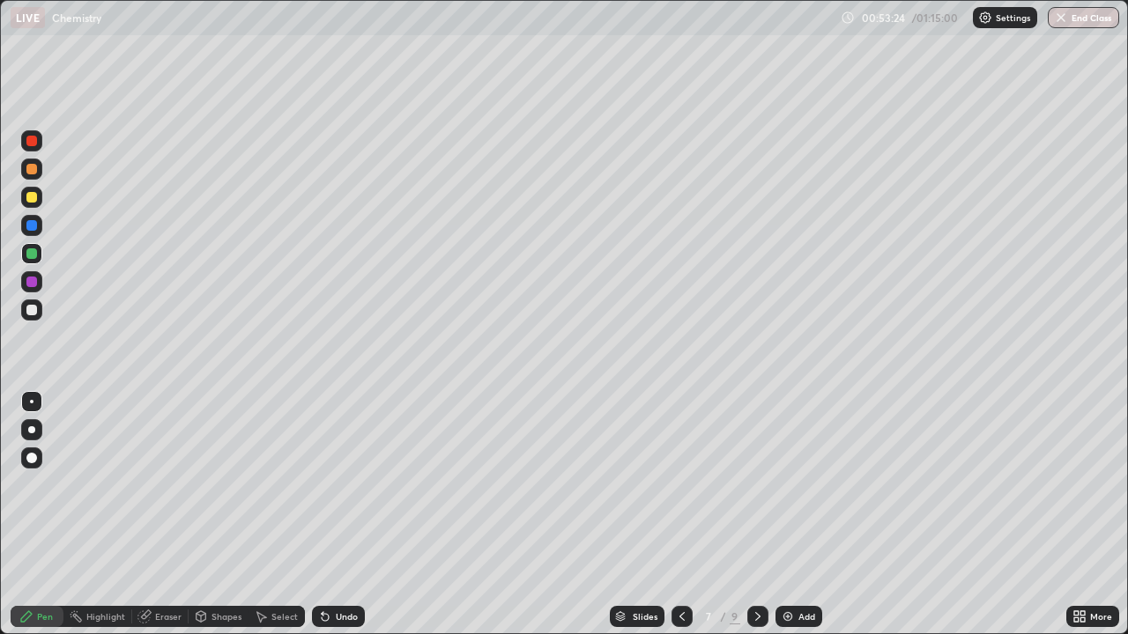
click at [756, 514] on icon at bounding box center [758, 617] width 14 height 14
click at [33, 308] on div at bounding box center [31, 310] width 11 height 11
click at [679, 514] on icon at bounding box center [681, 616] width 5 height 9
click at [681, 514] on icon at bounding box center [682, 617] width 14 height 14
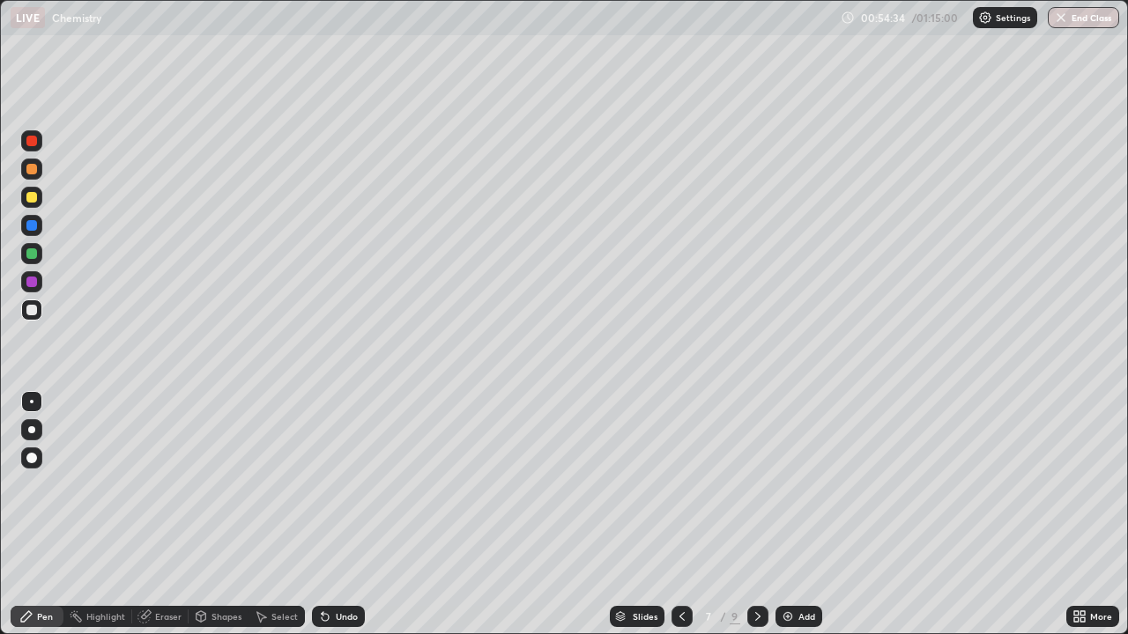
click at [680, 514] on icon at bounding box center [682, 617] width 14 height 14
click at [681, 514] on icon at bounding box center [682, 617] width 14 height 14
click at [757, 514] on icon at bounding box center [757, 616] width 5 height 9
click at [756, 514] on icon at bounding box center [758, 617] width 14 height 14
click at [758, 514] on icon at bounding box center [758, 617] width 14 height 14
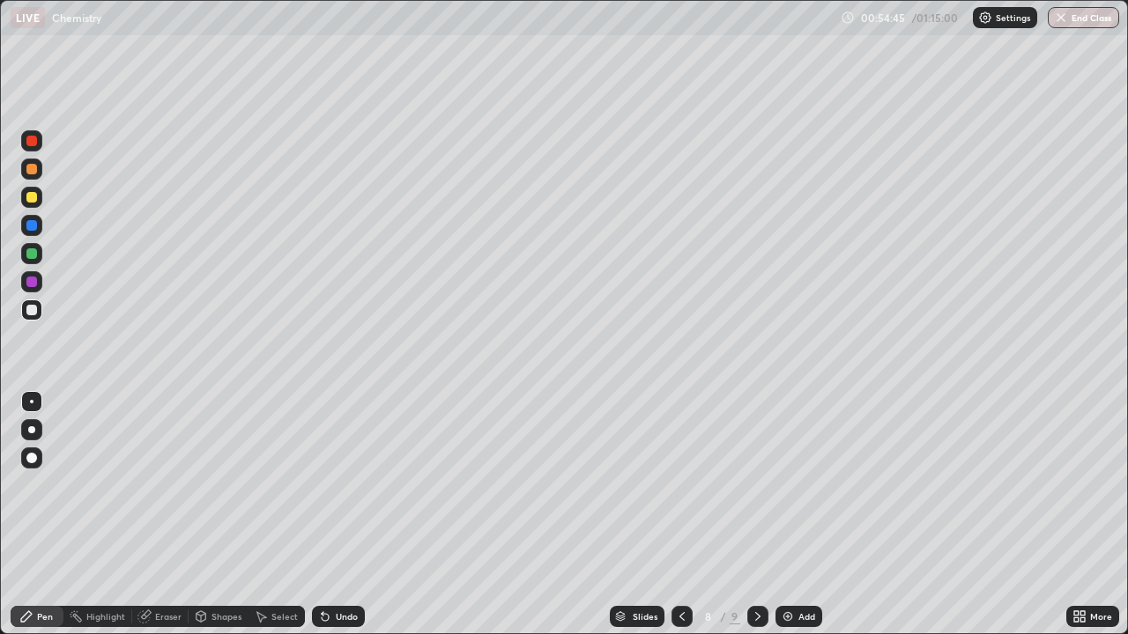
click at [758, 514] on icon at bounding box center [758, 617] width 14 height 14
click at [324, 514] on icon at bounding box center [325, 617] width 7 height 7
click at [1069, 20] on button "End Class" at bounding box center [1082, 17] width 71 height 21
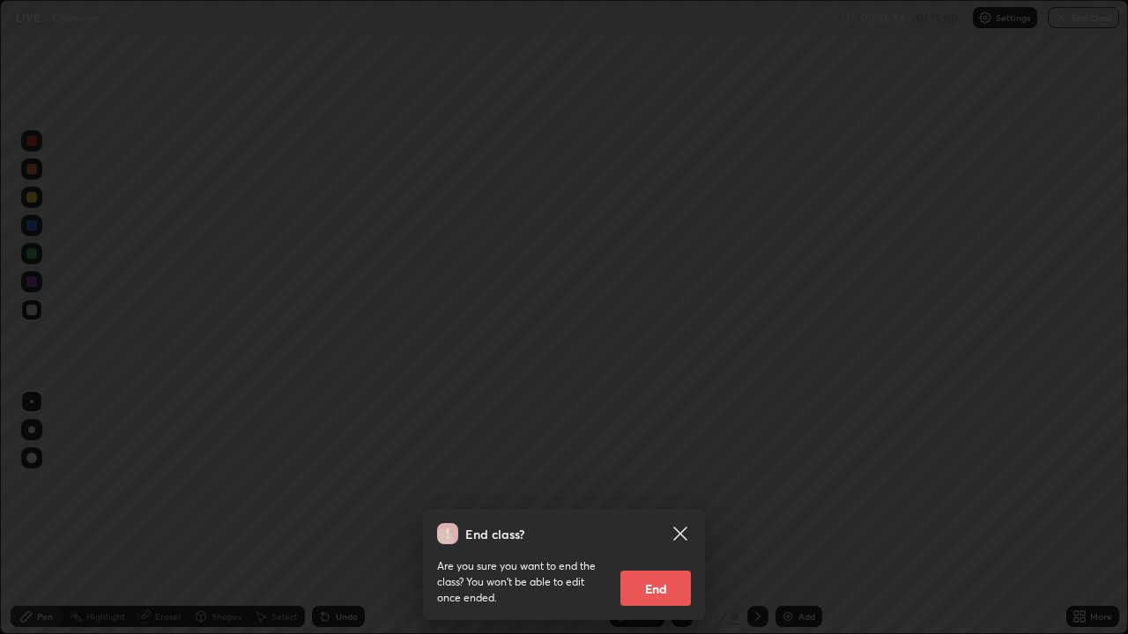
click at [678, 514] on icon at bounding box center [679, 533] width 13 height 13
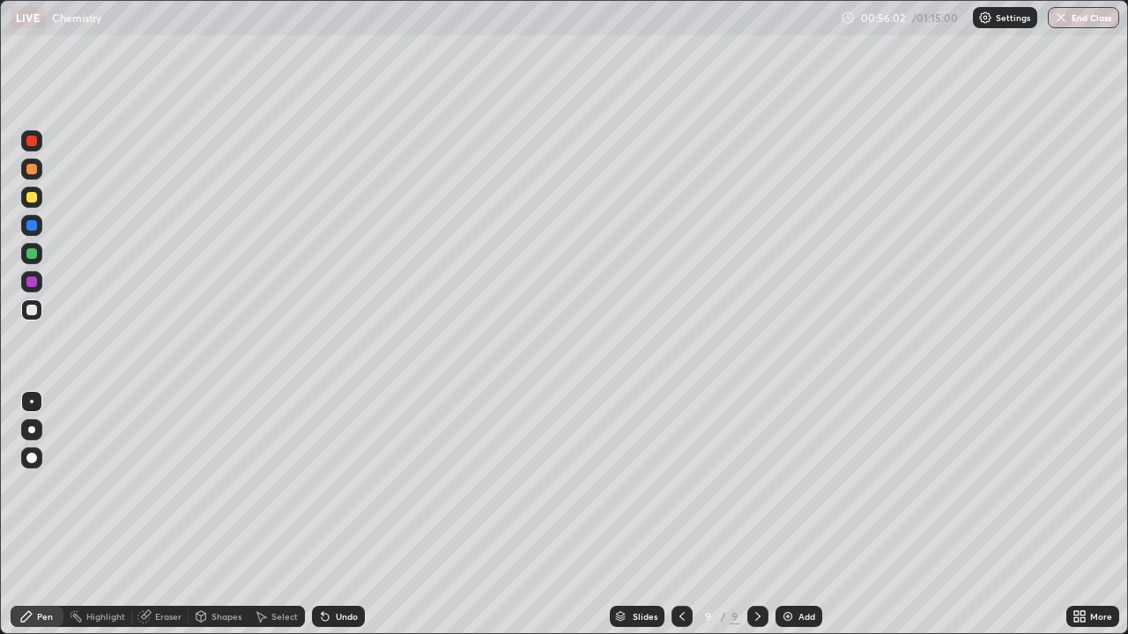
click at [1065, 20] on img "button" at bounding box center [1061, 18] width 14 height 14
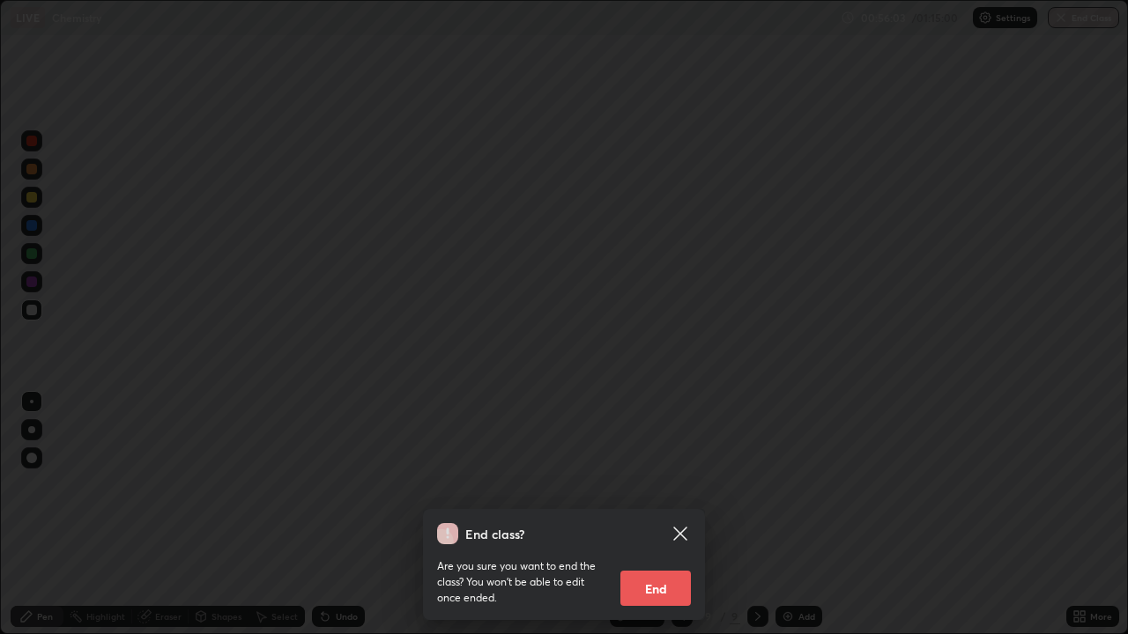
click at [664, 514] on button "End" at bounding box center [655, 588] width 70 height 35
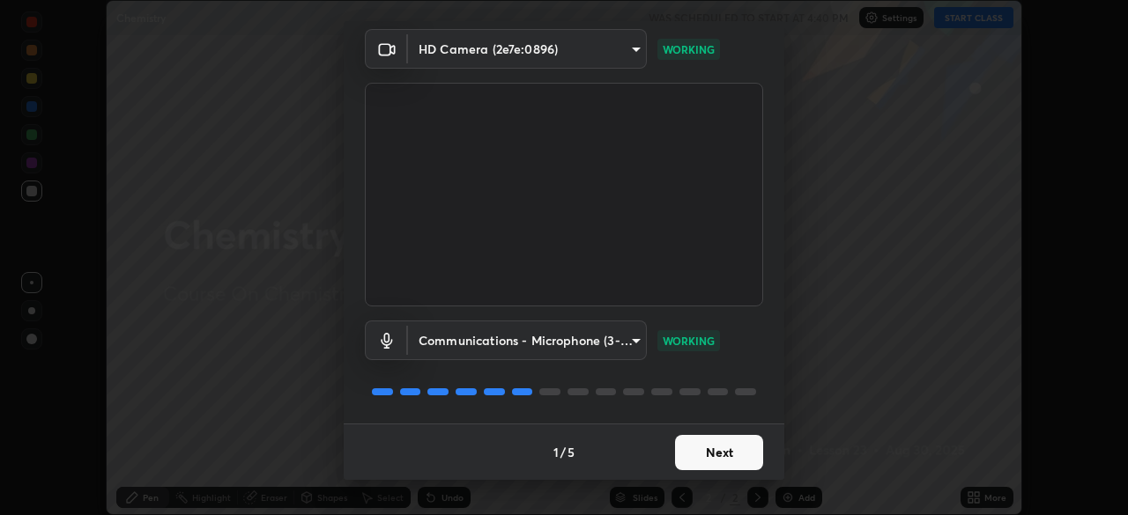
scroll to position [61, 0]
click at [719, 462] on button "Next" at bounding box center [719, 454] width 88 height 35
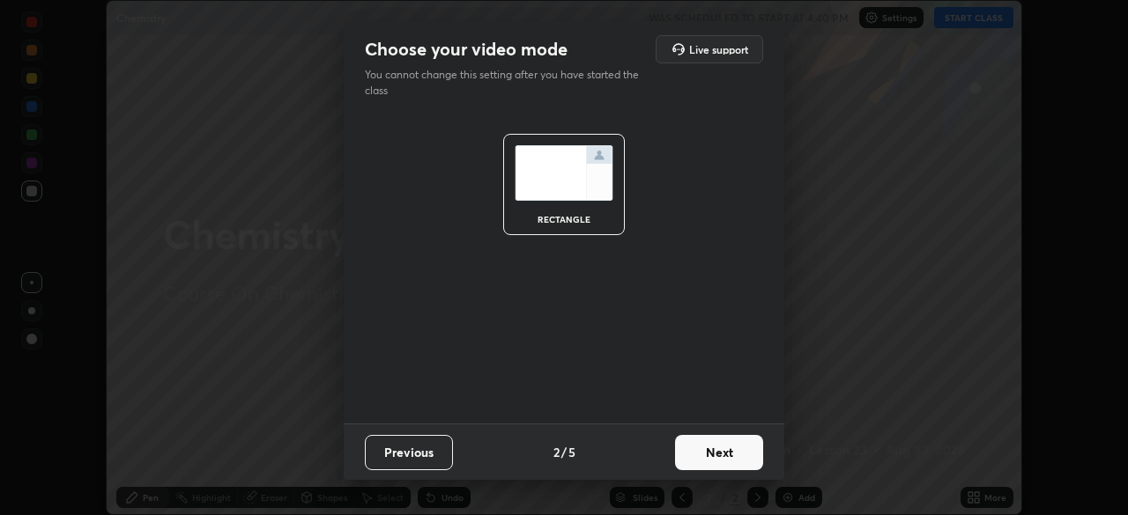
scroll to position [0, 0]
click at [730, 458] on button "Next" at bounding box center [719, 452] width 88 height 35
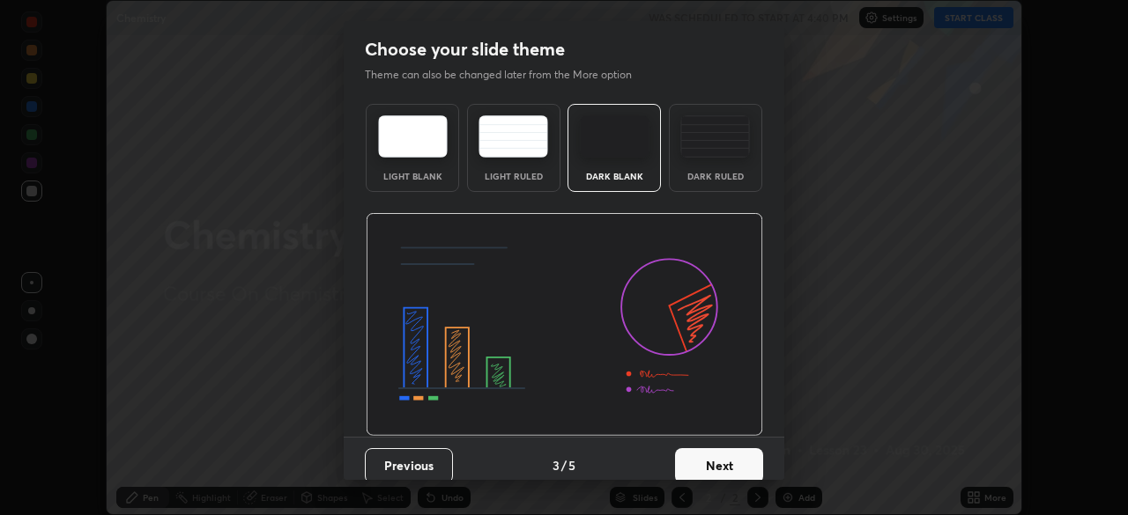
click at [731, 466] on button "Next" at bounding box center [719, 465] width 88 height 35
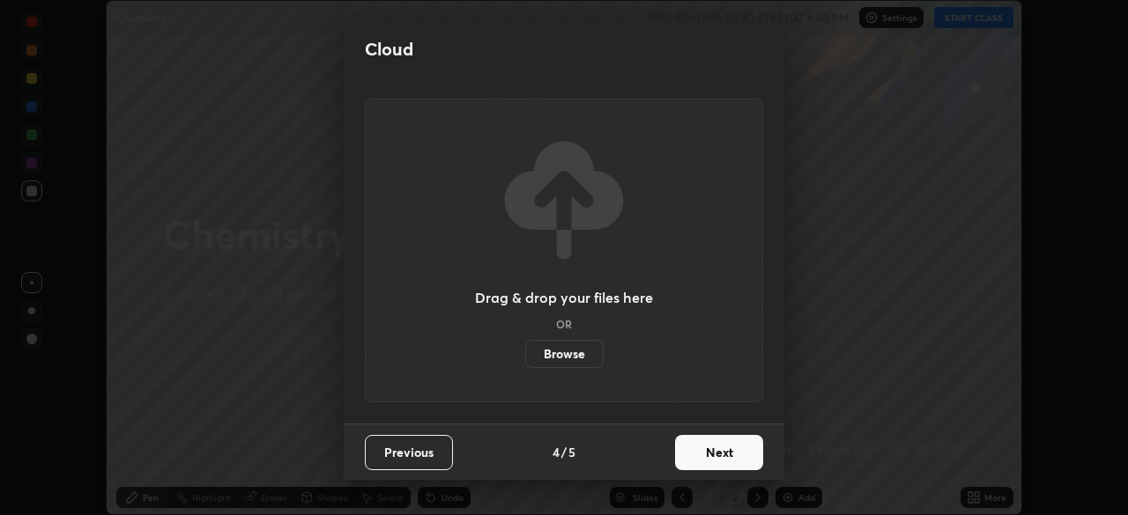
click at [734, 455] on button "Next" at bounding box center [719, 452] width 88 height 35
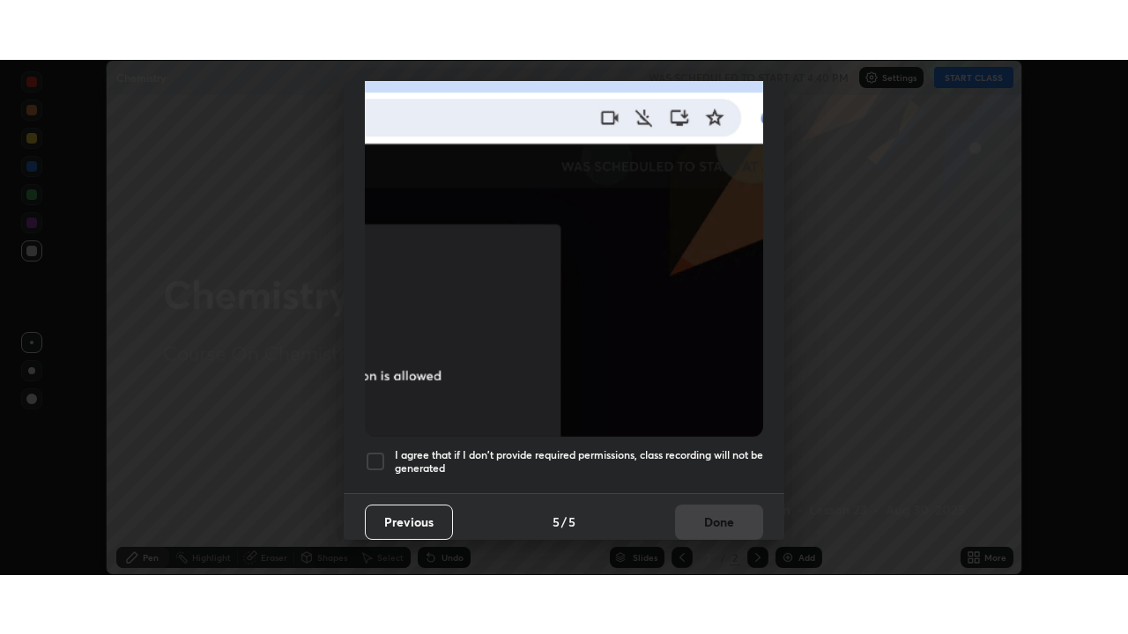
scroll to position [422, 0]
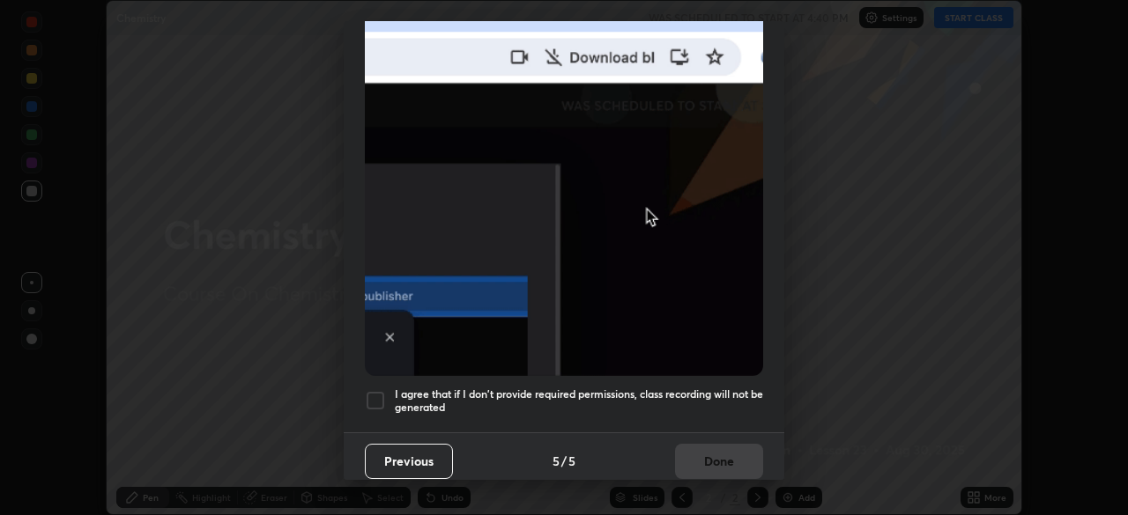
click at [383, 392] on div at bounding box center [375, 400] width 21 height 21
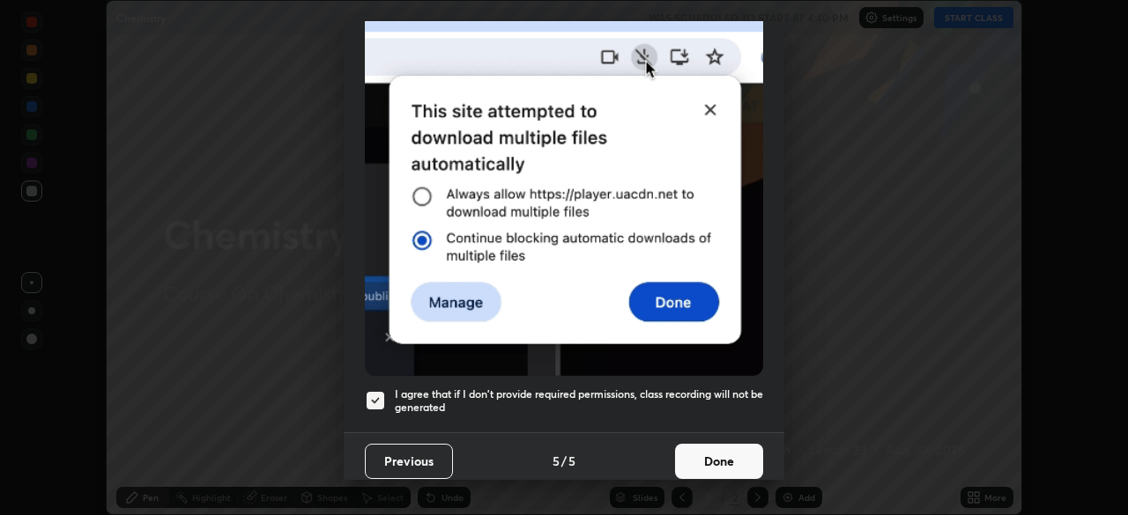
click at [733, 455] on button "Done" at bounding box center [719, 461] width 88 height 35
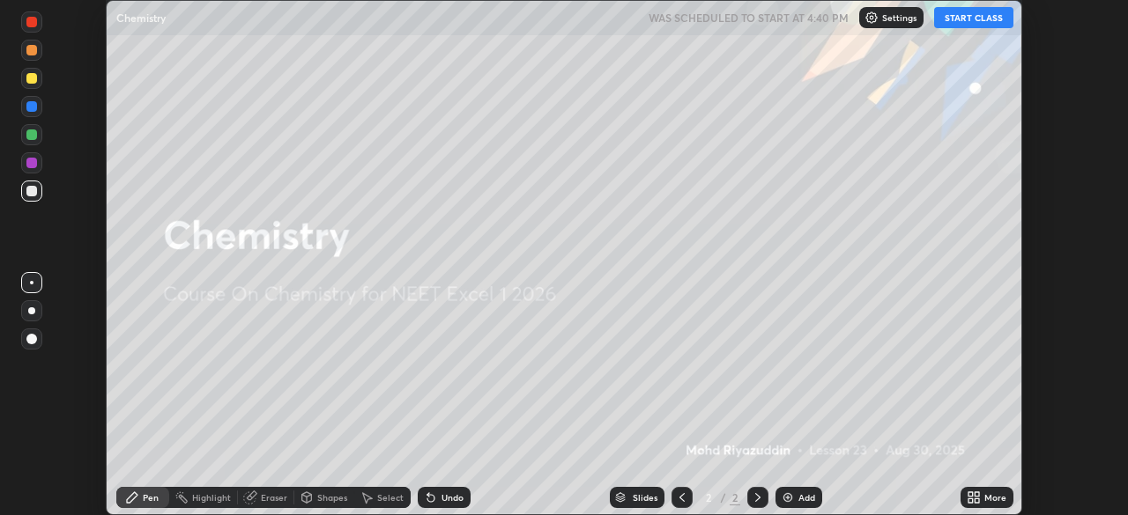
click at [966, 18] on button "START CLASS" at bounding box center [973, 17] width 79 height 21
click at [790, 500] on img at bounding box center [788, 498] width 14 height 14
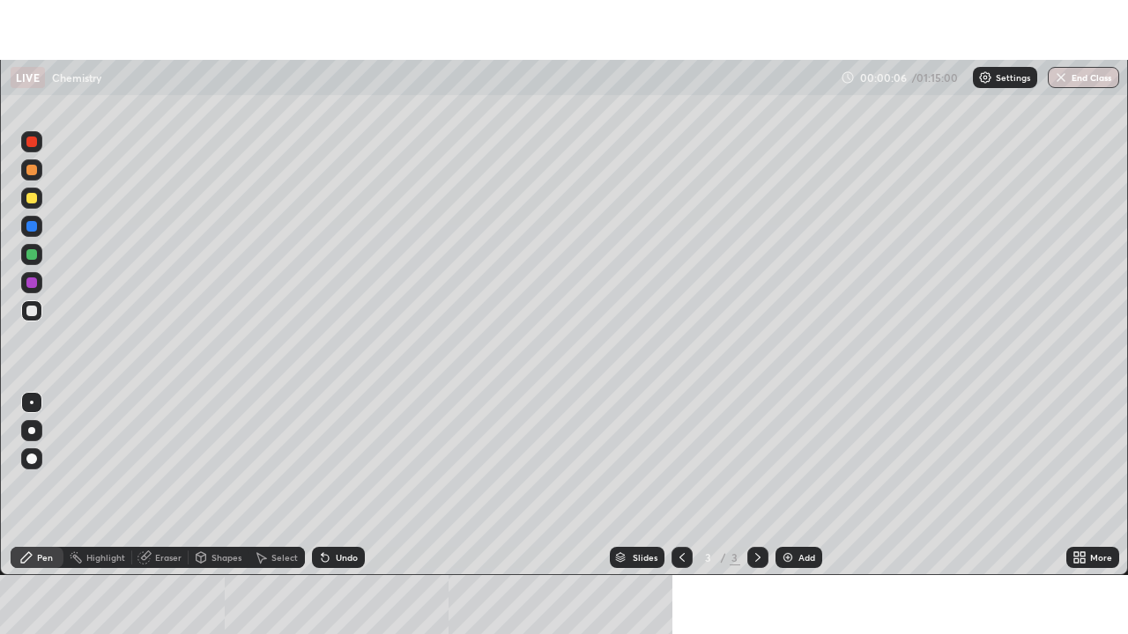
scroll to position [634, 1128]
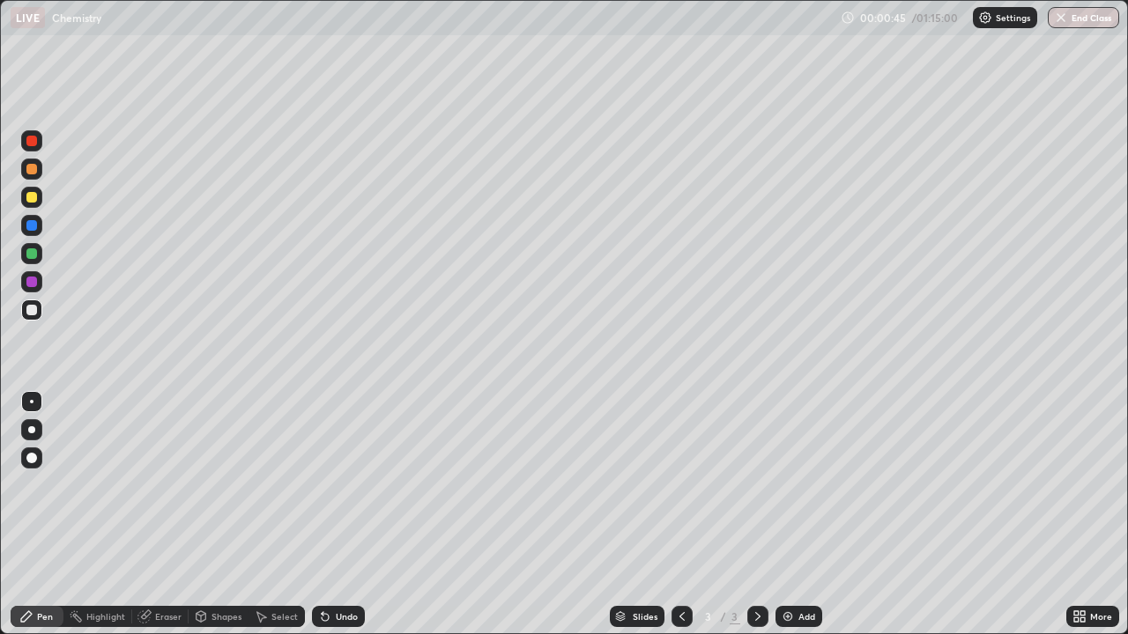
click at [35, 312] on div at bounding box center [31, 310] width 11 height 11
click at [322, 514] on icon at bounding box center [325, 617] width 7 height 7
click at [38, 228] on div at bounding box center [31, 225] width 21 height 21
click at [784, 514] on img at bounding box center [788, 617] width 14 height 14
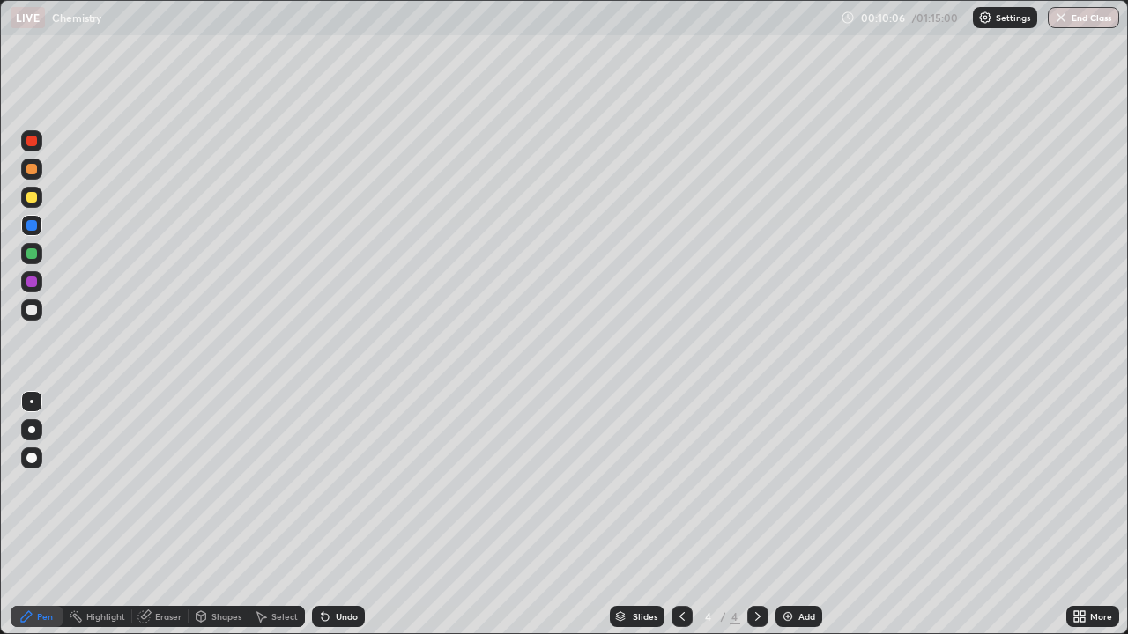
click at [680, 514] on icon at bounding box center [682, 617] width 14 height 14
click at [755, 514] on icon at bounding box center [757, 616] width 5 height 9
click at [35, 314] on div at bounding box center [31, 310] width 21 height 21
click at [322, 514] on icon at bounding box center [325, 617] width 7 height 7
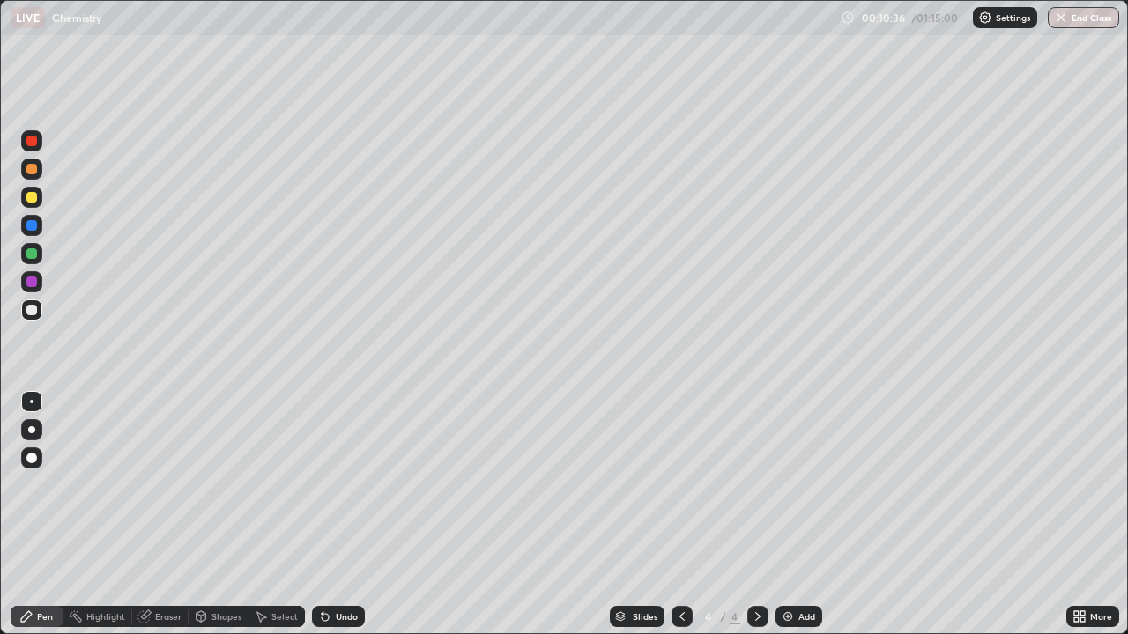
click at [322, 514] on icon at bounding box center [325, 617] width 7 height 7
click at [325, 514] on icon at bounding box center [325, 617] width 14 height 14
click at [328, 514] on icon at bounding box center [325, 617] width 14 height 14
click at [329, 514] on div "Undo" at bounding box center [338, 616] width 53 height 21
click at [336, 514] on div "Undo" at bounding box center [347, 616] width 22 height 9
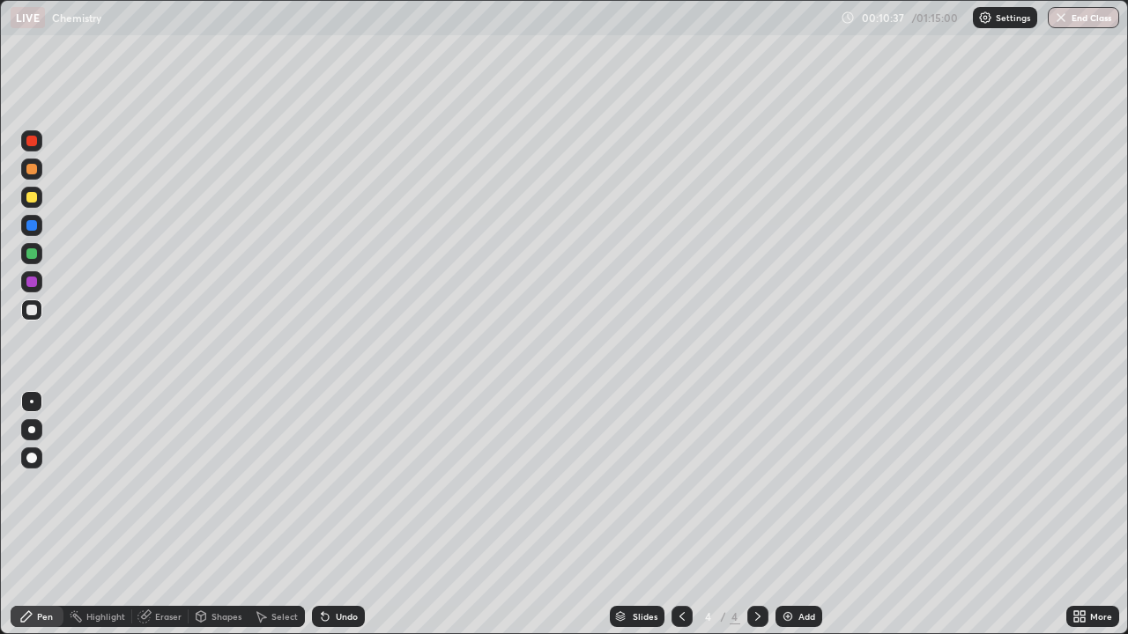
click at [332, 514] on div "Undo" at bounding box center [338, 616] width 53 height 21
click at [336, 514] on div "Undo" at bounding box center [347, 616] width 22 height 9
click at [336, 514] on div "Undo" at bounding box center [338, 616] width 53 height 21
click at [334, 514] on div "Undo" at bounding box center [338, 616] width 53 height 21
click at [333, 514] on div "Undo" at bounding box center [338, 616] width 53 height 21
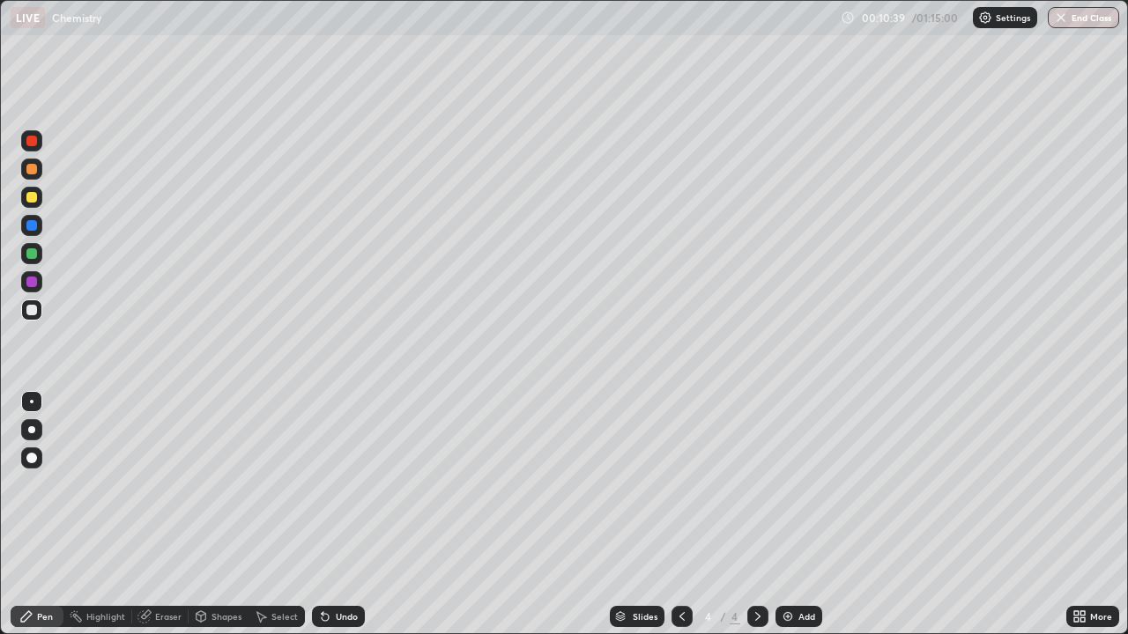
click at [333, 514] on div "Undo" at bounding box center [338, 616] width 53 height 21
click at [337, 514] on div "Undo" at bounding box center [338, 616] width 53 height 21
click at [322, 514] on icon at bounding box center [325, 617] width 7 height 7
click at [323, 514] on div "Undo" at bounding box center [338, 616] width 53 height 21
click at [323, 514] on icon at bounding box center [325, 617] width 7 height 7
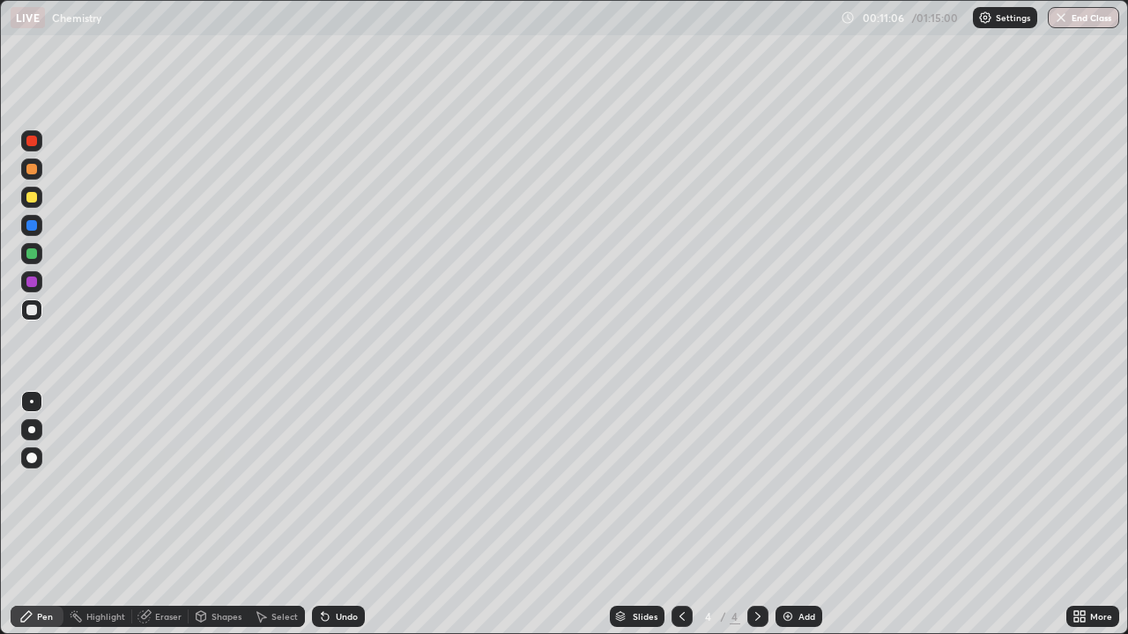
click at [319, 514] on icon at bounding box center [325, 617] width 14 height 14
click at [322, 514] on icon at bounding box center [325, 617] width 7 height 7
click at [322, 514] on div "Undo" at bounding box center [338, 616] width 53 height 21
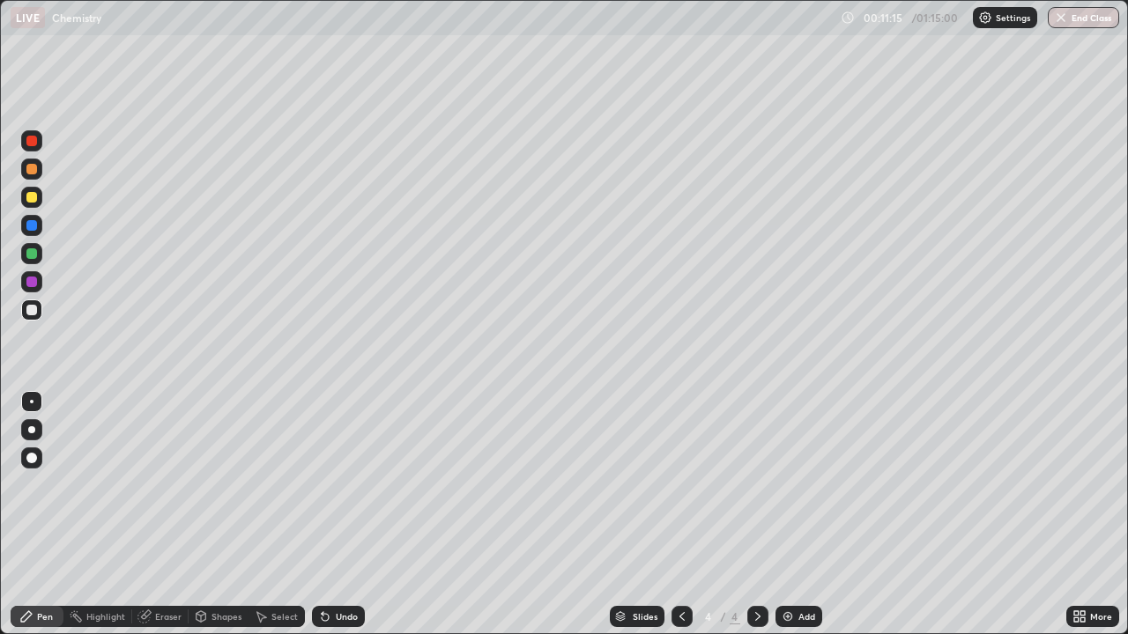
click at [323, 514] on icon at bounding box center [325, 617] width 14 height 14
click at [322, 514] on div "Undo" at bounding box center [338, 616] width 53 height 21
click at [321, 514] on div "Undo" at bounding box center [338, 616] width 53 height 21
click at [322, 514] on icon at bounding box center [325, 617] width 7 height 7
click at [320, 514] on div "Undo" at bounding box center [338, 616] width 53 height 21
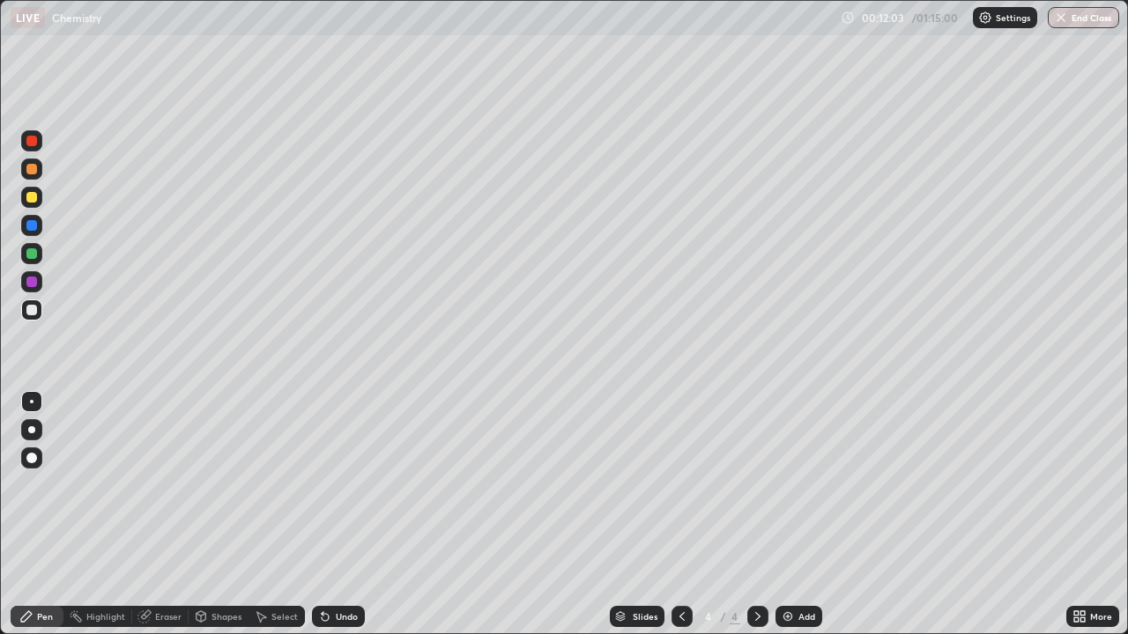
click at [323, 514] on icon at bounding box center [325, 617] width 7 height 7
click at [322, 514] on icon at bounding box center [325, 617] width 7 height 7
click at [324, 514] on icon at bounding box center [325, 617] width 7 height 7
click at [322, 514] on icon at bounding box center [325, 617] width 7 height 7
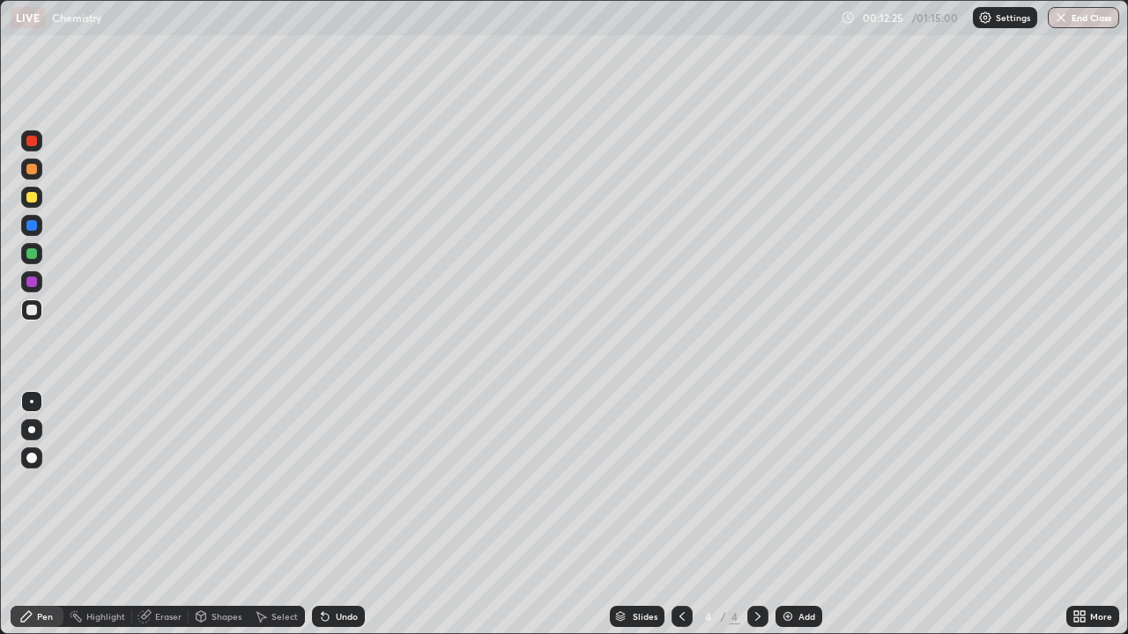
click at [322, 514] on icon at bounding box center [325, 617] width 7 height 7
click at [325, 514] on icon at bounding box center [325, 617] width 14 height 14
click at [329, 514] on div "Undo" at bounding box center [338, 616] width 53 height 21
click at [330, 514] on div "Undo" at bounding box center [338, 616] width 53 height 21
click at [325, 514] on icon at bounding box center [325, 617] width 7 height 7
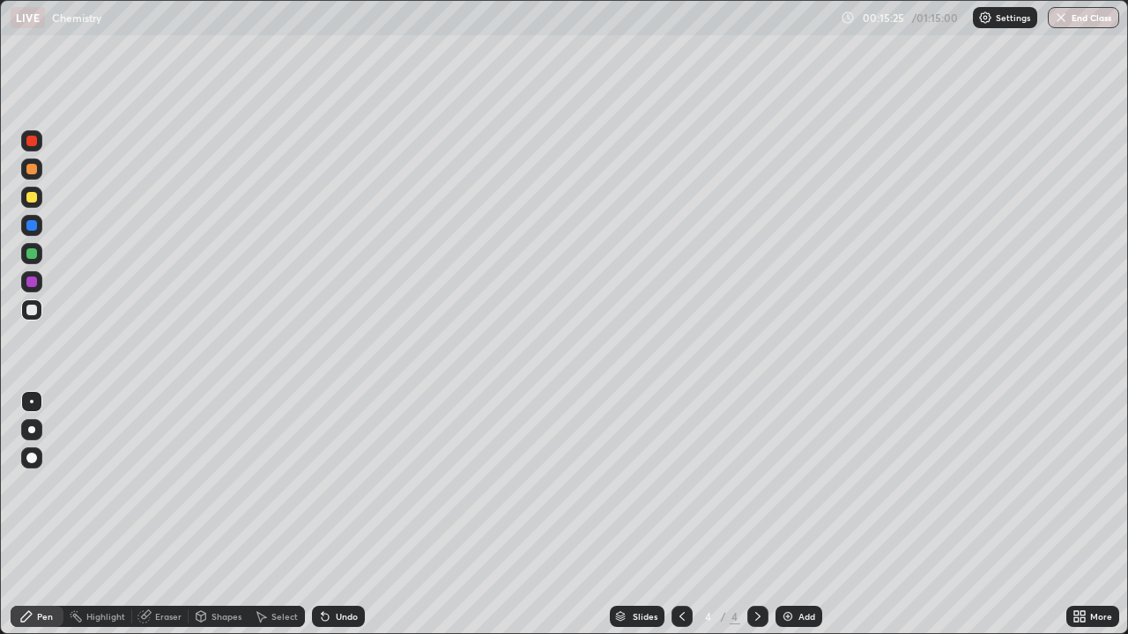
click at [322, 514] on icon at bounding box center [325, 617] width 7 height 7
click at [320, 514] on div "Undo" at bounding box center [338, 616] width 53 height 21
click at [159, 514] on div "Eraser" at bounding box center [168, 616] width 26 height 9
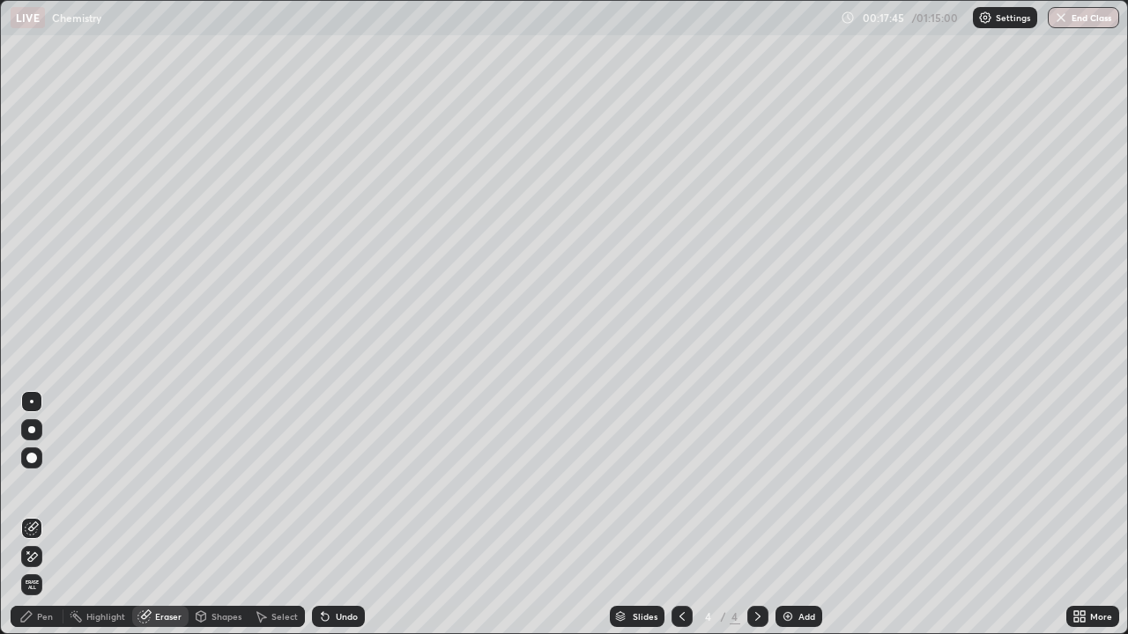
click at [33, 514] on icon at bounding box center [32, 557] width 14 height 15
click at [39, 514] on div "Pen" at bounding box center [45, 616] width 16 height 9
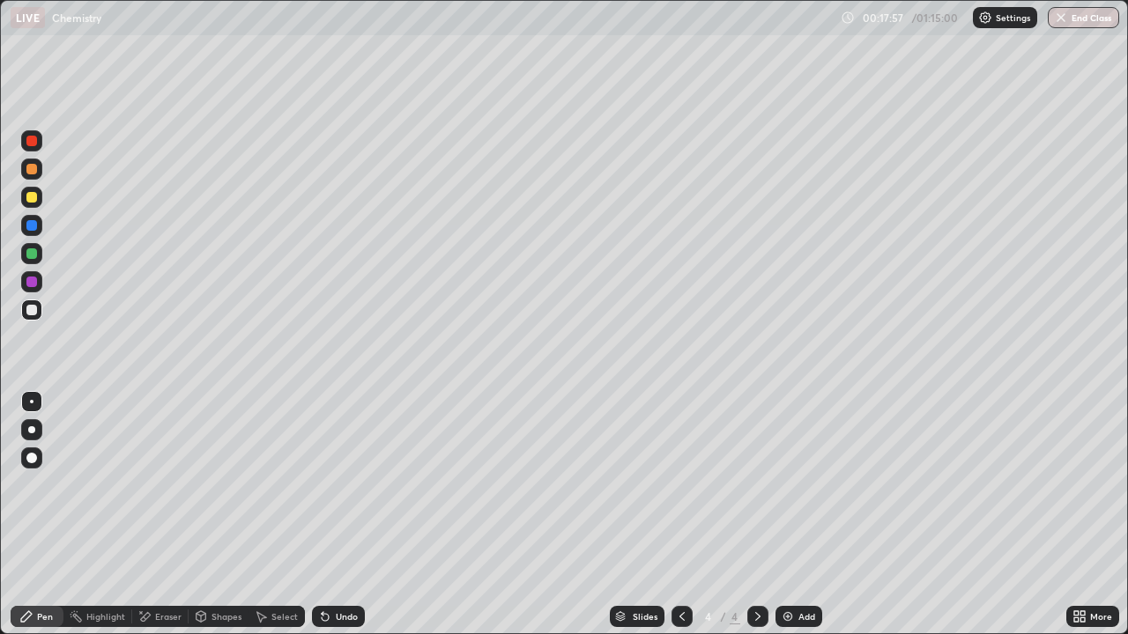
click at [29, 171] on div at bounding box center [31, 169] width 11 height 11
click at [326, 514] on icon at bounding box center [325, 617] width 14 height 14
click at [322, 514] on icon at bounding box center [325, 617] width 7 height 7
click at [33, 282] on div at bounding box center [31, 282] width 11 height 11
click at [678, 514] on icon at bounding box center [682, 617] width 14 height 14
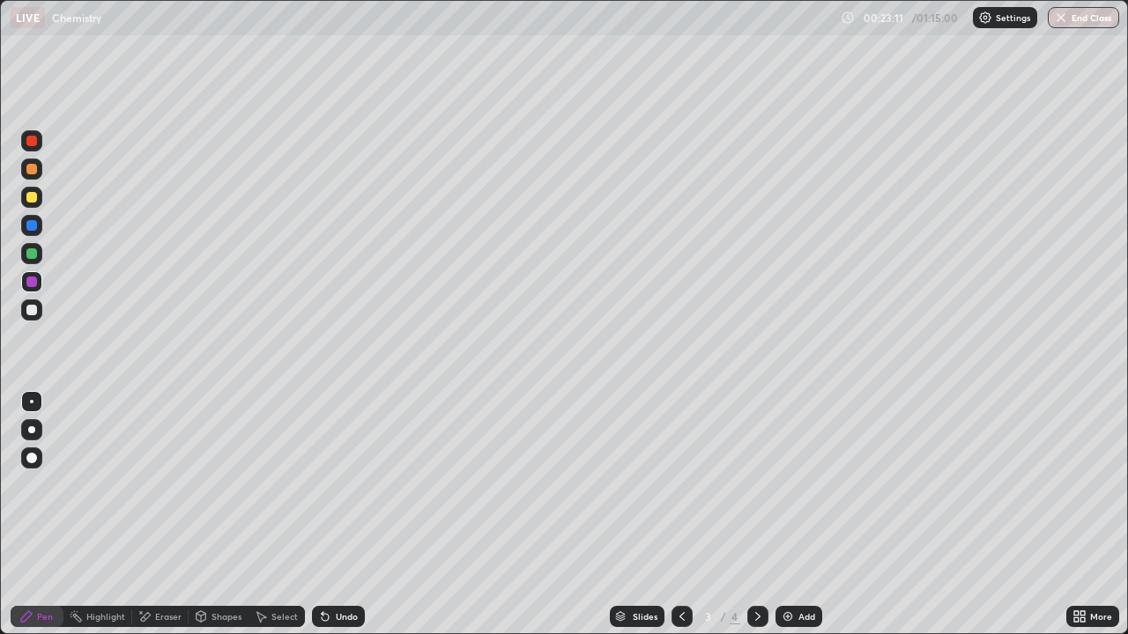
click at [758, 514] on icon at bounding box center [758, 617] width 14 height 14
click at [31, 253] on div at bounding box center [31, 253] width 11 height 11
click at [788, 514] on img at bounding box center [788, 617] width 14 height 14
click at [327, 514] on icon at bounding box center [325, 617] width 14 height 14
click at [322, 514] on icon at bounding box center [325, 617] width 7 height 7
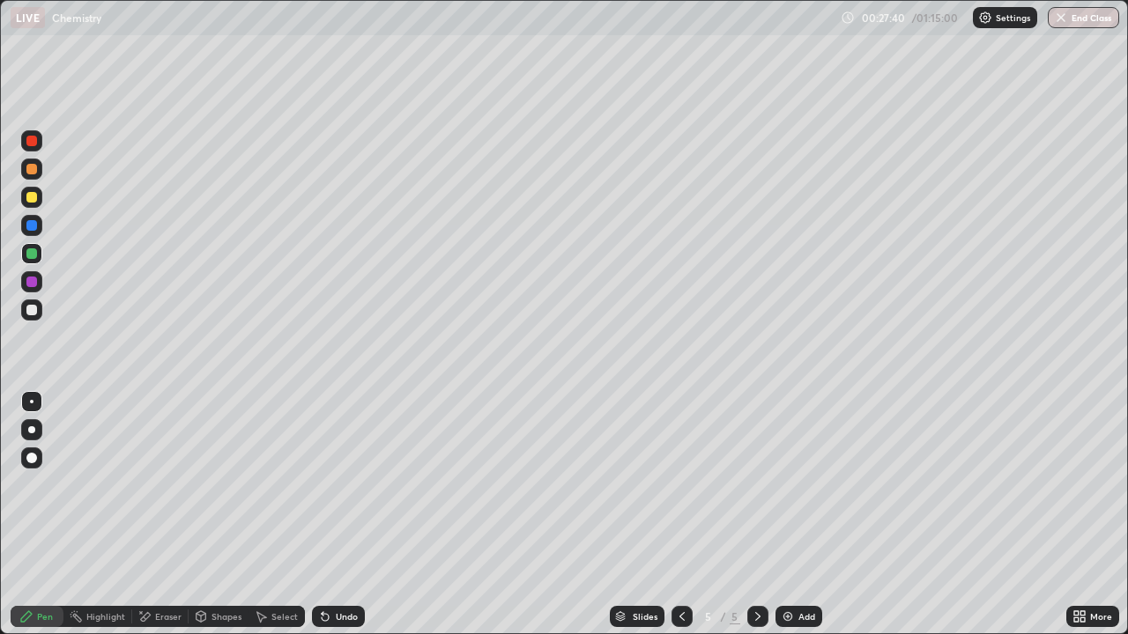
click at [322, 514] on icon at bounding box center [325, 617] width 7 height 7
click at [328, 514] on icon at bounding box center [325, 617] width 14 height 14
click at [322, 514] on icon at bounding box center [325, 617] width 7 height 7
click at [324, 514] on icon at bounding box center [325, 617] width 7 height 7
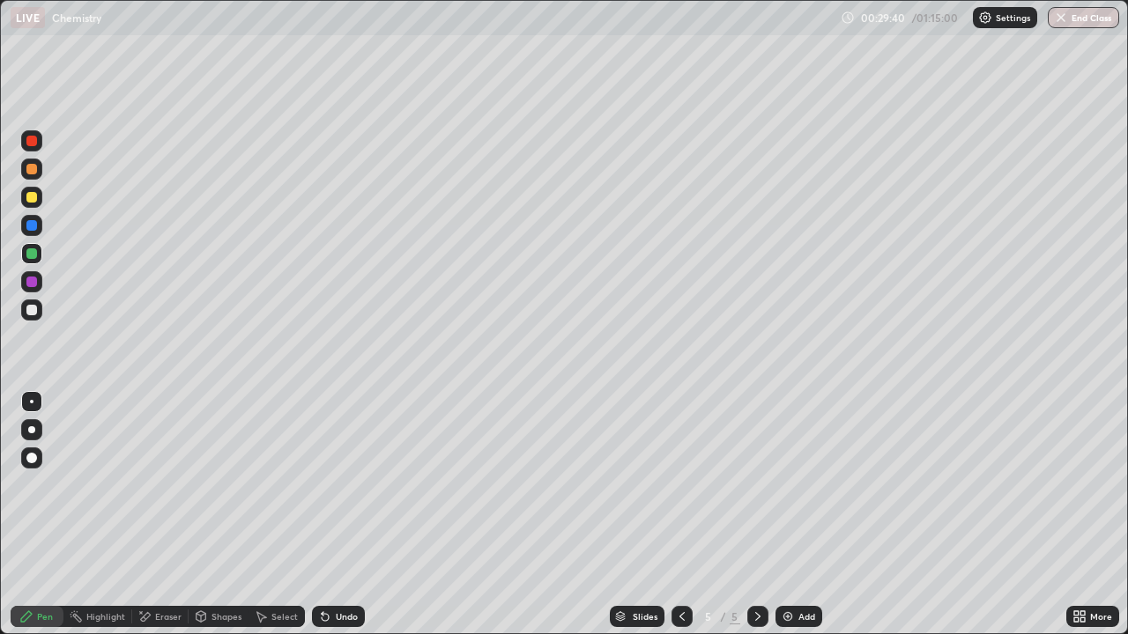
click at [324, 514] on icon at bounding box center [325, 617] width 7 height 7
click at [330, 514] on div "Undo" at bounding box center [338, 616] width 53 height 21
click at [159, 514] on div "Eraser" at bounding box center [168, 616] width 26 height 9
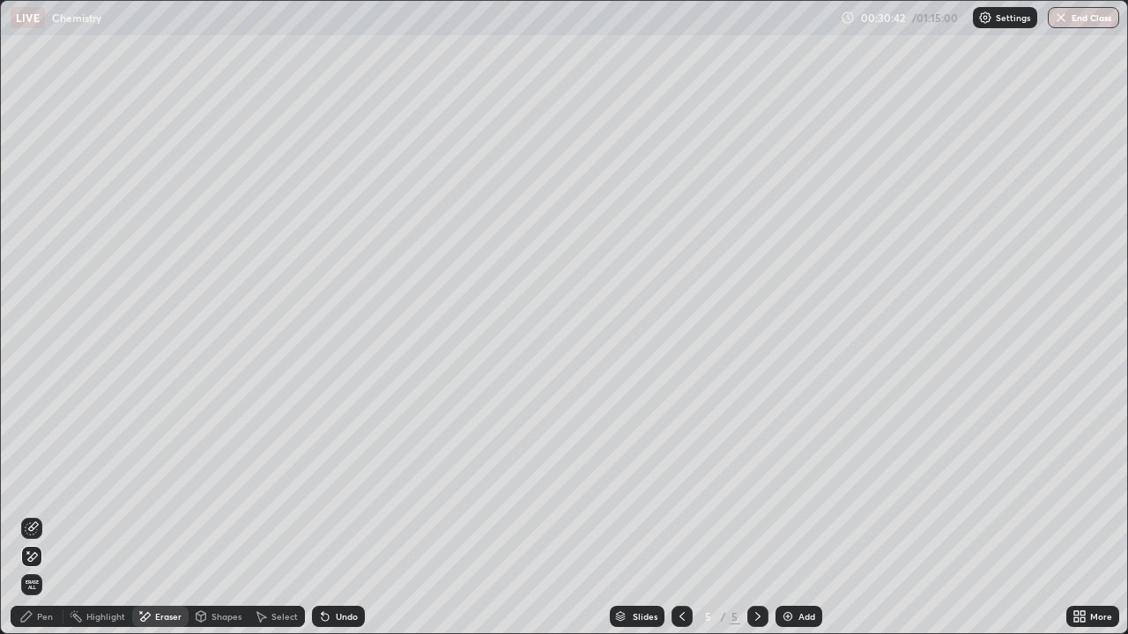
click at [232, 514] on div "Shapes" at bounding box center [226, 616] width 30 height 9
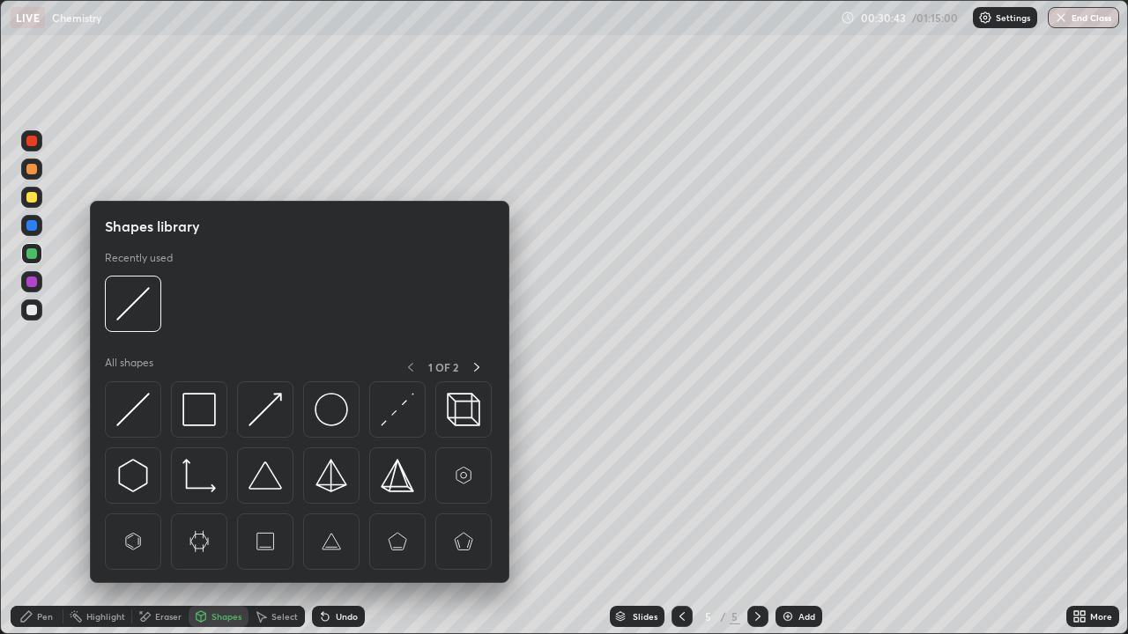
click at [223, 514] on div "Shapes" at bounding box center [226, 616] width 30 height 9
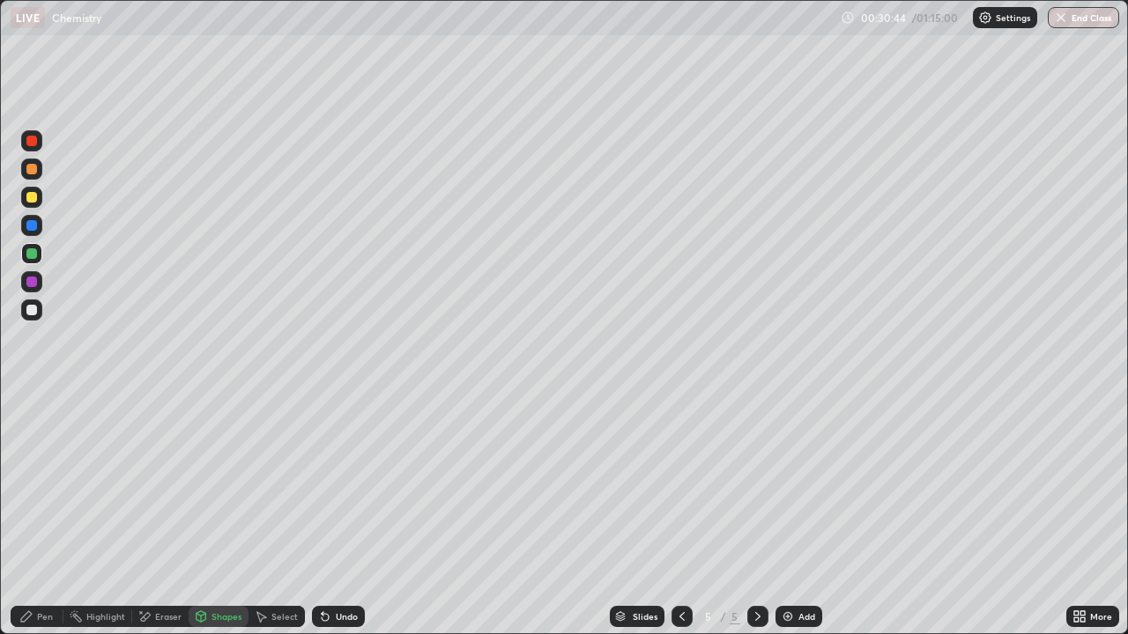
click at [117, 514] on div "Highlight" at bounding box center [105, 616] width 39 height 9
click at [167, 514] on div "Eraser" at bounding box center [168, 616] width 26 height 9
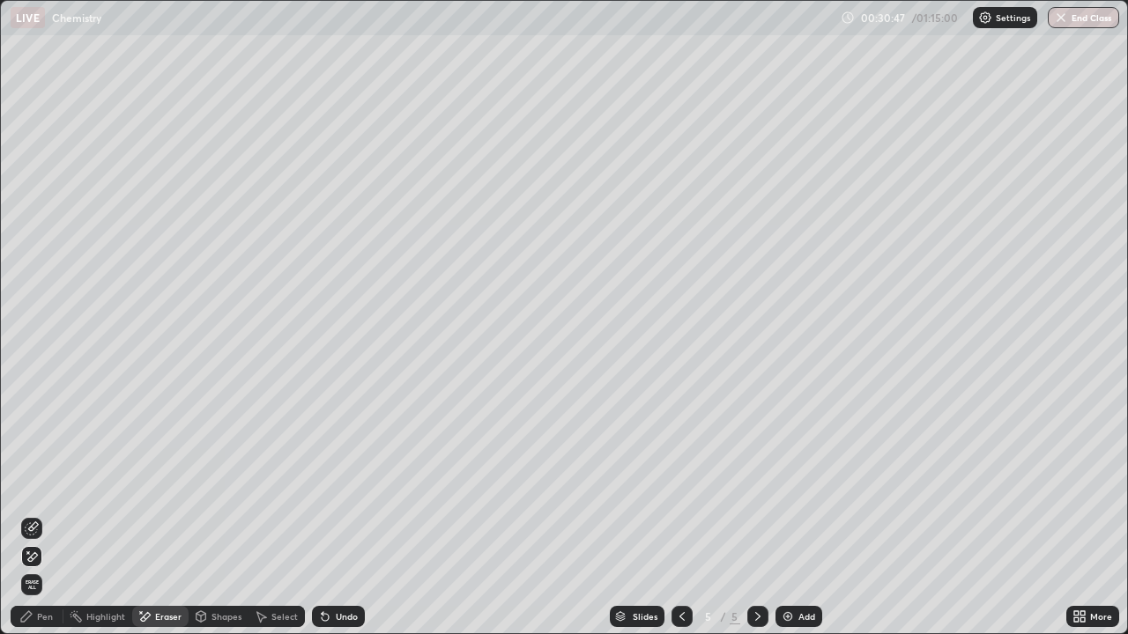
click at [46, 514] on div "Pen" at bounding box center [45, 616] width 16 height 9
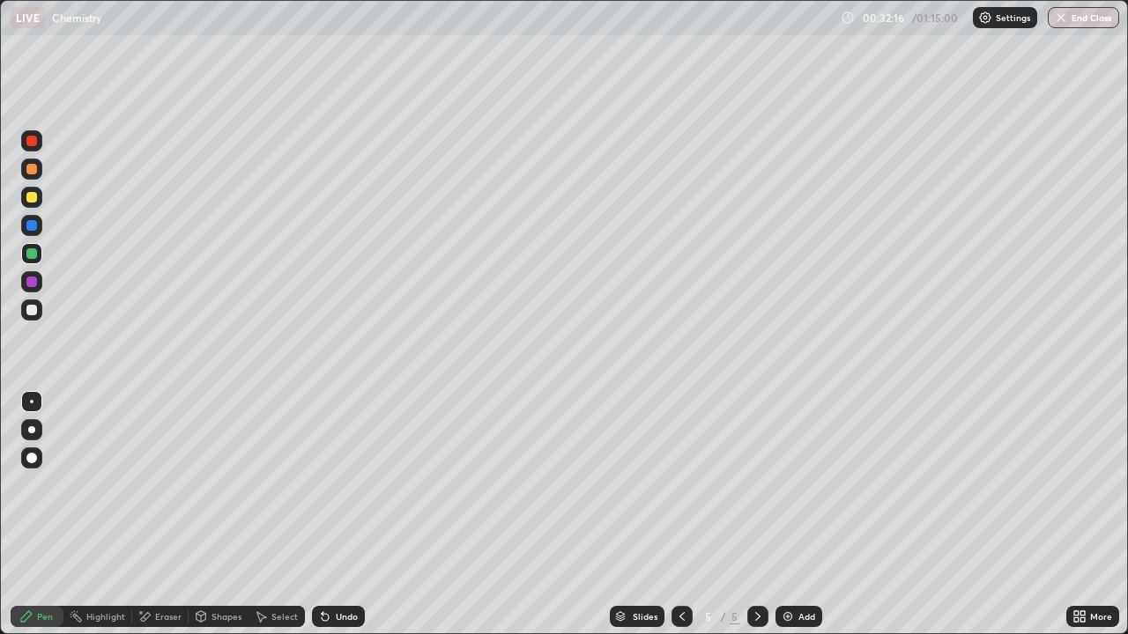
click at [785, 514] on img at bounding box center [788, 617] width 14 height 14
click at [29, 196] on div at bounding box center [31, 197] width 11 height 11
click at [322, 514] on icon at bounding box center [325, 617] width 7 height 7
click at [161, 514] on div "Eraser" at bounding box center [168, 616] width 26 height 9
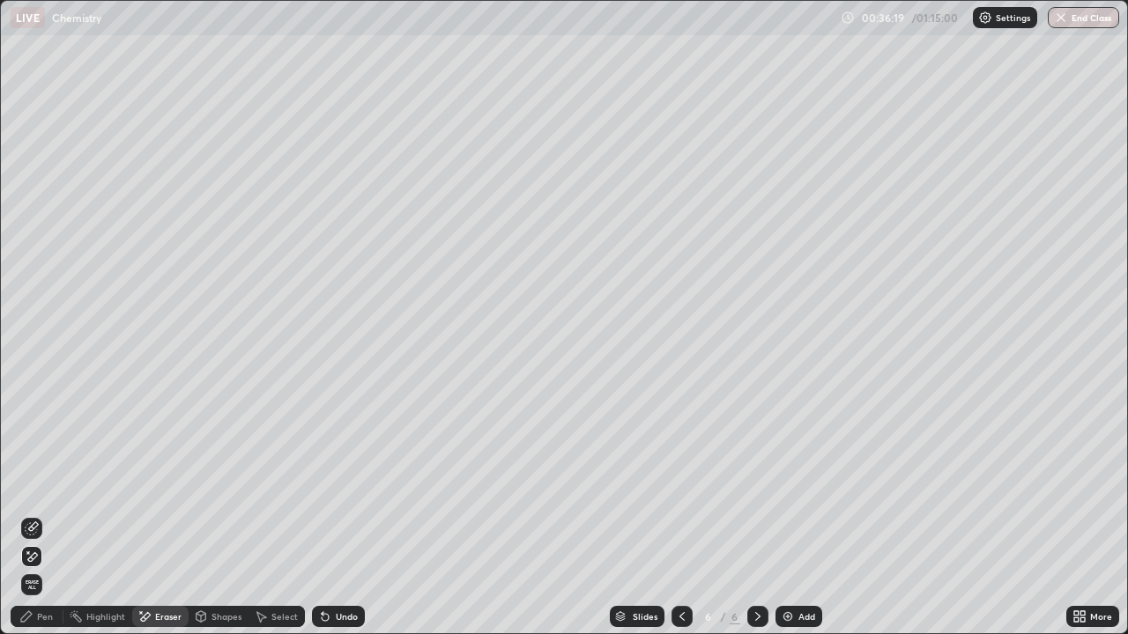
click at [48, 514] on div "Pen" at bounding box center [45, 616] width 16 height 9
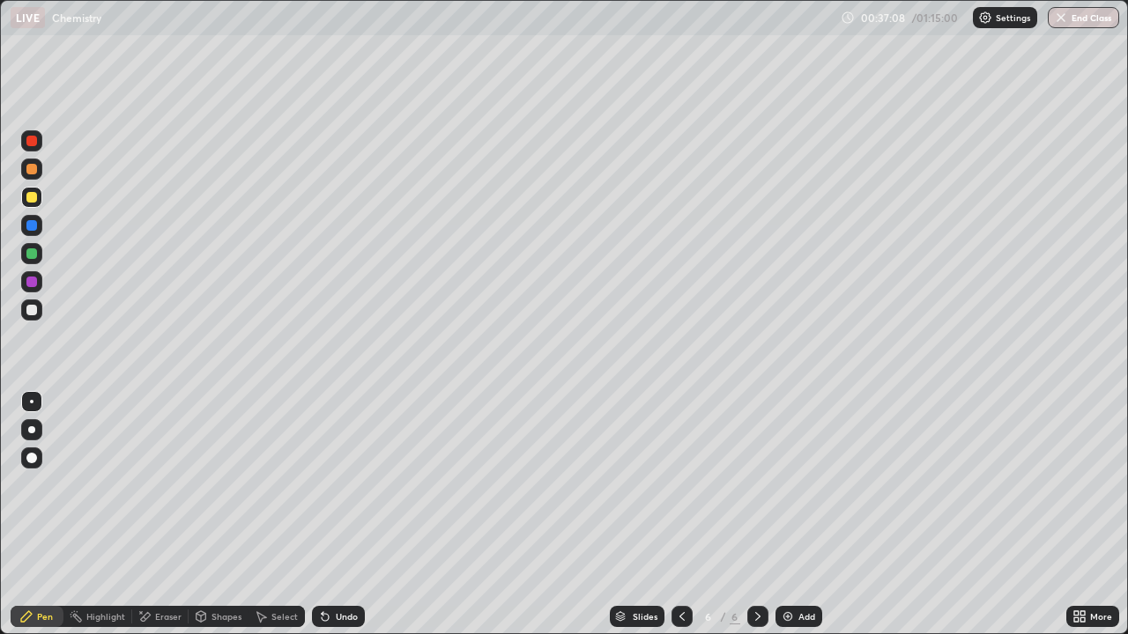
click at [322, 514] on icon at bounding box center [325, 617] width 7 height 7
click at [326, 514] on icon at bounding box center [325, 617] width 7 height 7
click at [326, 514] on icon at bounding box center [325, 617] width 14 height 14
click at [168, 514] on div "Eraser" at bounding box center [168, 616] width 26 height 9
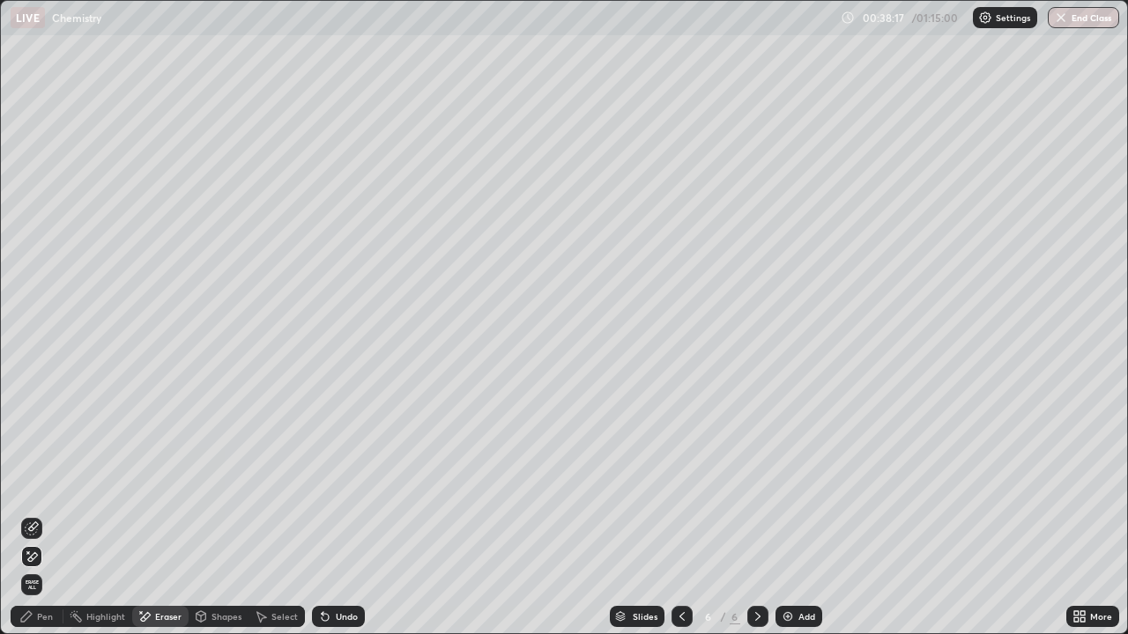
click at [60, 514] on div "Pen" at bounding box center [37, 616] width 53 height 21
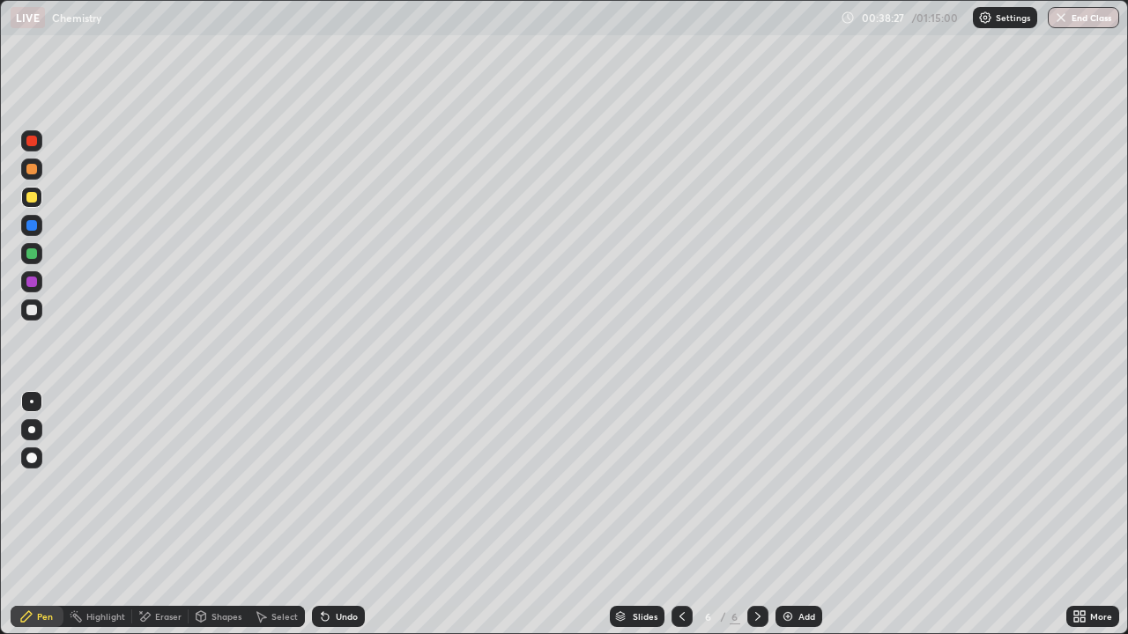
click at [165, 514] on div "Eraser" at bounding box center [168, 616] width 26 height 9
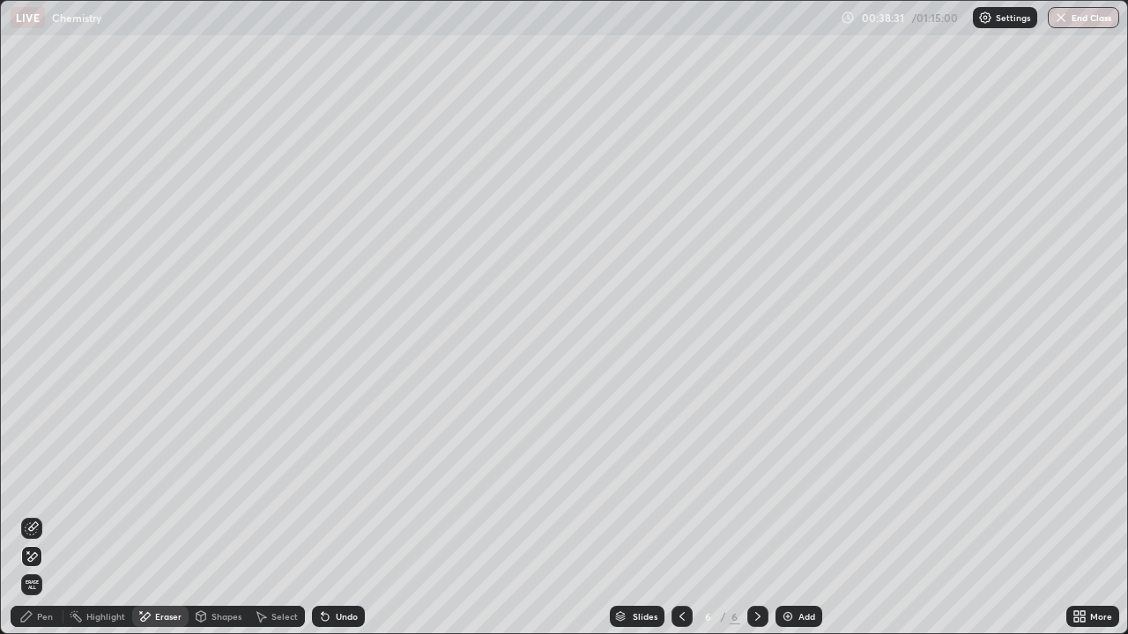
click at [43, 514] on div "Pen" at bounding box center [45, 616] width 16 height 9
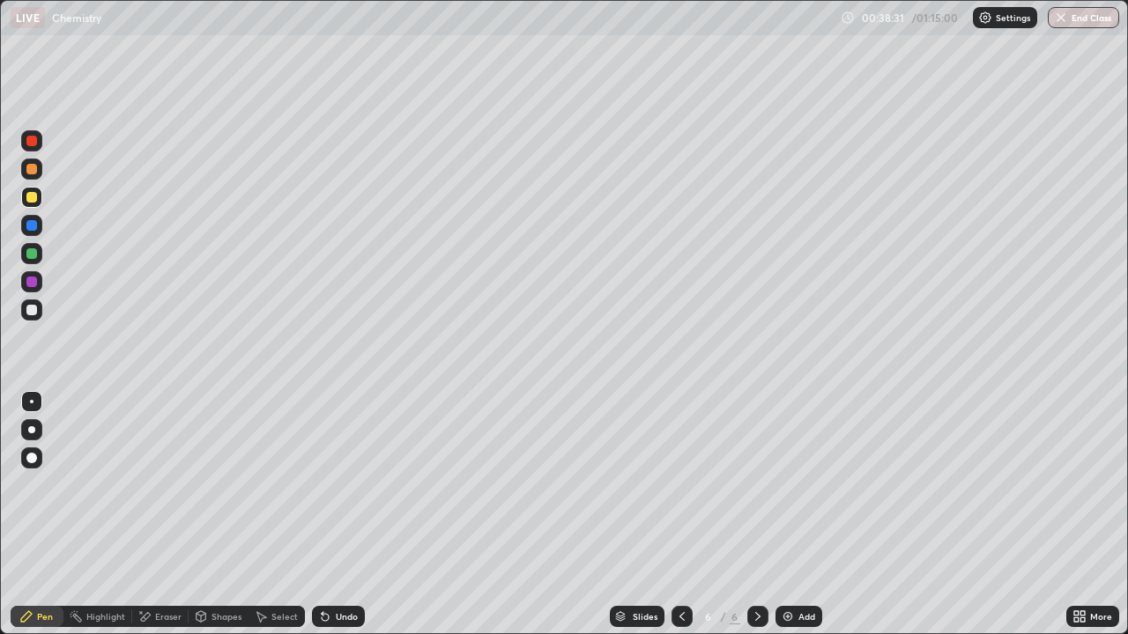
click at [32, 311] on div at bounding box center [31, 310] width 11 height 11
click at [788, 514] on img at bounding box center [788, 617] width 14 height 14
click at [325, 514] on icon at bounding box center [325, 617] width 7 height 7
click at [329, 514] on icon at bounding box center [325, 617] width 14 height 14
click at [330, 514] on div "Undo" at bounding box center [338, 616] width 53 height 21
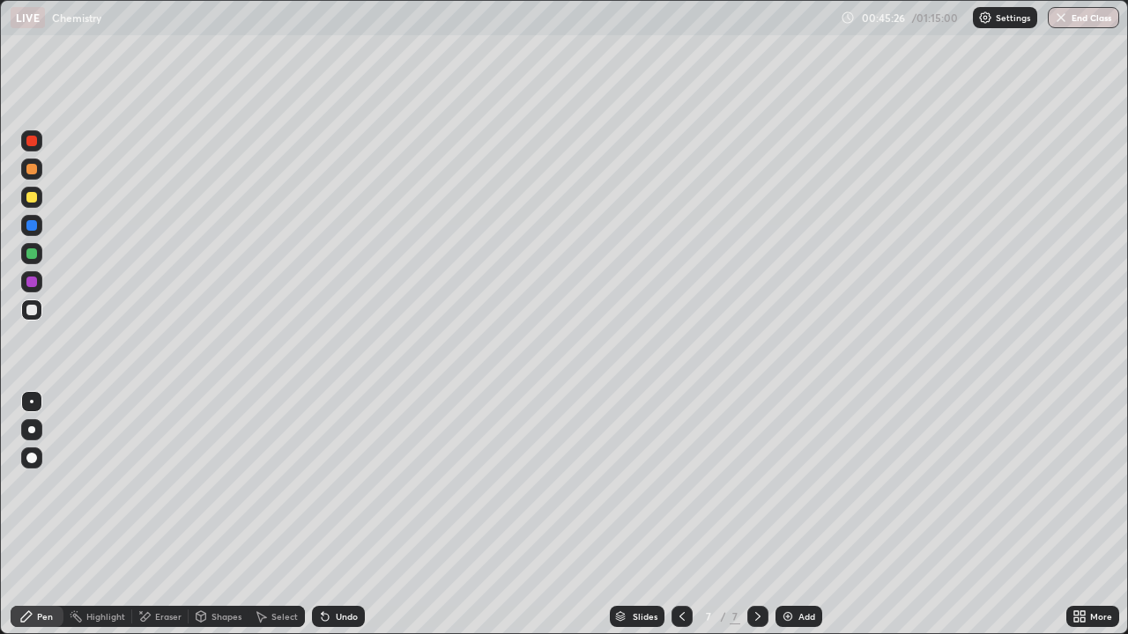
click at [332, 514] on div "Undo" at bounding box center [338, 616] width 53 height 21
click at [333, 514] on div "Undo" at bounding box center [338, 616] width 53 height 21
click at [334, 514] on div "Undo" at bounding box center [338, 616] width 53 height 21
click at [164, 514] on div "Eraser" at bounding box center [168, 616] width 26 height 9
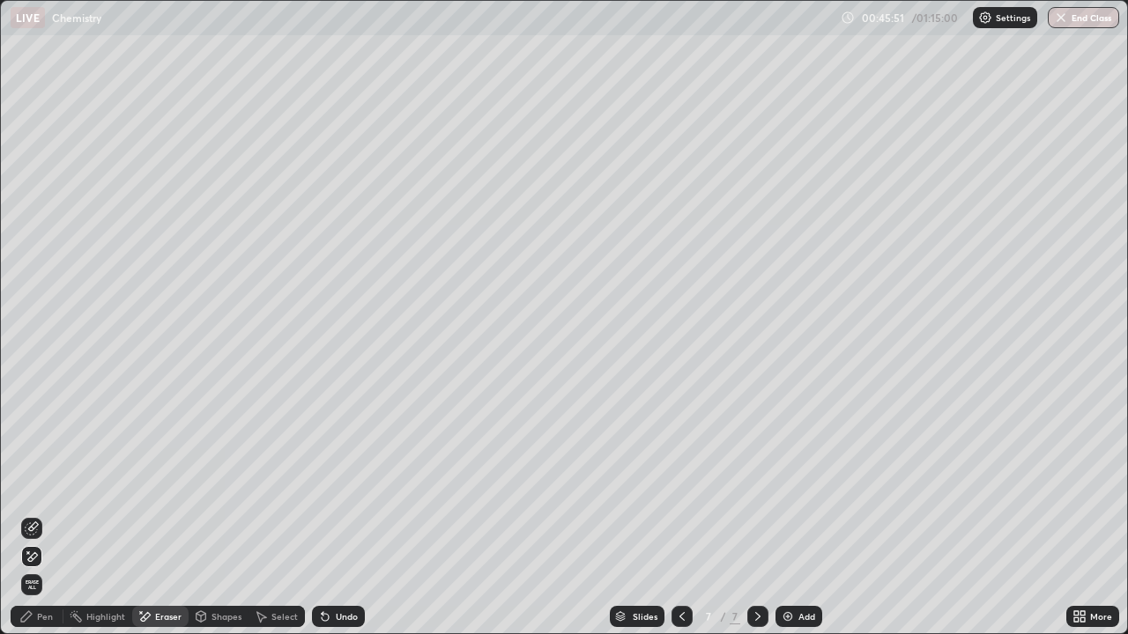
click at [46, 514] on div "Pen" at bounding box center [45, 616] width 16 height 9
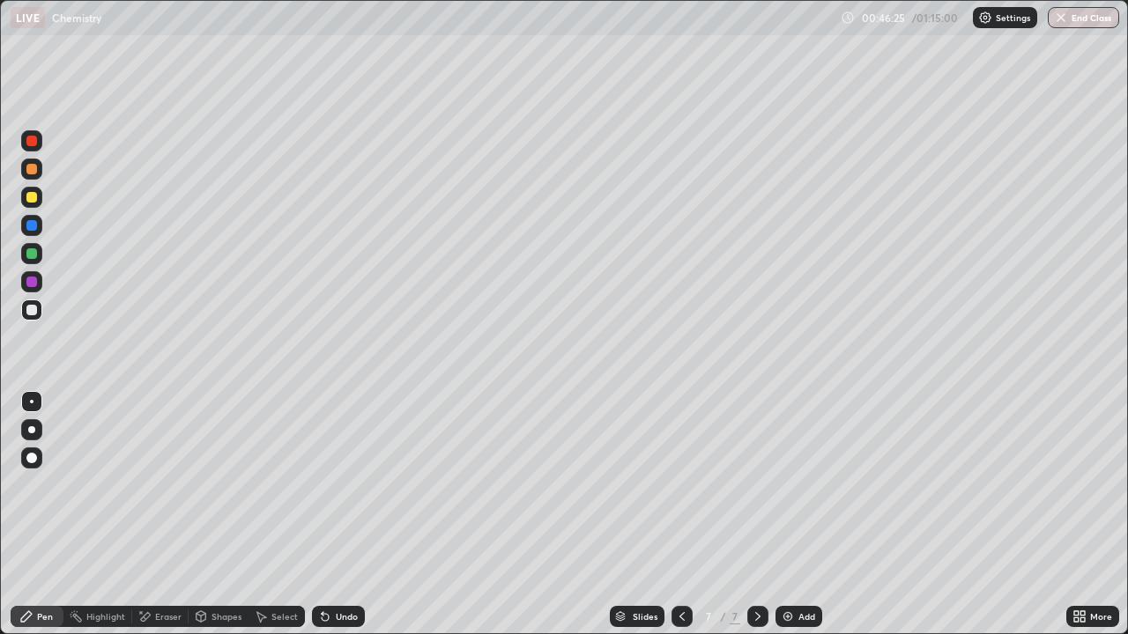
click at [322, 514] on icon at bounding box center [325, 617] width 7 height 7
click at [330, 514] on div "Undo" at bounding box center [338, 616] width 53 height 21
click at [336, 514] on div "Undo" at bounding box center [347, 616] width 22 height 9
click at [782, 514] on img at bounding box center [788, 617] width 14 height 14
click at [326, 514] on icon at bounding box center [325, 617] width 7 height 7
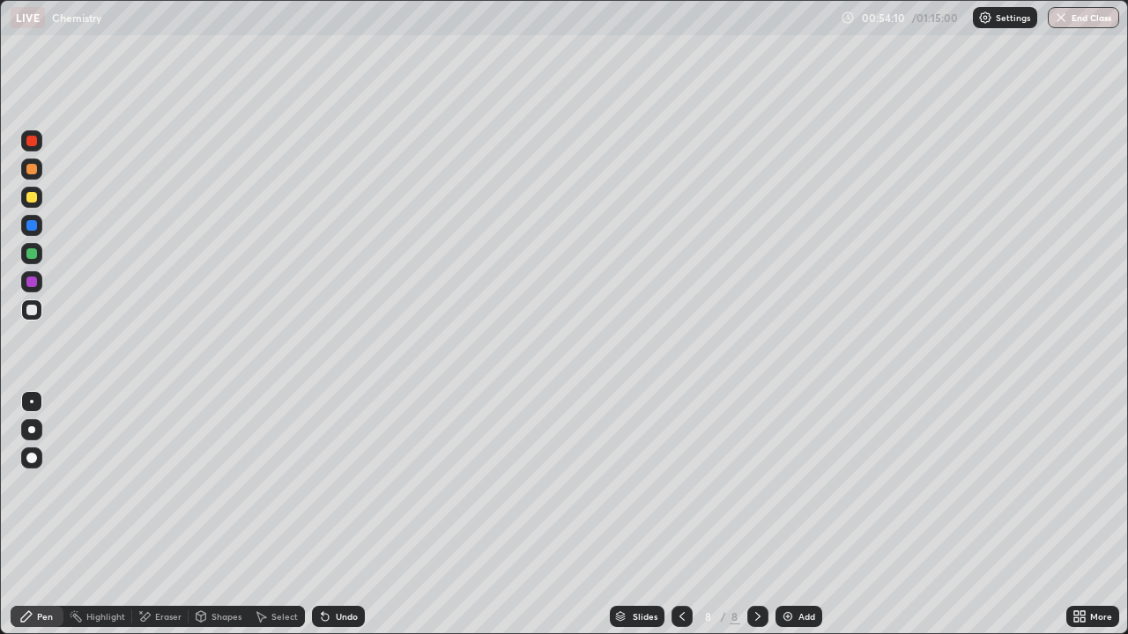
click at [332, 514] on div "Undo" at bounding box center [338, 616] width 53 height 21
click at [322, 514] on icon at bounding box center [325, 617] width 7 height 7
click at [327, 514] on icon at bounding box center [325, 617] width 14 height 14
click at [106, 514] on div "Highlight" at bounding box center [105, 616] width 39 height 9
click at [161, 514] on div "Eraser" at bounding box center [168, 616] width 26 height 9
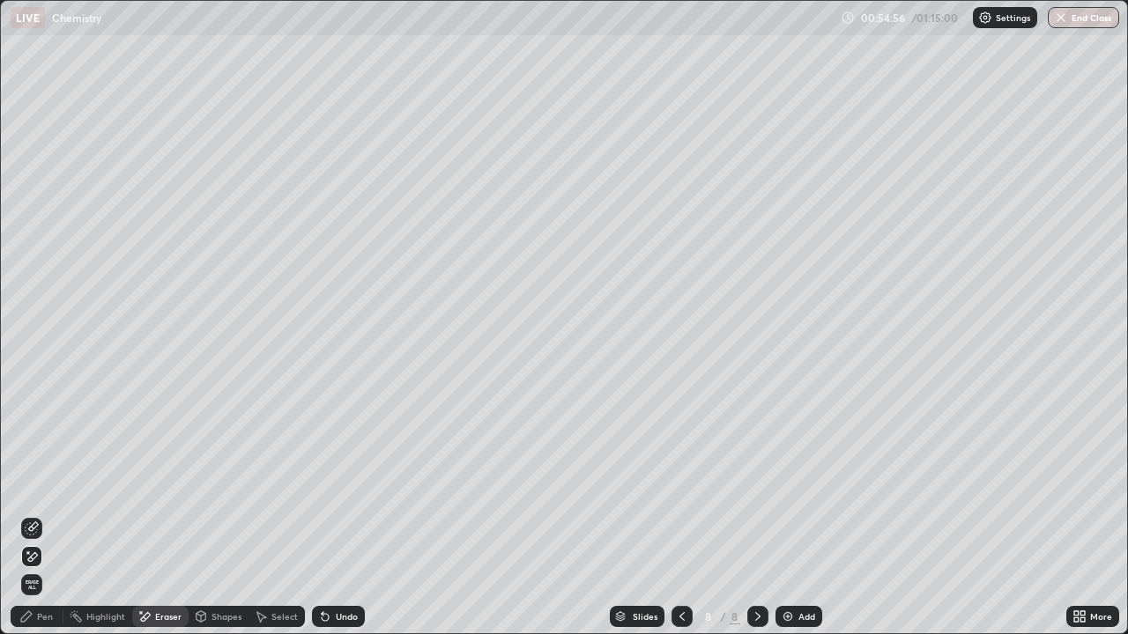
click at [61, 514] on div "Pen" at bounding box center [37, 616] width 53 height 21
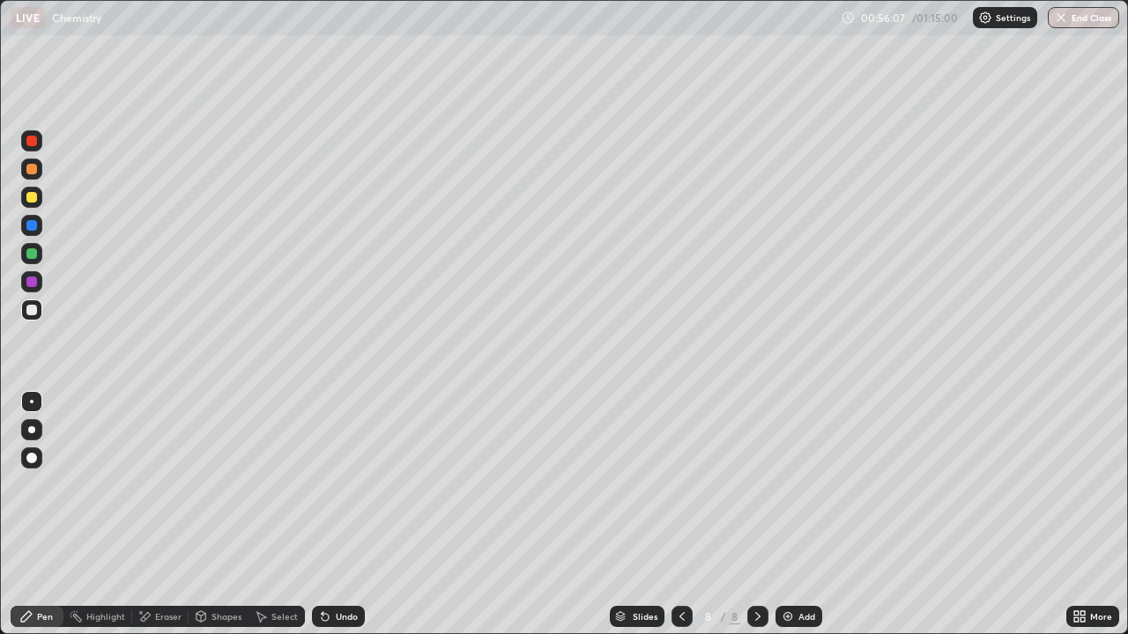
click at [323, 514] on icon at bounding box center [325, 617] width 7 height 7
click at [325, 514] on icon at bounding box center [325, 617] width 7 height 7
click at [324, 514] on icon at bounding box center [325, 617] width 14 height 14
click at [322, 514] on icon at bounding box center [325, 617] width 7 height 7
click at [333, 514] on div "Undo" at bounding box center [338, 616] width 53 height 21
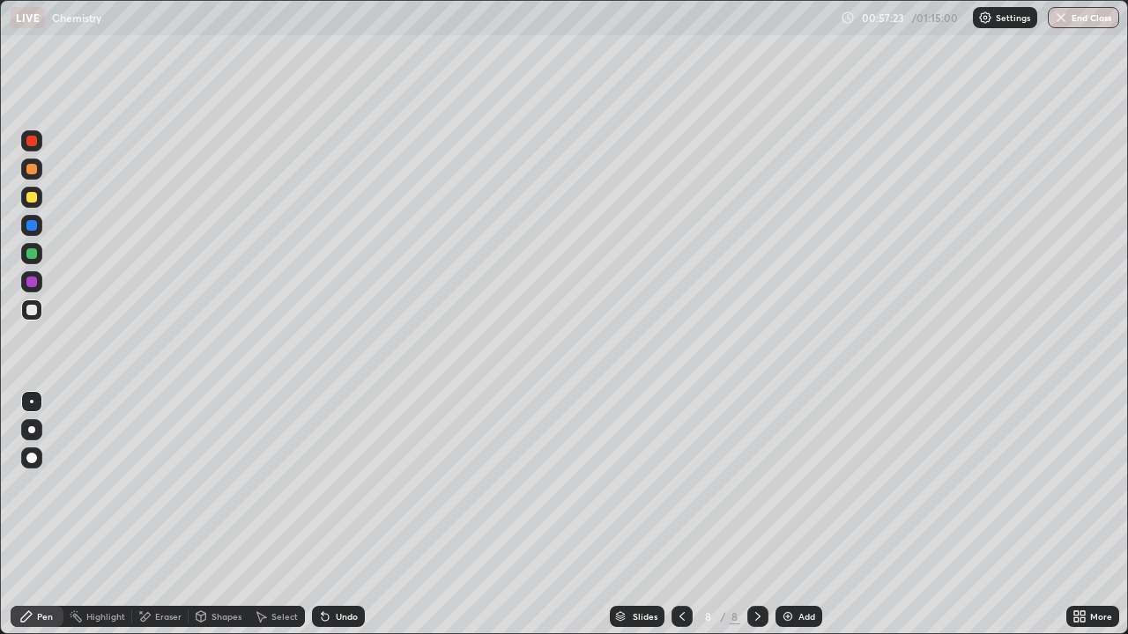
click at [328, 514] on icon at bounding box center [325, 617] width 14 height 14
click at [34, 225] on div at bounding box center [31, 225] width 11 height 11
click at [786, 514] on img at bounding box center [788, 617] width 14 height 14
click at [29, 314] on div at bounding box center [31, 310] width 11 height 11
click at [677, 514] on icon at bounding box center [682, 617] width 14 height 14
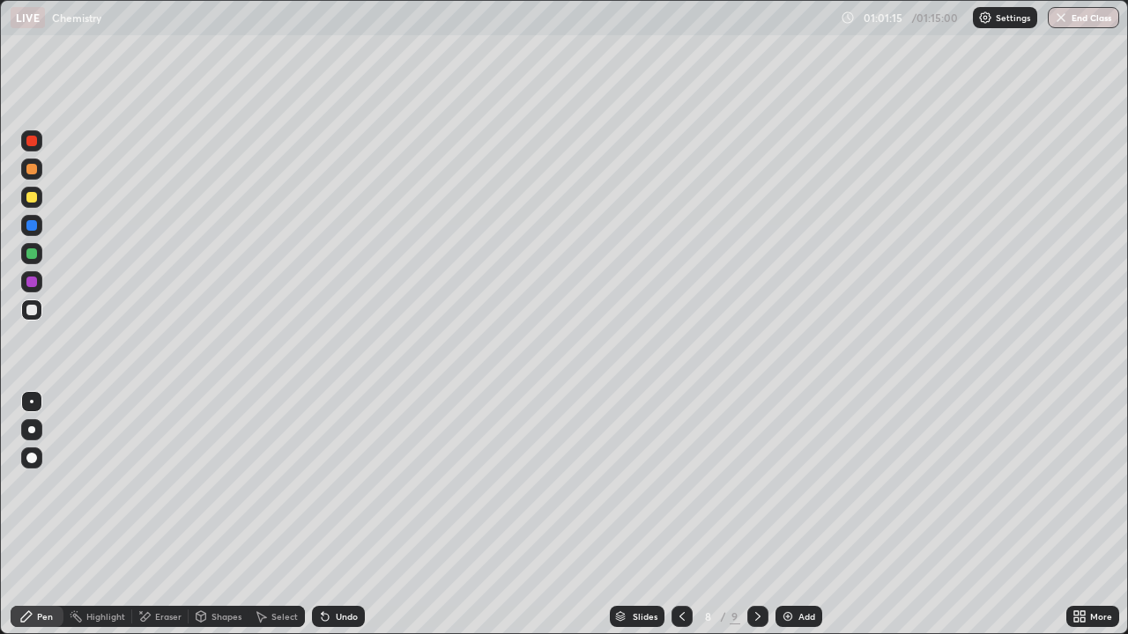
click at [777, 514] on div "Add" at bounding box center [798, 616] width 47 height 21
click at [670, 514] on div at bounding box center [680, 616] width 21 height 21
click at [679, 514] on icon at bounding box center [681, 617] width 14 height 14
click at [756, 514] on icon at bounding box center [758, 617] width 14 height 14
click at [754, 514] on icon at bounding box center [758, 617] width 14 height 14
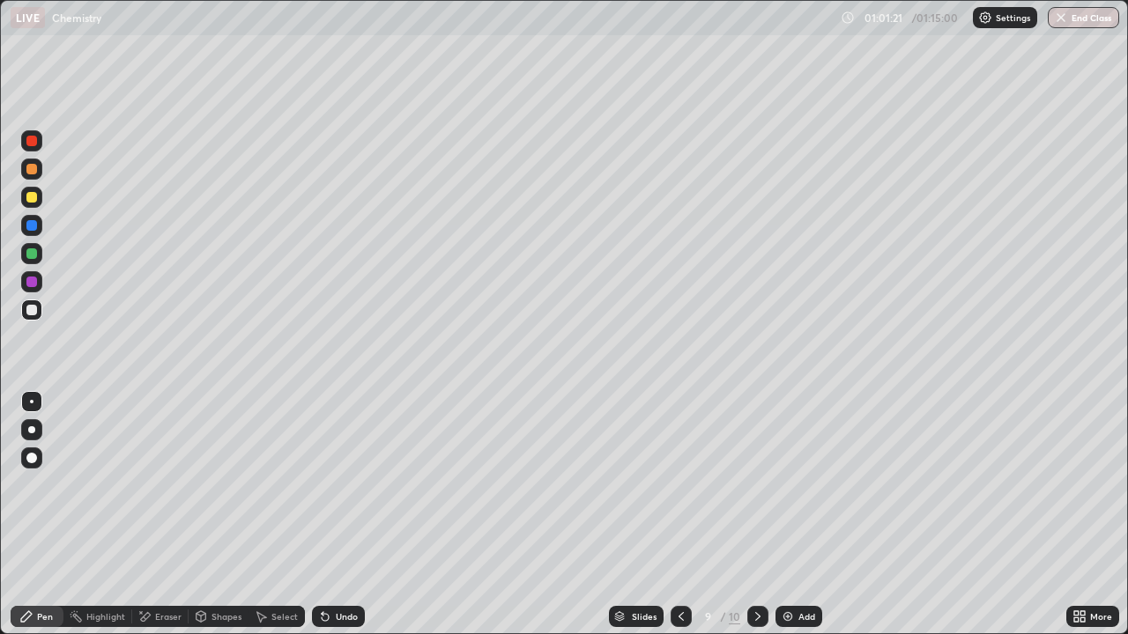
click at [756, 514] on icon at bounding box center [757, 616] width 5 height 9
click at [329, 514] on icon at bounding box center [325, 617] width 14 height 14
click at [324, 514] on icon at bounding box center [325, 617] width 7 height 7
click at [323, 514] on icon at bounding box center [325, 617] width 7 height 7
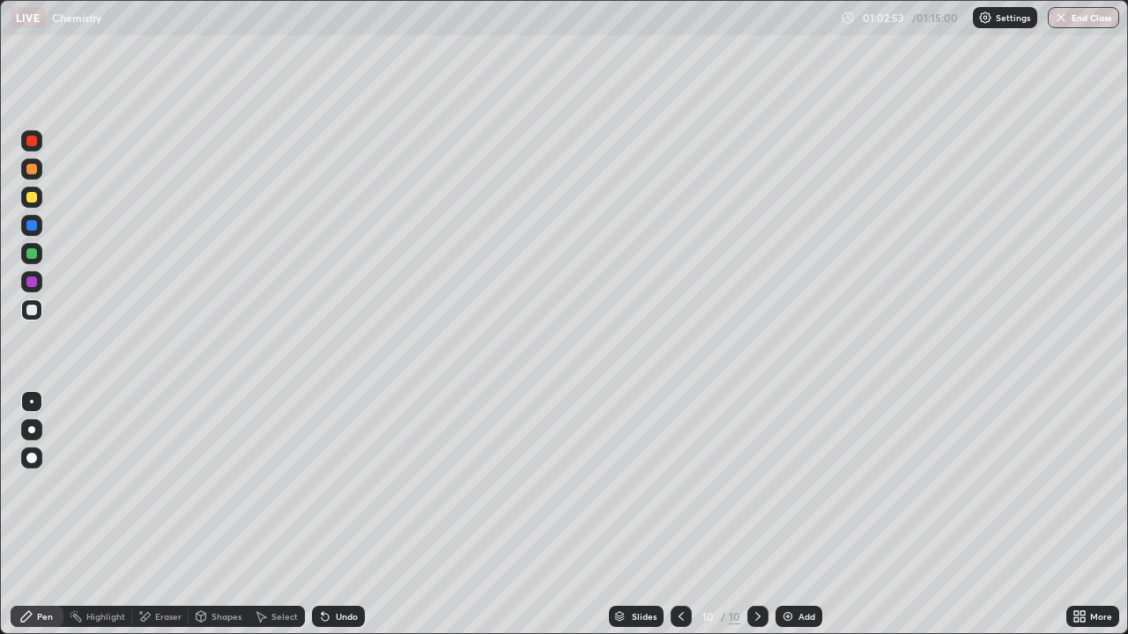
click at [325, 514] on icon at bounding box center [325, 617] width 7 height 7
click at [33, 252] on div at bounding box center [31, 253] width 11 height 11
click at [322, 514] on icon at bounding box center [325, 617] width 7 height 7
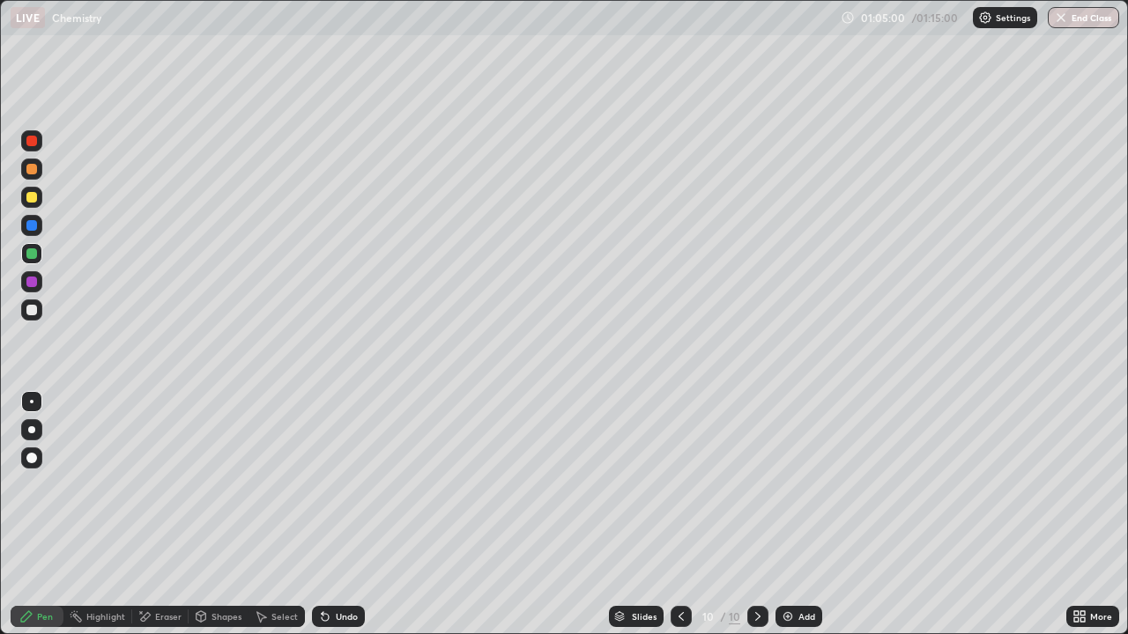
click at [322, 514] on icon at bounding box center [325, 617] width 7 height 7
click at [1066, 18] on img "button" at bounding box center [1061, 18] width 14 height 14
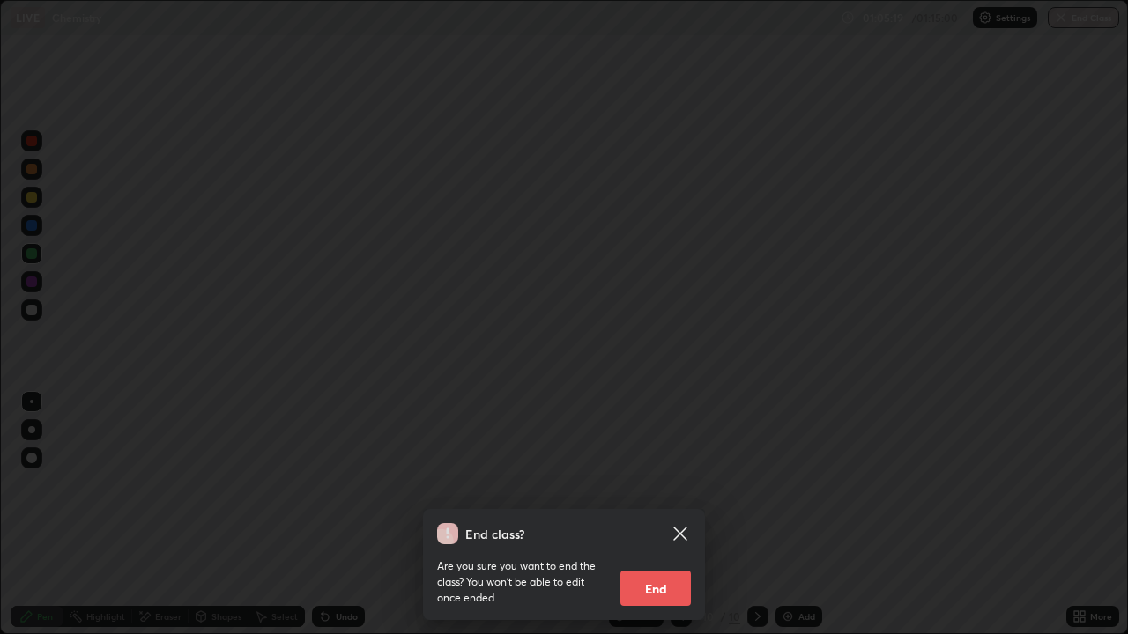
click at [663, 514] on button "End" at bounding box center [655, 588] width 70 height 35
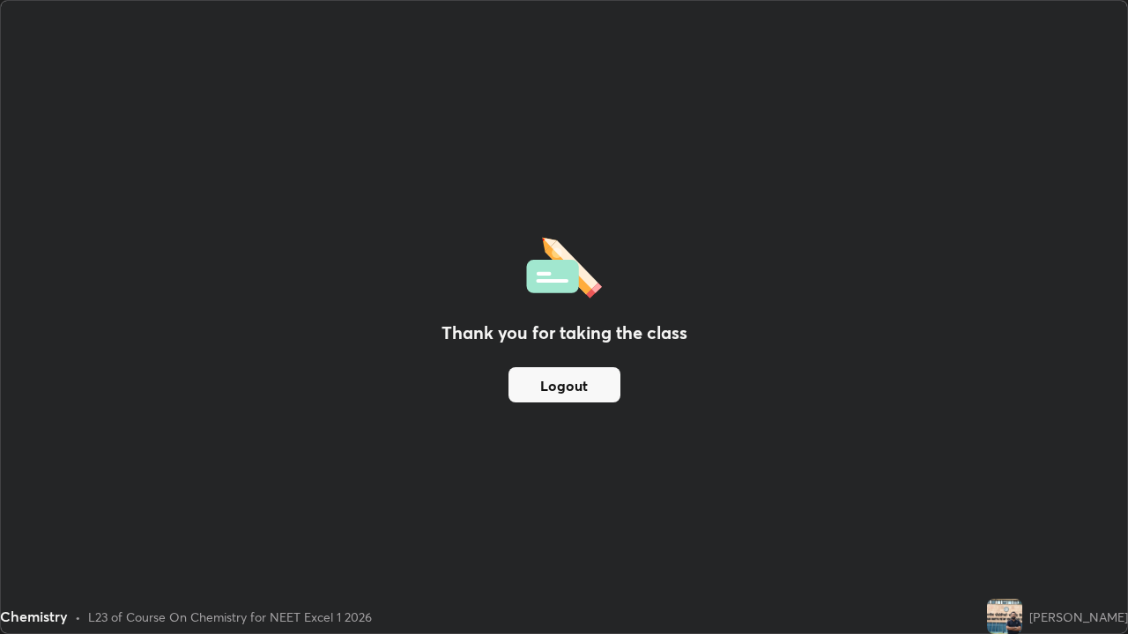
click at [801, 514] on div "Thank you for taking the class Logout" at bounding box center [564, 317] width 1126 height 633
